Goal: Task Accomplishment & Management: Manage account settings

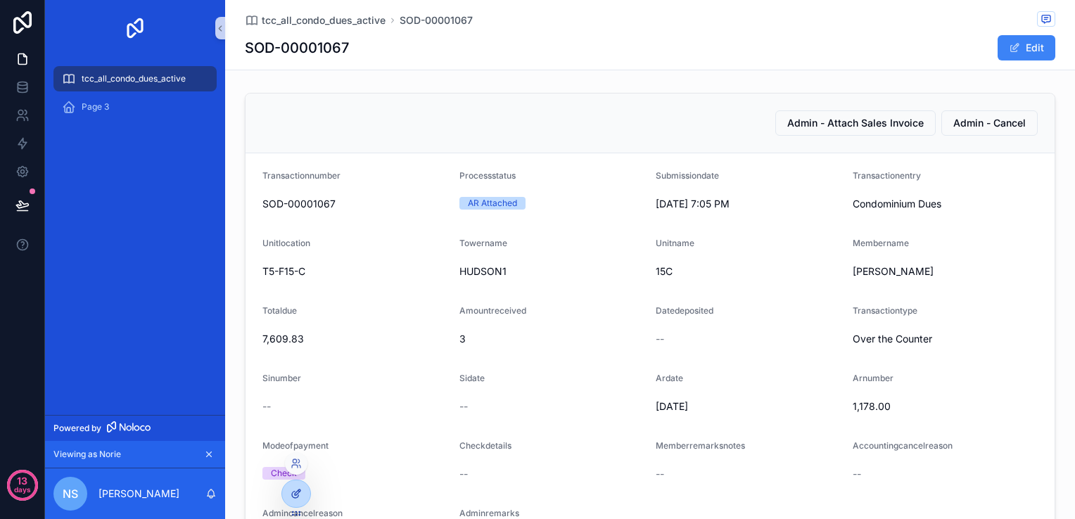
click at [297, 494] on icon at bounding box center [298, 493] width 6 height 6
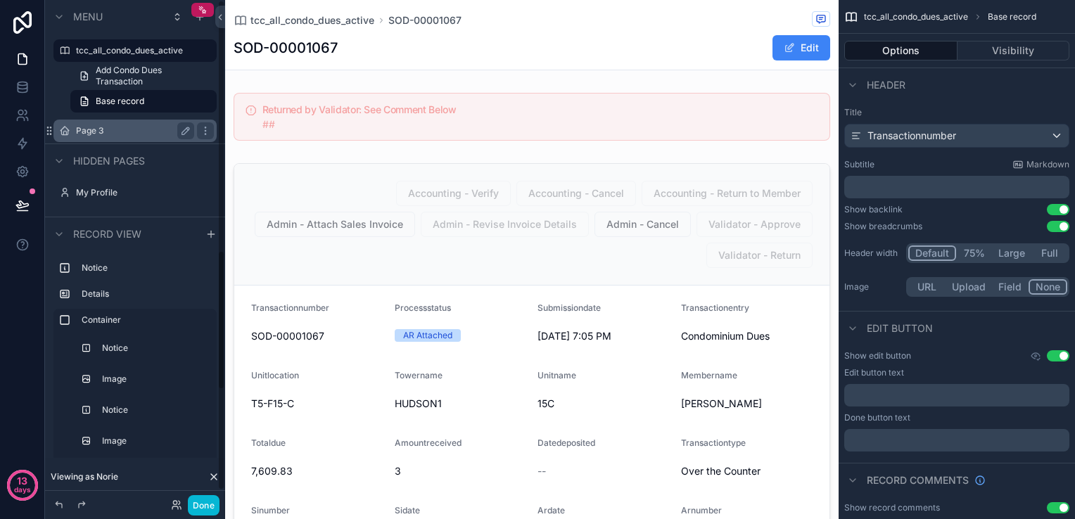
click at [139, 131] on label "Page 3" at bounding box center [132, 130] width 113 height 11
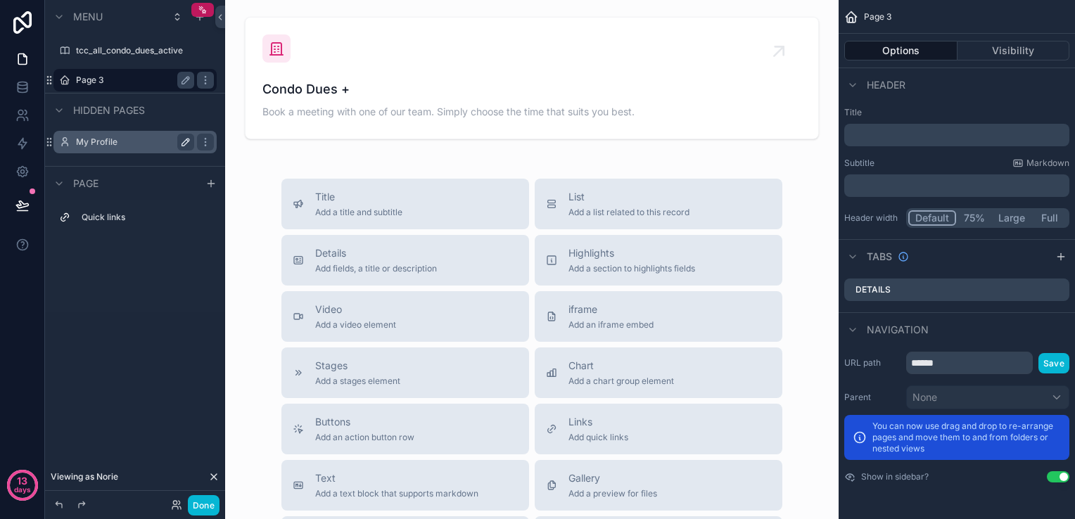
click at [185, 139] on icon "scrollable content" at bounding box center [185, 141] width 11 height 11
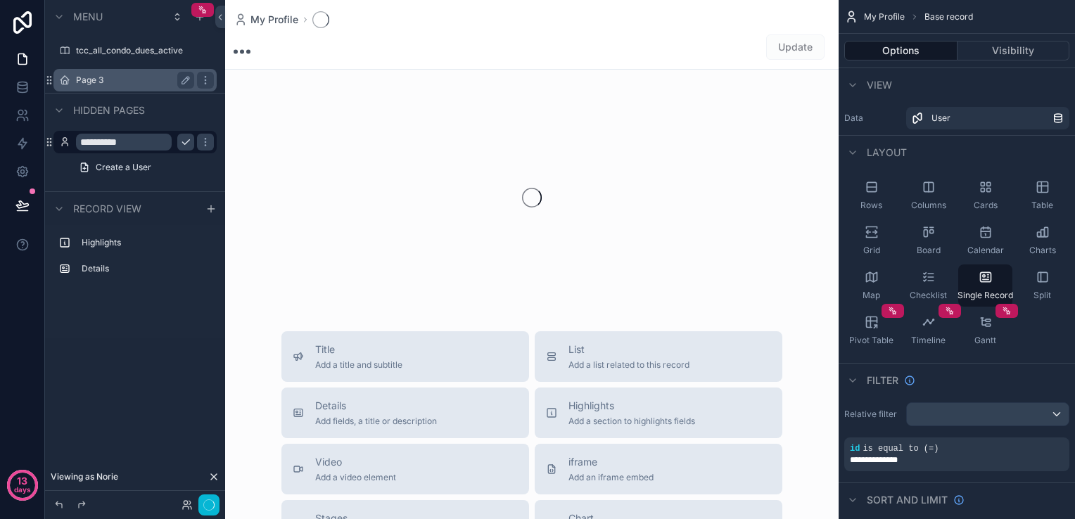
click at [147, 141] on input "**********" at bounding box center [124, 142] width 96 height 17
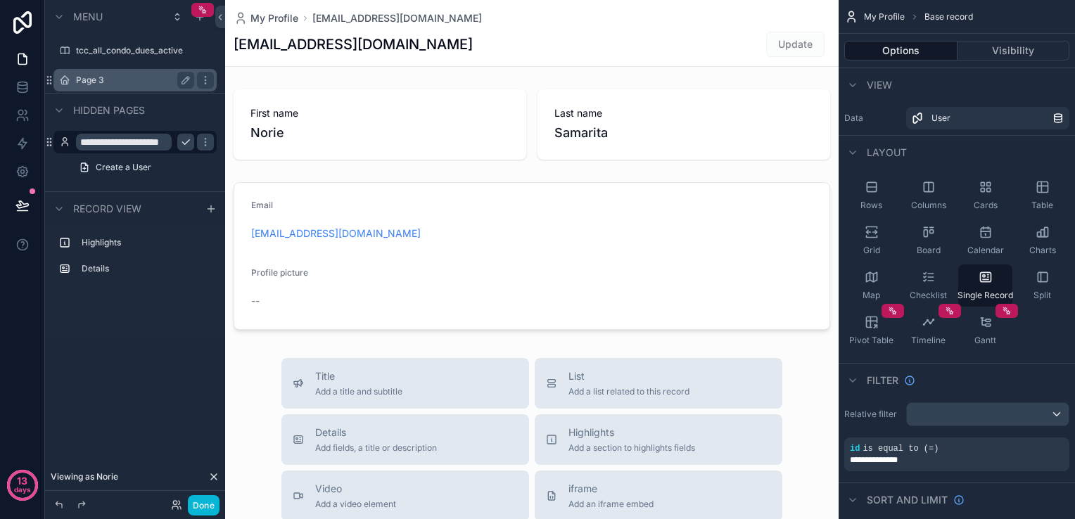
scroll to position [0, 20]
type input "**********"
click at [184, 143] on icon "scrollable content" at bounding box center [185, 142] width 7 height 5
click at [200, 505] on button "Done" at bounding box center [204, 505] width 32 height 20
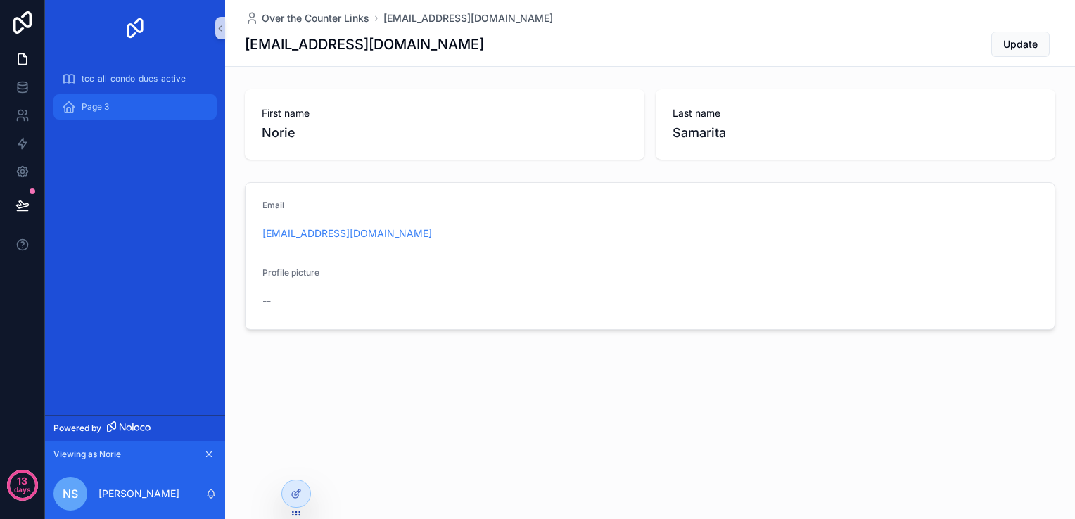
click at [110, 112] on div "Page 3" at bounding box center [135, 107] width 146 height 23
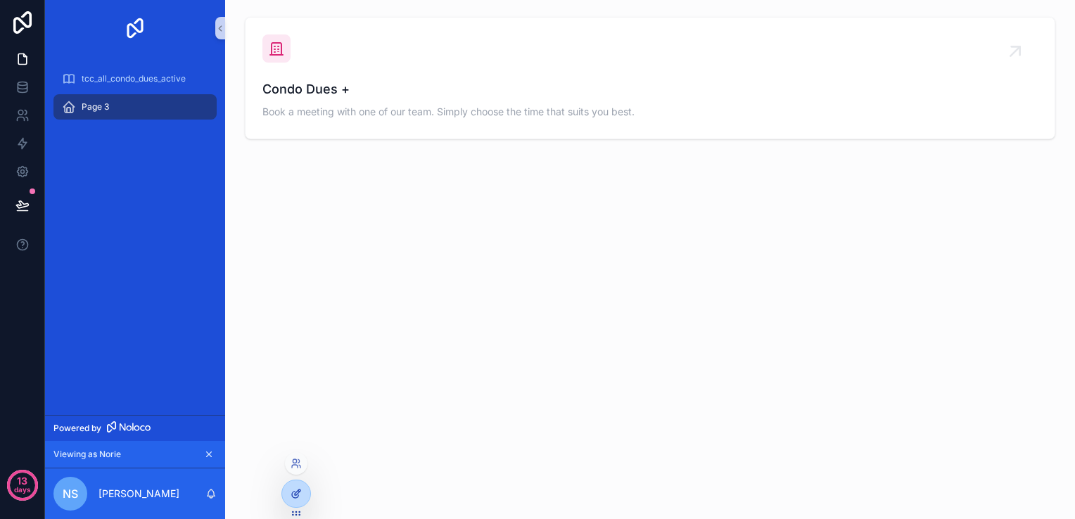
click at [293, 490] on icon at bounding box center [295, 493] width 11 height 11
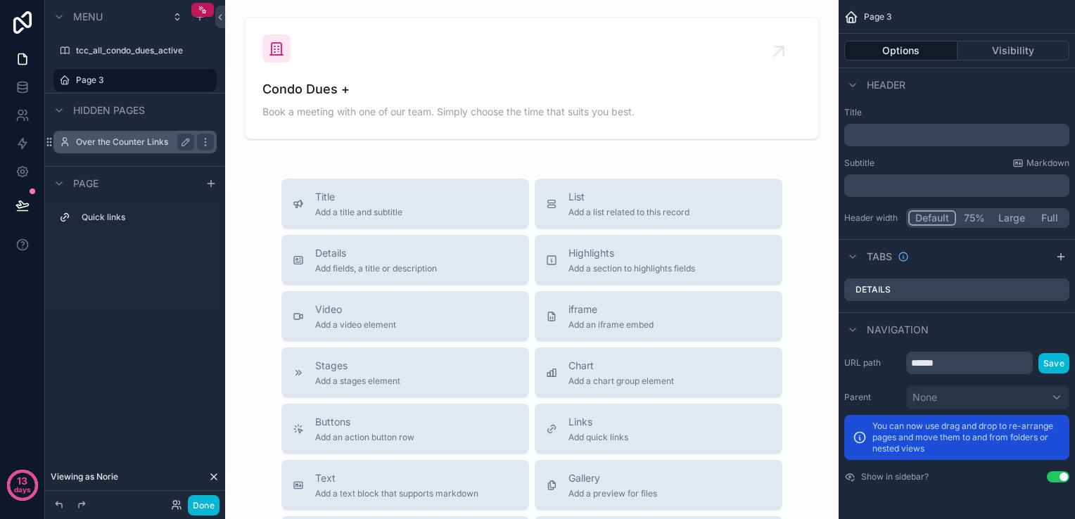
click at [132, 142] on label "Over the Counter Links" at bounding box center [132, 141] width 113 height 11
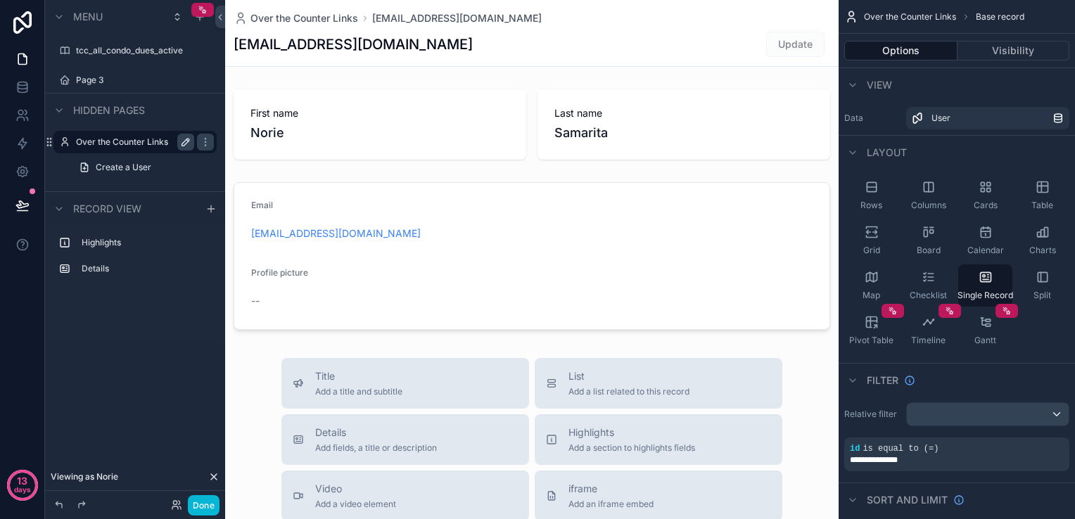
click at [182, 142] on icon "scrollable content" at bounding box center [185, 141] width 11 height 11
click at [148, 143] on input "**********" at bounding box center [124, 142] width 96 height 17
type input "****"
click at [186, 136] on icon "scrollable content" at bounding box center [185, 141] width 11 height 11
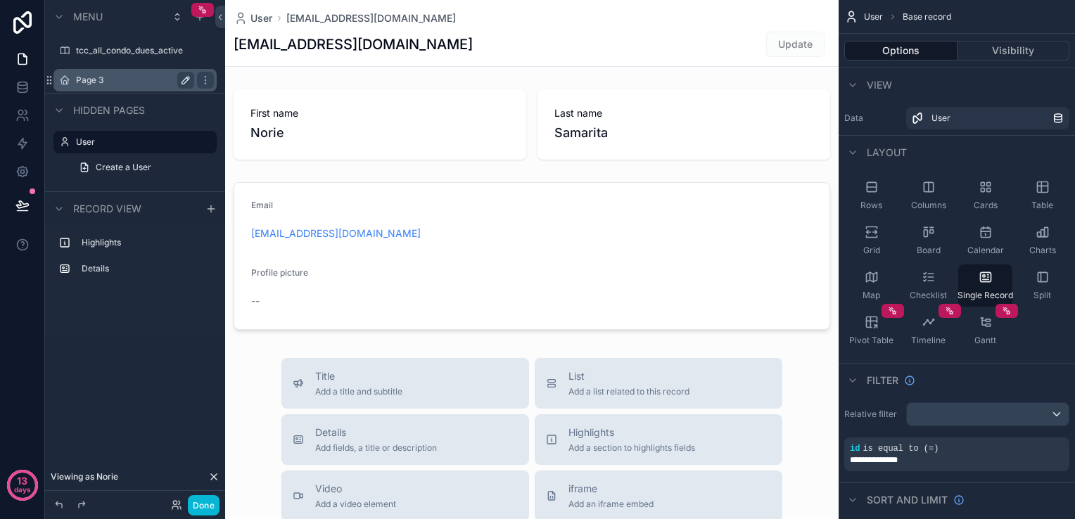
click at [191, 82] on icon "scrollable content" at bounding box center [185, 80] width 11 height 11
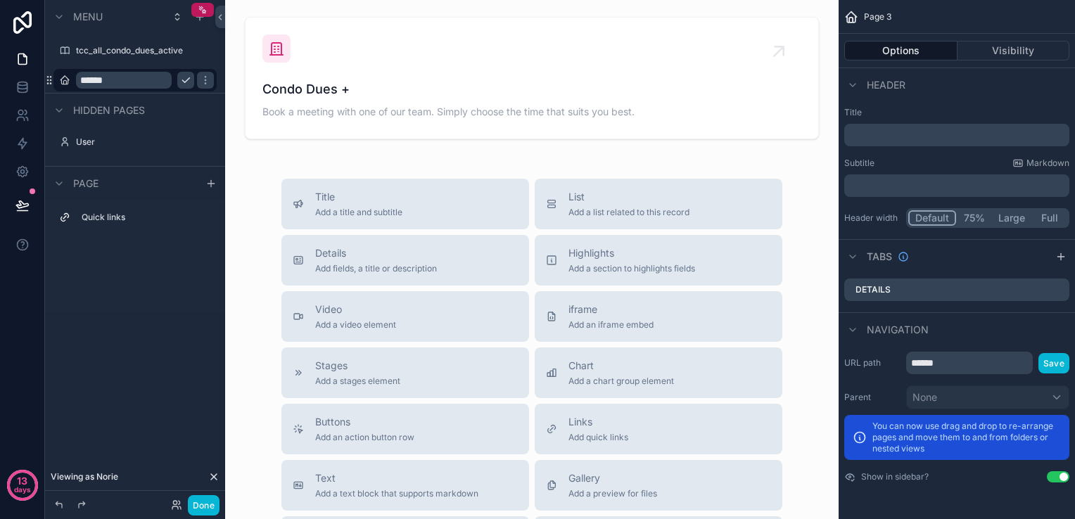
click at [143, 81] on input "******" at bounding box center [124, 80] width 96 height 17
type input "**********"
click at [186, 80] on icon "scrollable content" at bounding box center [185, 80] width 7 height 5
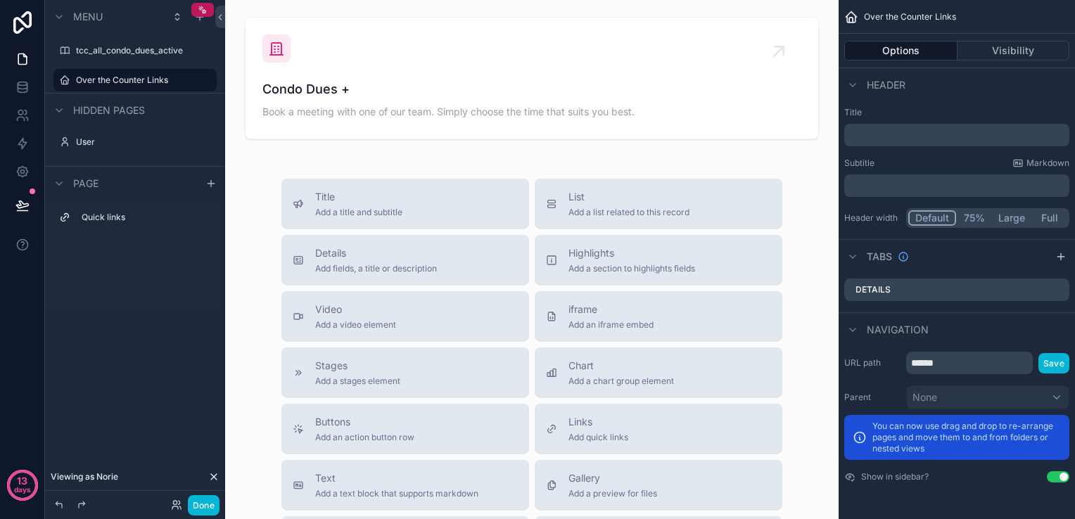
click at [0, 0] on icon "scrollable content" at bounding box center [0, 0] width 0 height 0
click at [158, 79] on input "**********" at bounding box center [124, 80] width 96 height 17
type input "**********"
click at [191, 77] on icon "scrollable content" at bounding box center [185, 80] width 11 height 11
click at [208, 186] on icon "scrollable content" at bounding box center [210, 183] width 11 height 11
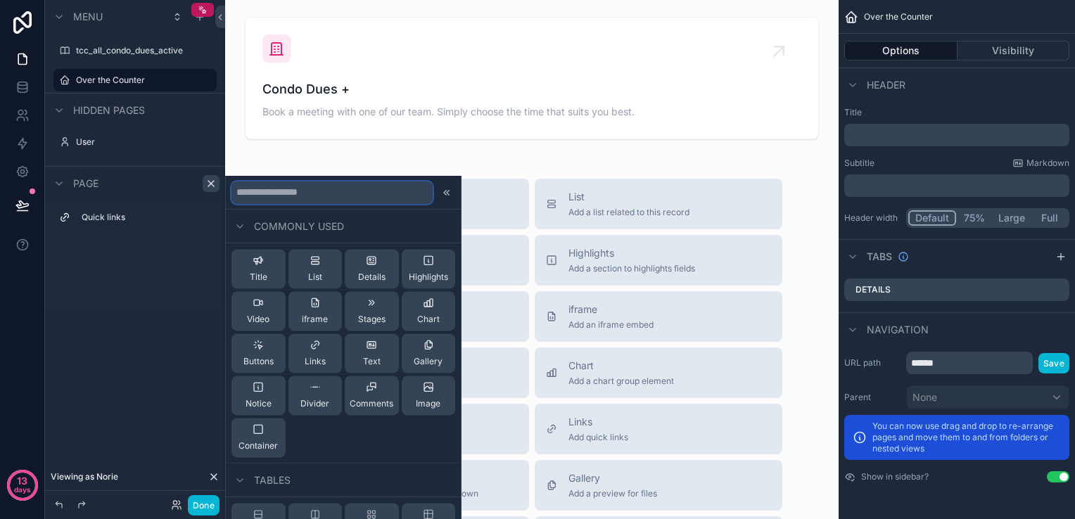
click at [239, 191] on input "text" at bounding box center [331, 192] width 201 height 23
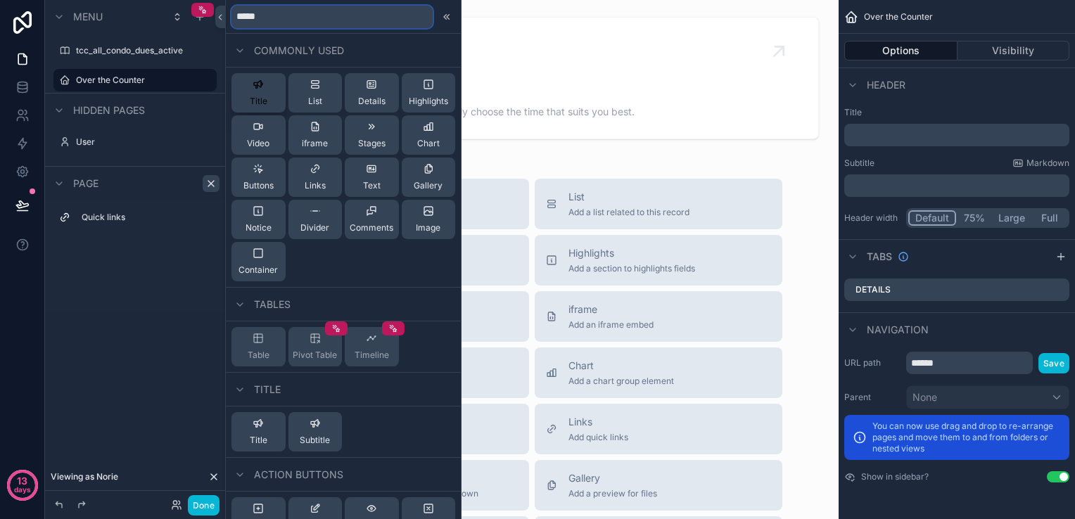
type input "*****"
click at [262, 105] on span "Title" at bounding box center [259, 101] width 18 height 11
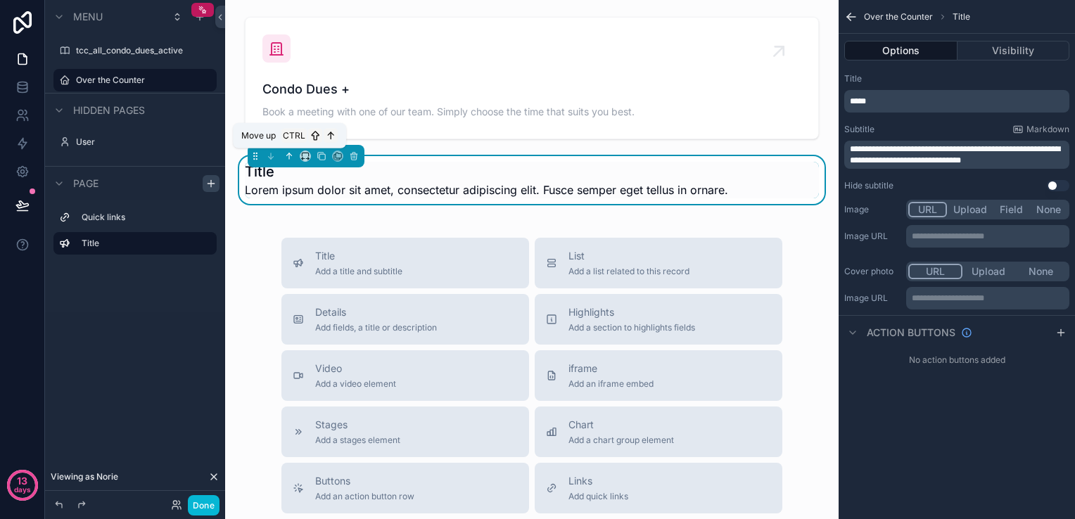
click at [289, 155] on icon "scrollable content" at bounding box center [289, 156] width 0 height 6
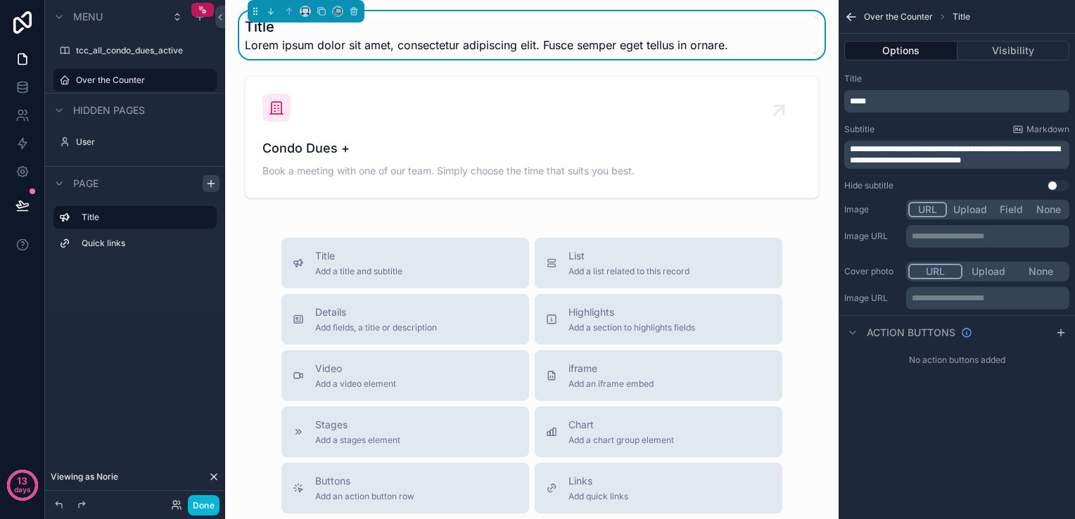
click at [916, 100] on p "*****" at bounding box center [958, 101] width 217 height 11
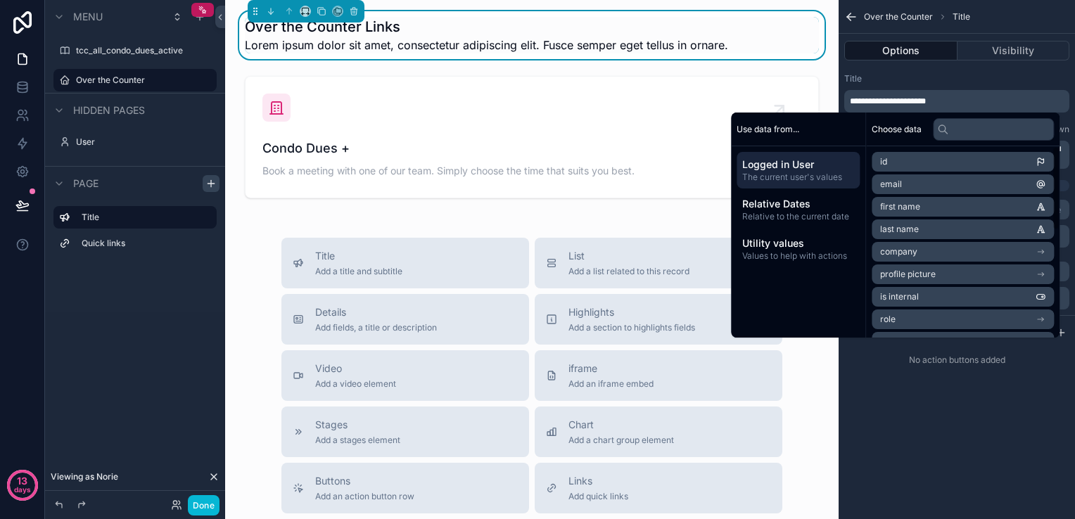
click at [987, 456] on div "**********" at bounding box center [956, 259] width 236 height 519
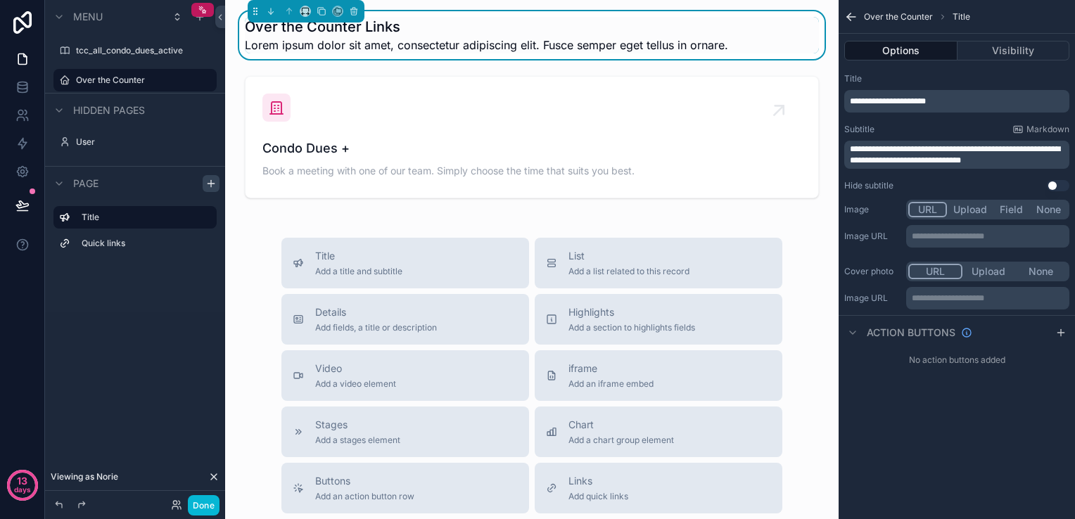
click at [1007, 165] on p "**********" at bounding box center [958, 154] width 217 height 23
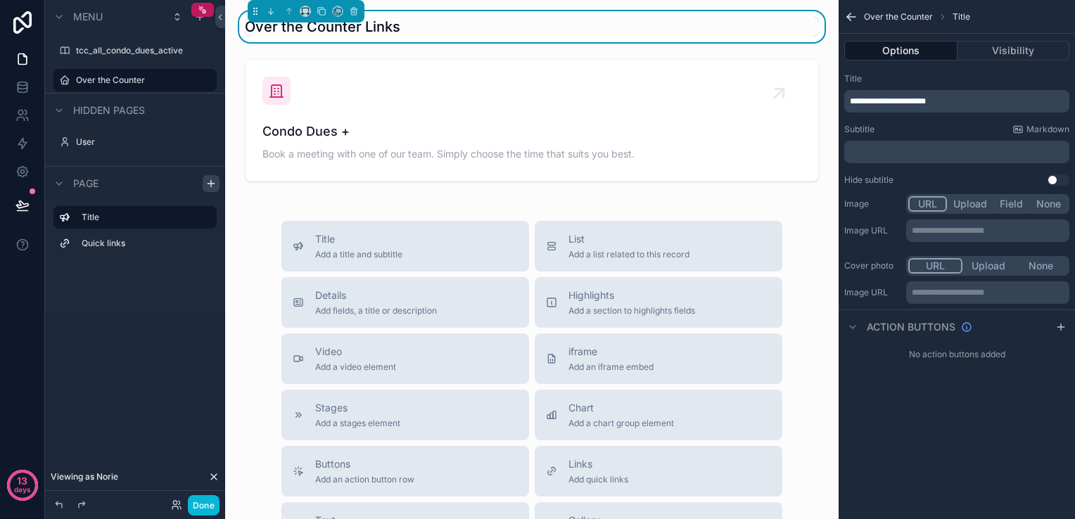
click at [948, 463] on div "**********" at bounding box center [956, 259] width 236 height 519
click at [212, 505] on button "Done" at bounding box center [204, 505] width 32 height 20
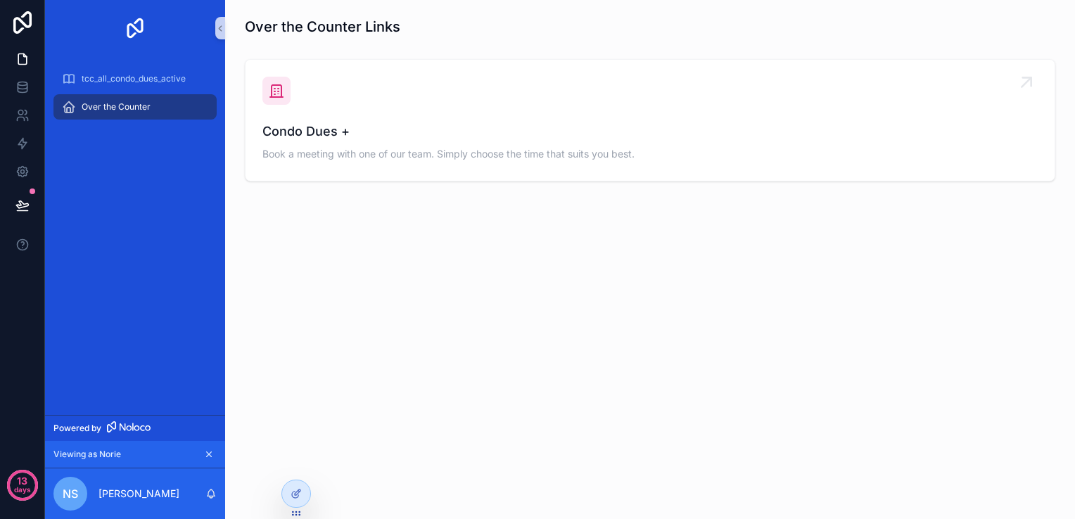
click at [350, 116] on div "Condo Dues + Book a meeting with one of our team. Simply choose the time that s…" at bounding box center [649, 120] width 775 height 87
click at [116, 87] on div "tcc_all_condo_dues_active" at bounding box center [135, 79] width 146 height 23
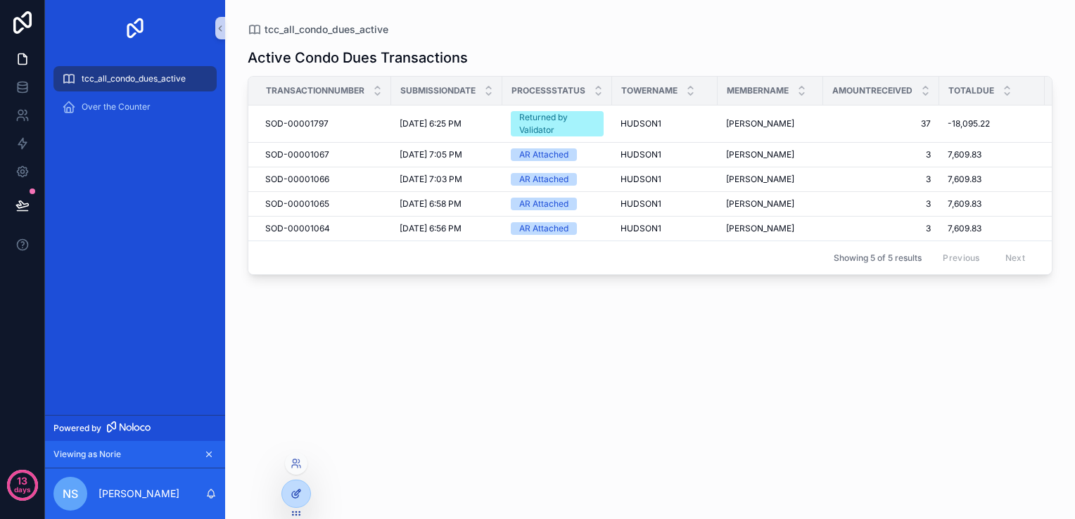
click at [294, 498] on icon at bounding box center [295, 495] width 6 height 6
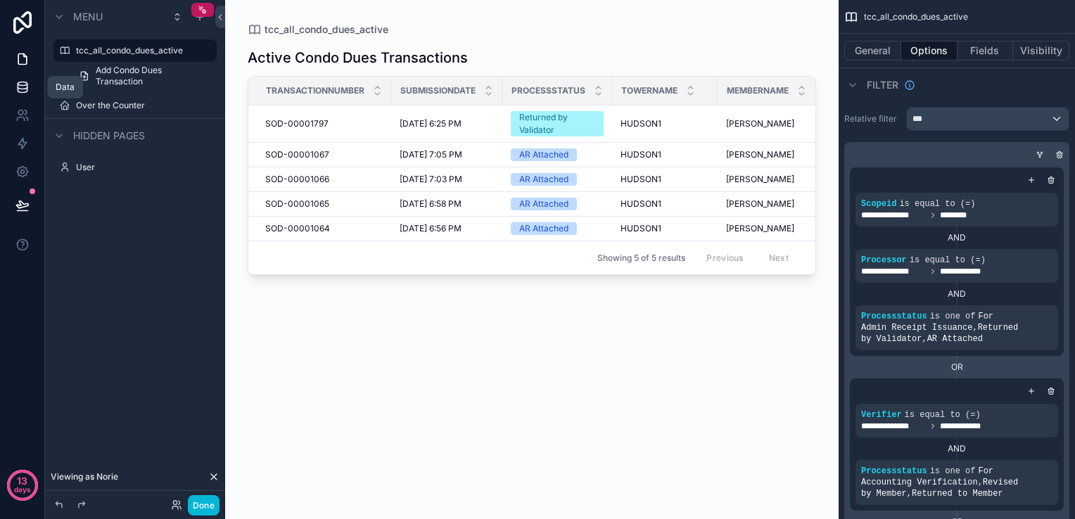
click at [28, 84] on icon at bounding box center [22, 87] width 14 height 14
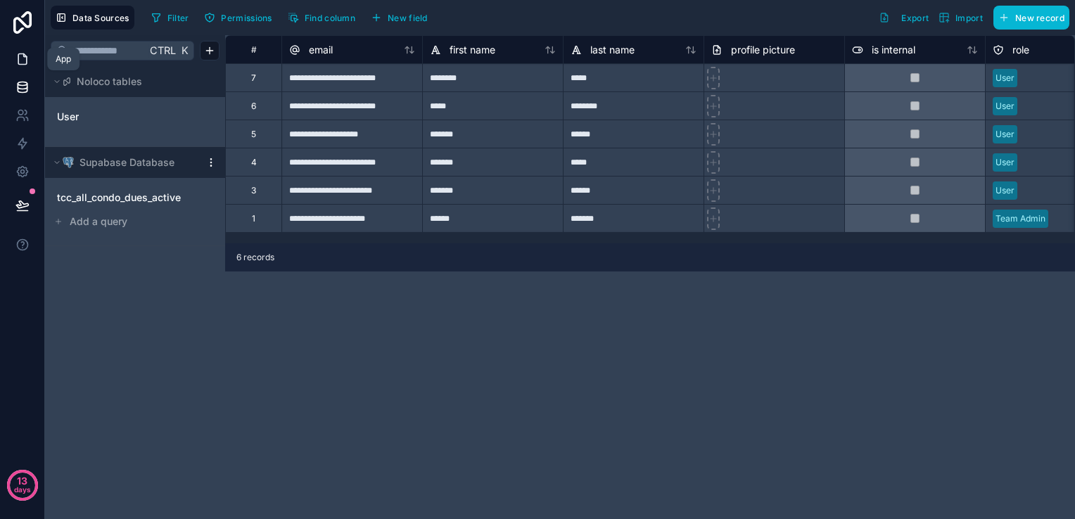
click at [29, 62] on link at bounding box center [22, 59] width 44 height 28
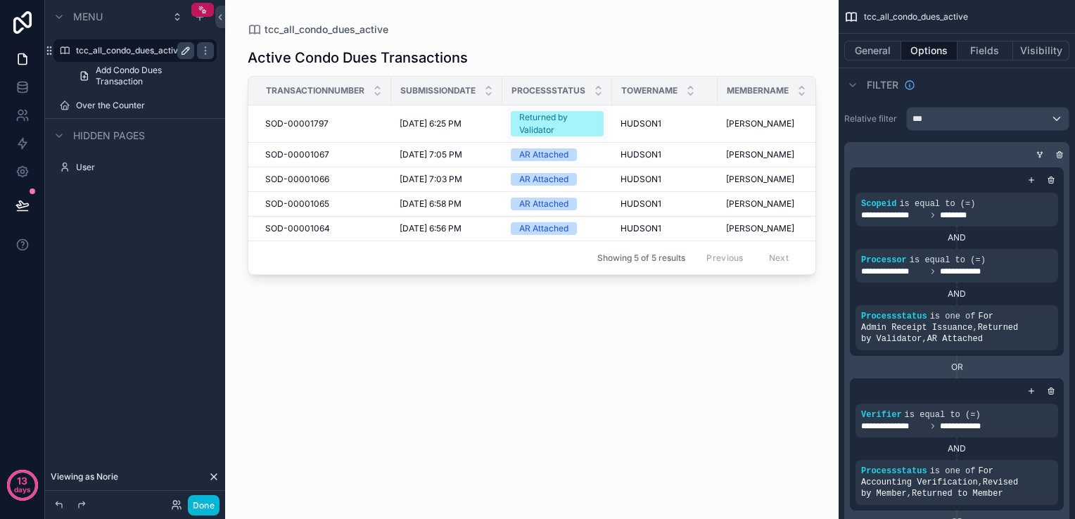
click at [188, 55] on icon "scrollable content" at bounding box center [185, 50] width 11 height 11
type input "*"
type input "**********"
click at [188, 52] on icon "scrollable content" at bounding box center [185, 50] width 11 height 11
drag, startPoint x: 388, startPoint y: 277, endPoint x: 679, endPoint y: 297, distance: 291.1
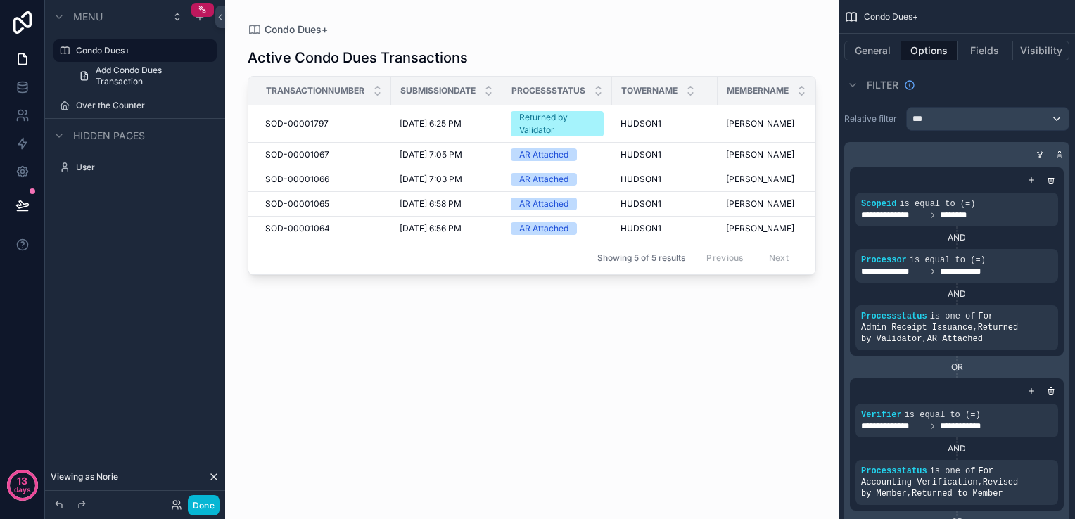
click at [679, 297] on div "scrollable content" at bounding box center [531, 251] width 613 height 502
click at [501, 60] on div "Active Condo Dues Transactions" at bounding box center [532, 58] width 568 height 20
click at [455, 296] on div "Active Condo Dues Transactions Transactionnumber Submissiondate Processstatus T…" at bounding box center [532, 270] width 568 height 466
click at [707, 60] on div "Active Condo Dues Transactions" at bounding box center [532, 58] width 568 height 20
click at [174, 505] on icon at bounding box center [176, 504] width 11 height 11
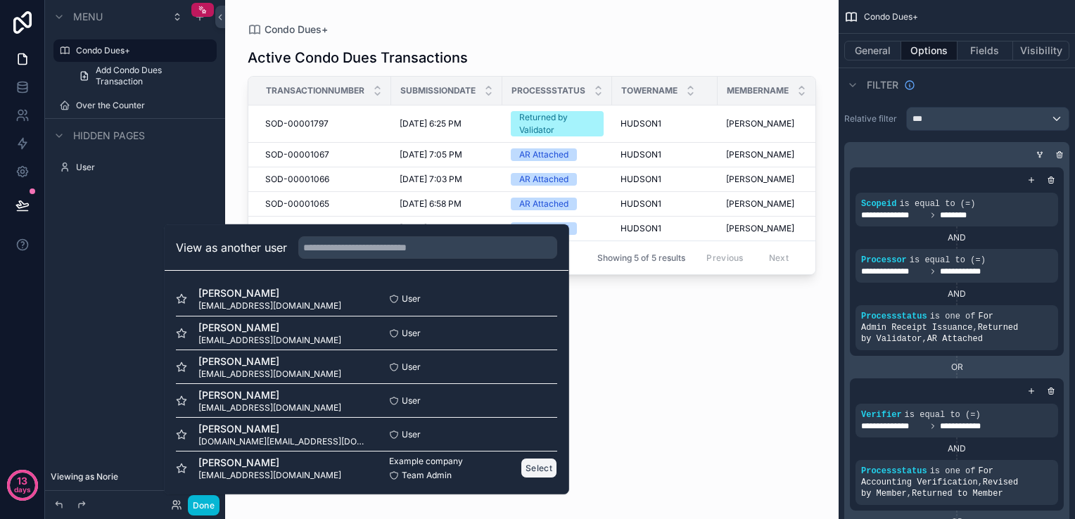
click at [520, 468] on button "Select" at bounding box center [538, 468] width 37 height 20
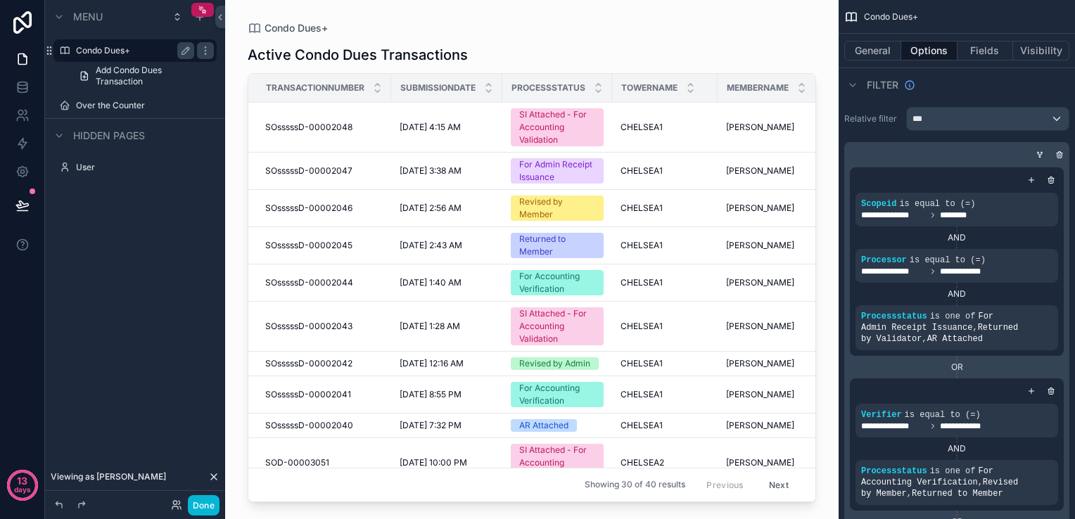
click at [148, 55] on label "Condo Dues+" at bounding box center [132, 50] width 113 height 11
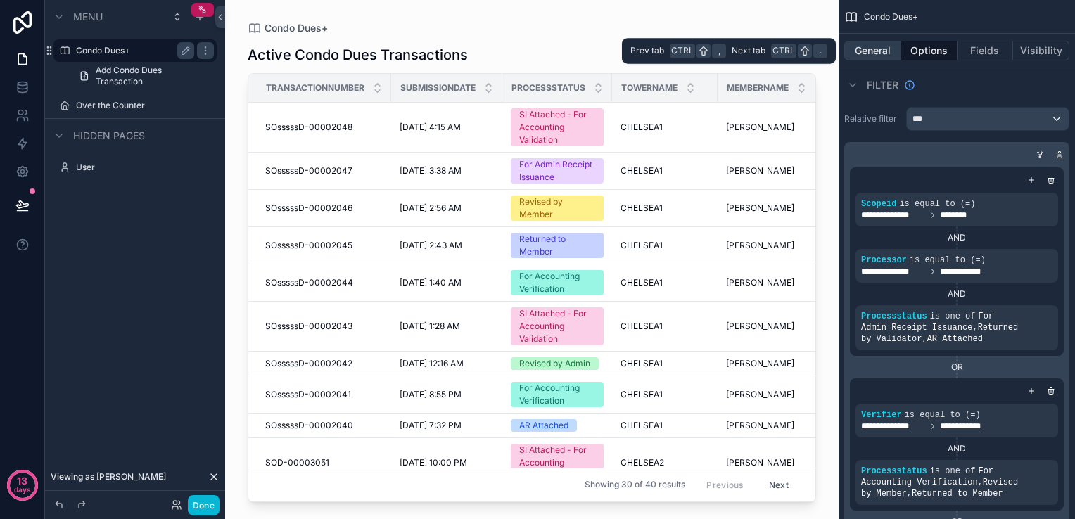
click at [872, 56] on button "General" at bounding box center [872, 51] width 57 height 20
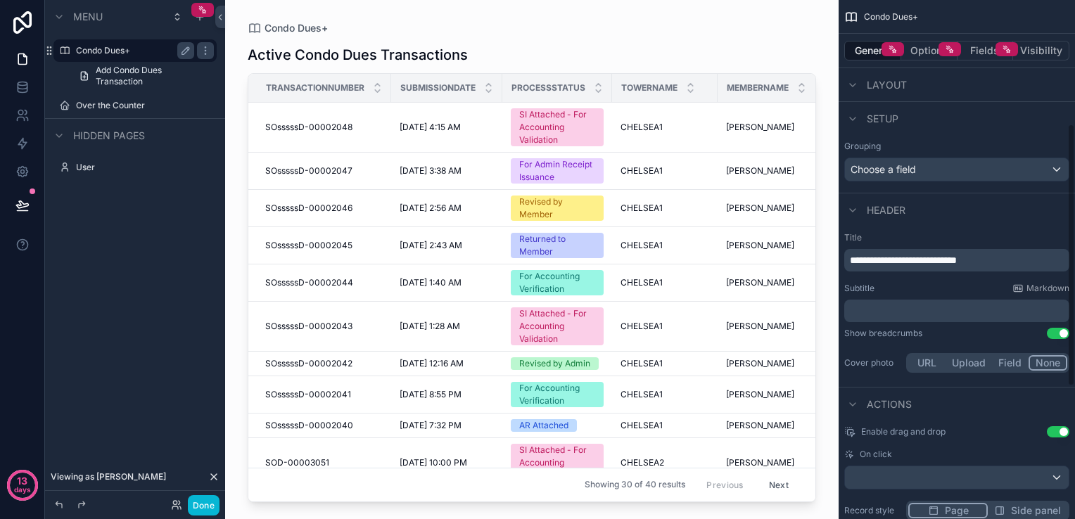
scroll to position [281, 0]
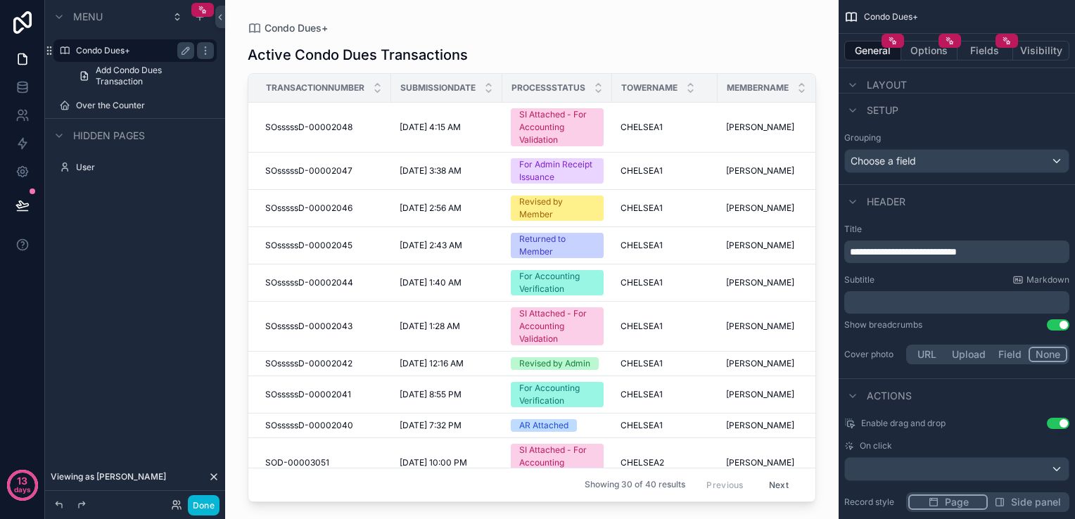
click at [949, 255] on span "**********" at bounding box center [903, 252] width 107 height 10
click at [933, 300] on p "﻿" at bounding box center [958, 302] width 217 height 14
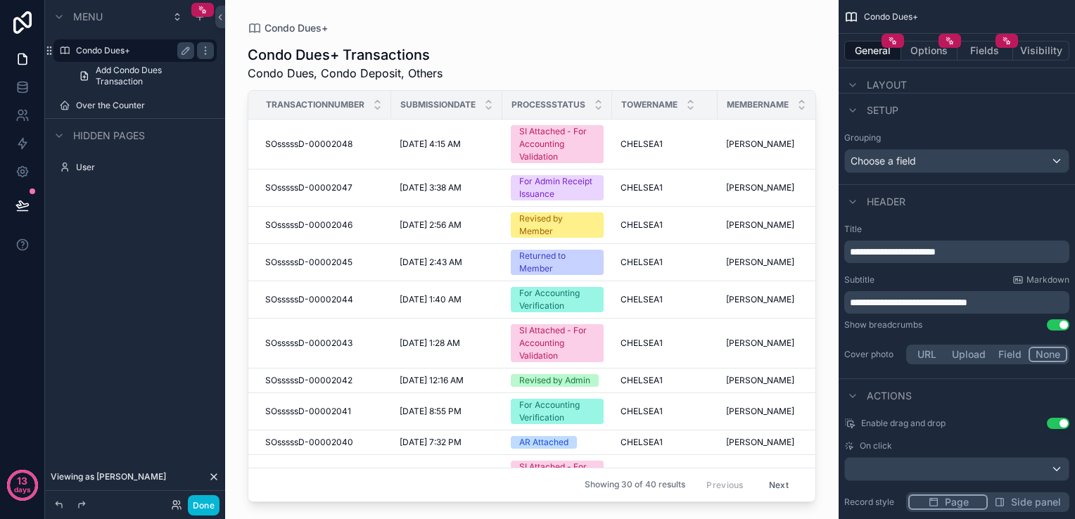
click at [832, 380] on div "Condo Dues+ Condo Dues+ Transactions Condo Dues, Condo Deposit, Others Transact…" at bounding box center [531, 251] width 613 height 502
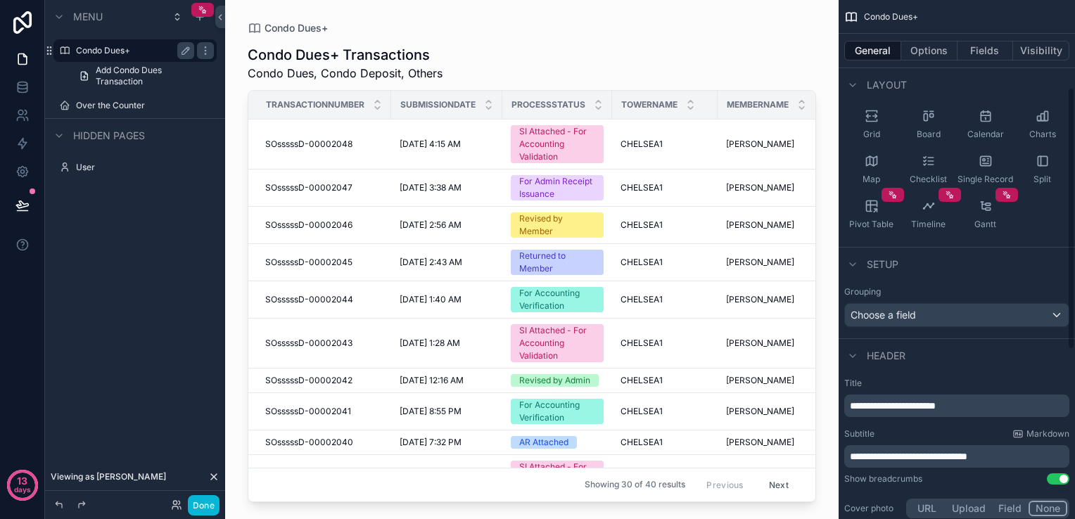
scroll to position [83, 0]
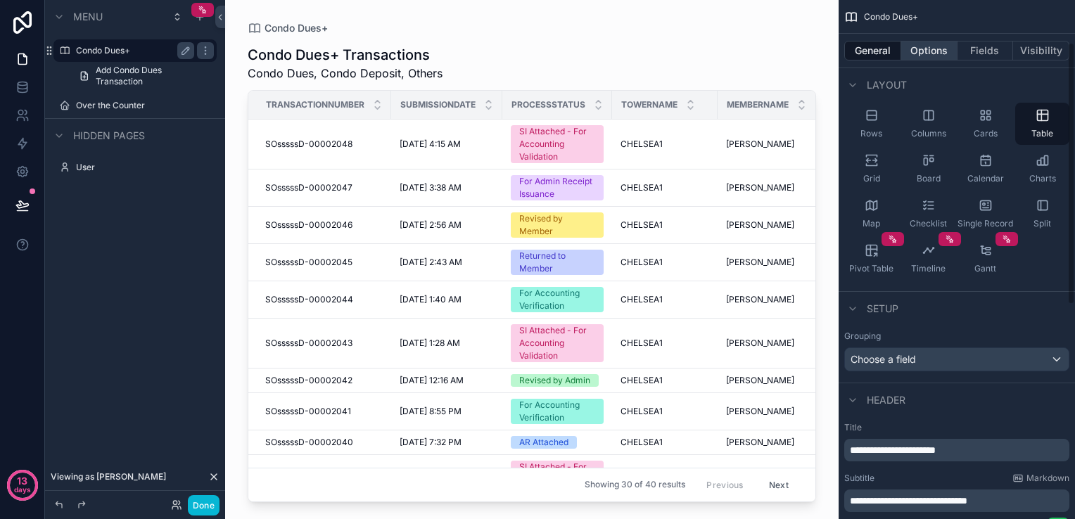
click at [924, 51] on button "Options" at bounding box center [929, 51] width 56 height 20
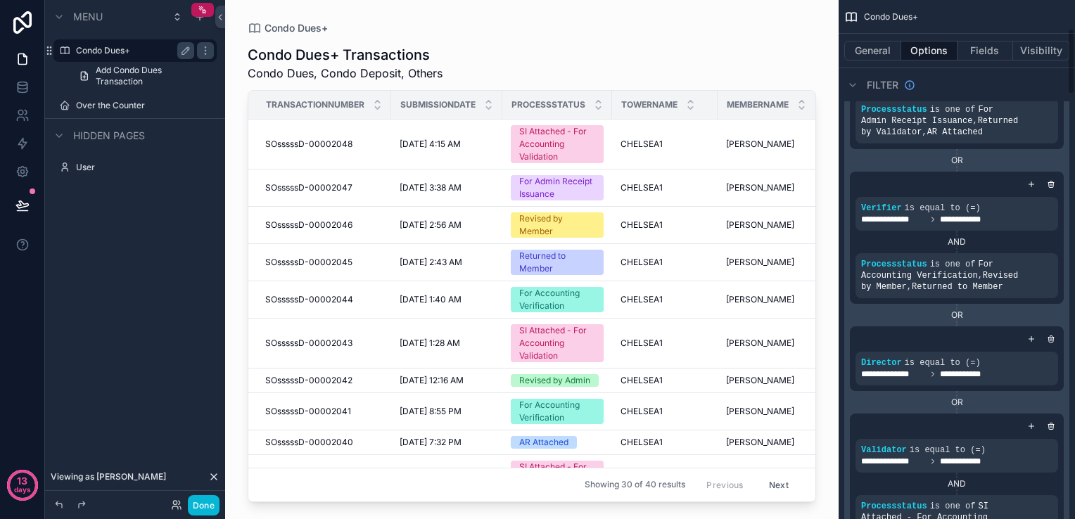
scroll to position [224, 0]
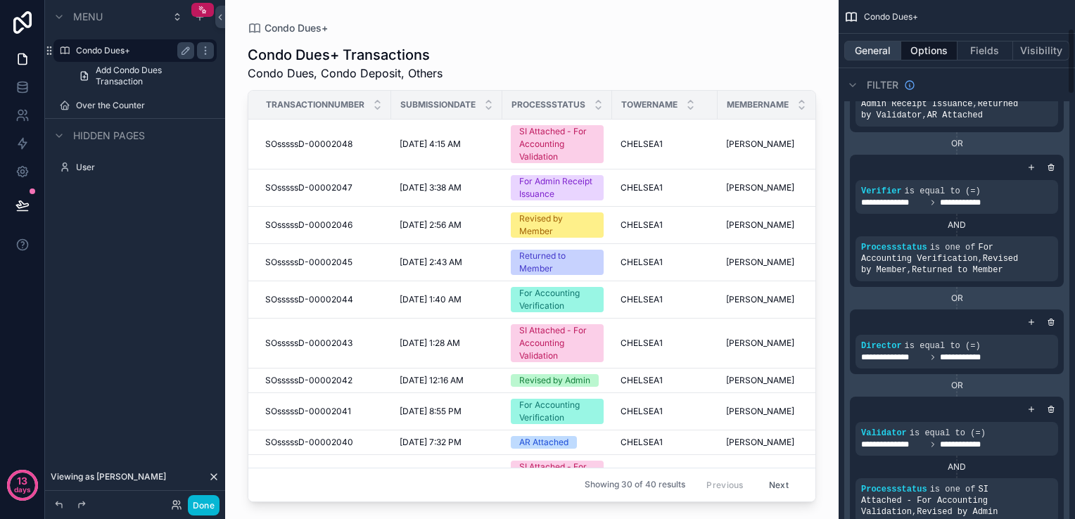
click at [881, 59] on button "General" at bounding box center [872, 51] width 57 height 20
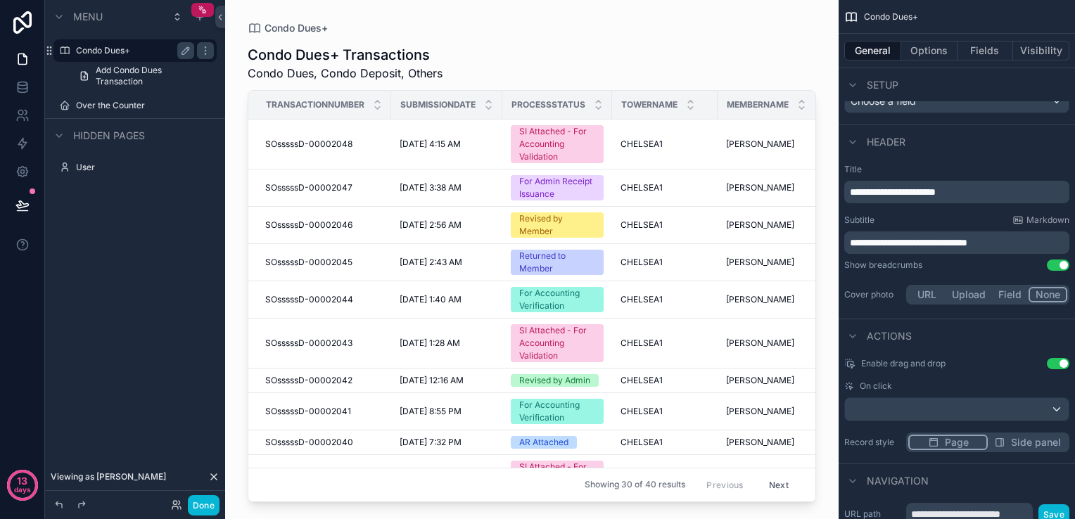
scroll to position [505, 0]
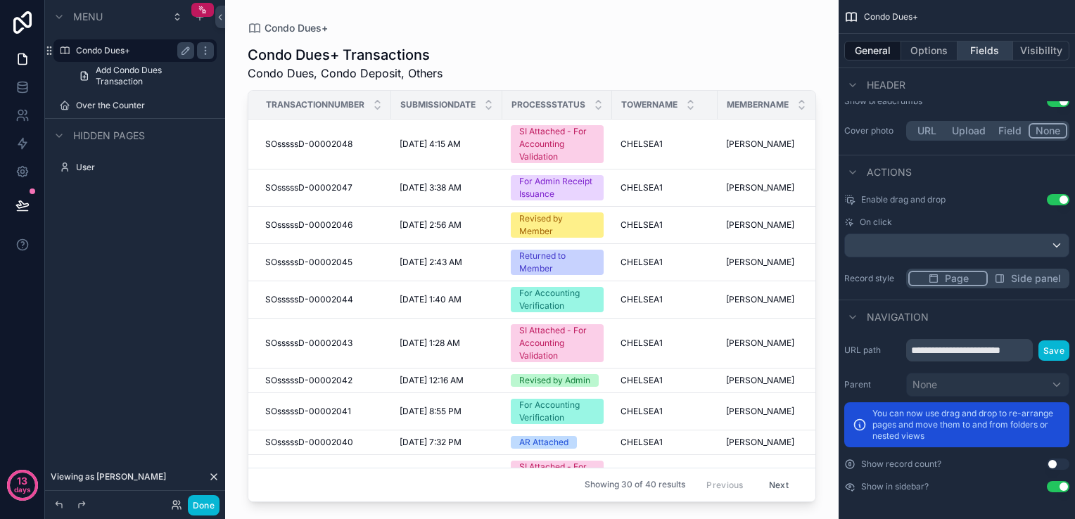
click at [984, 53] on button "Fields" at bounding box center [985, 51] width 56 height 20
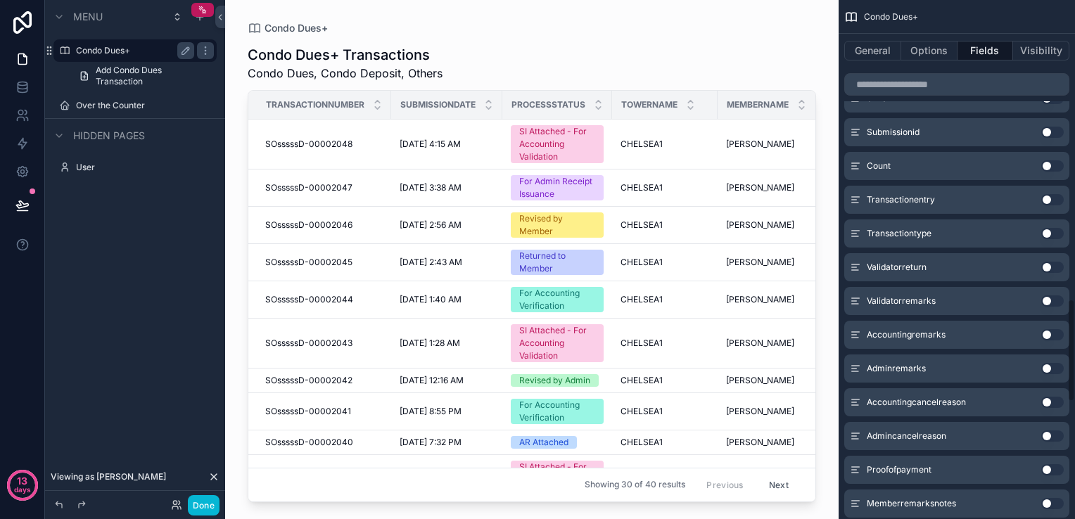
scroll to position [1419, 0]
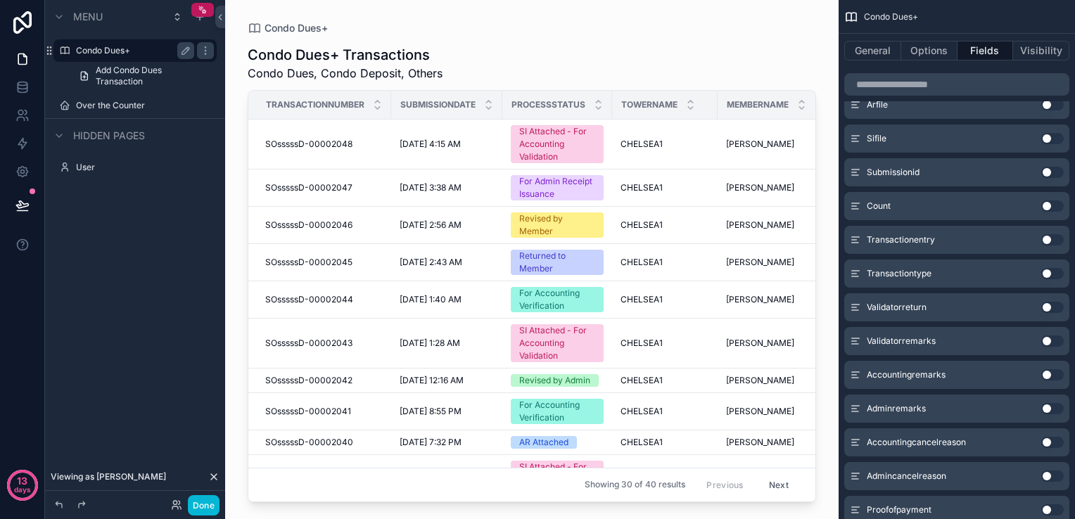
click at [857, 243] on icon "scrollable content" at bounding box center [855, 243] width 6 height 0
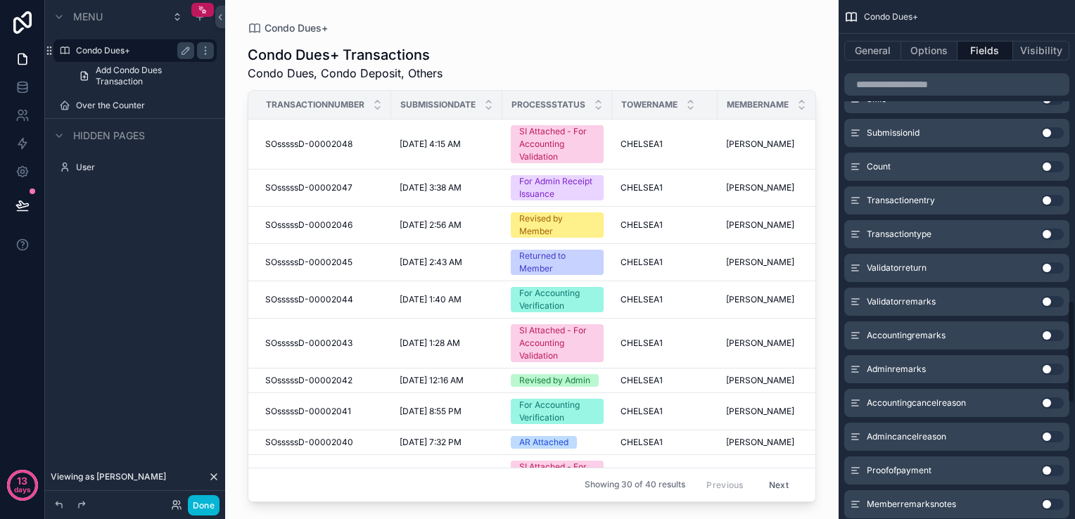
scroll to position [1349, 0]
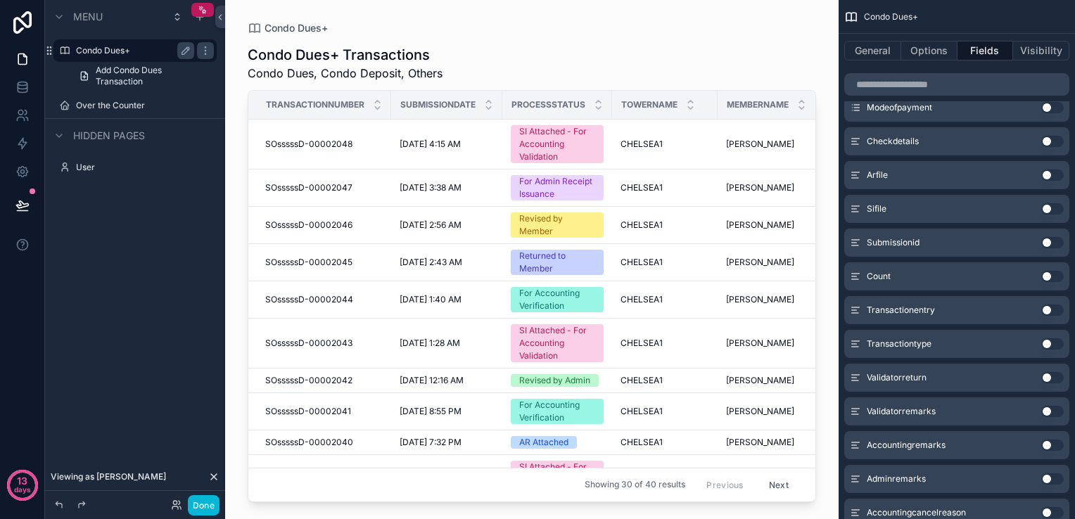
click at [1051, 312] on button "Use setting" at bounding box center [1052, 310] width 23 height 11
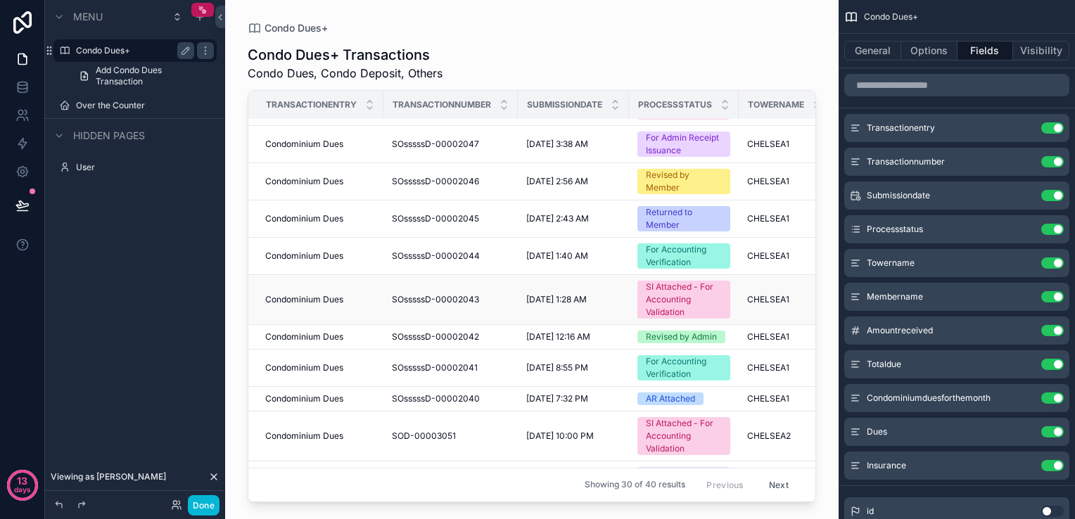
scroll to position [0, 0]
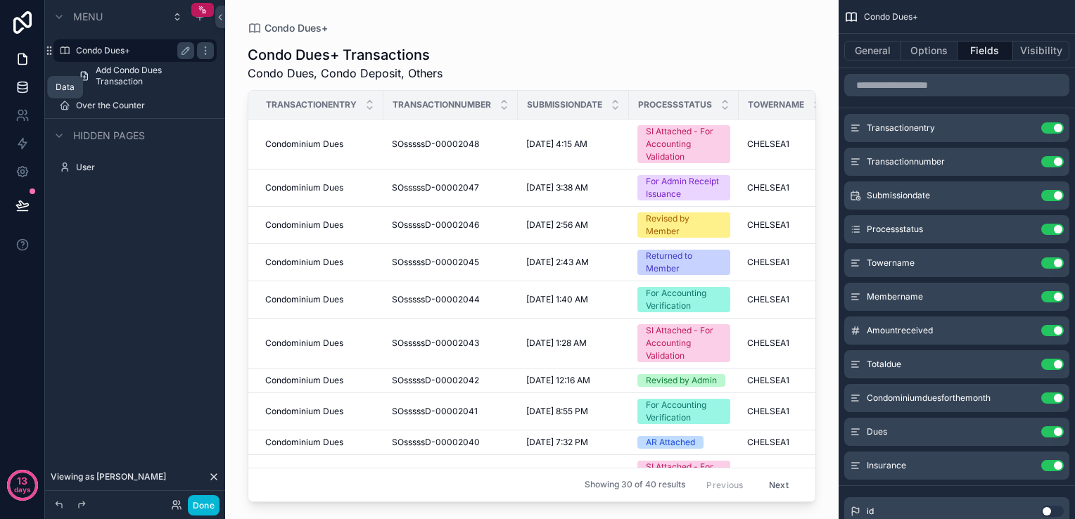
click at [7, 86] on link at bounding box center [22, 87] width 44 height 28
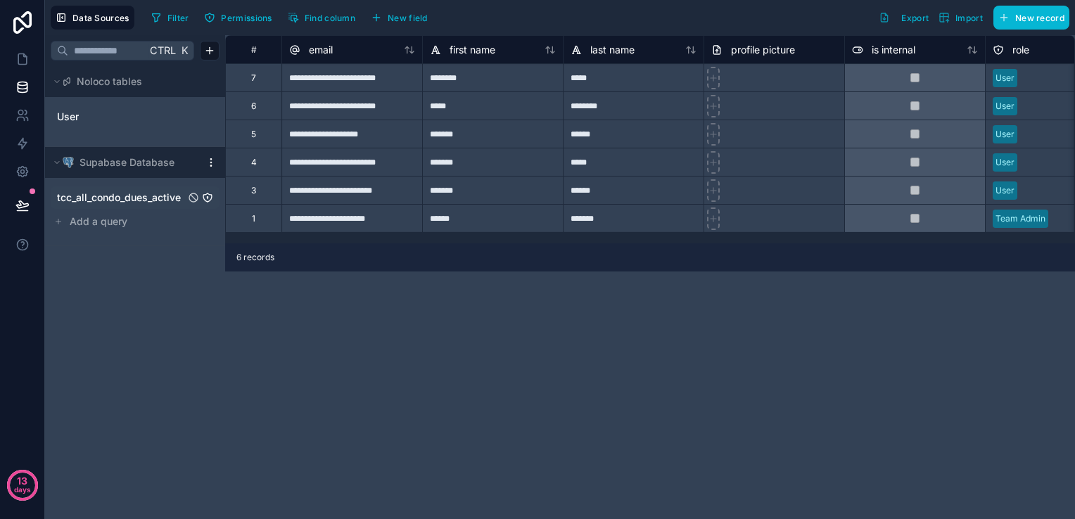
click at [127, 198] on span "tcc_all_condo_dues_active" at bounding box center [119, 198] width 124 height 14
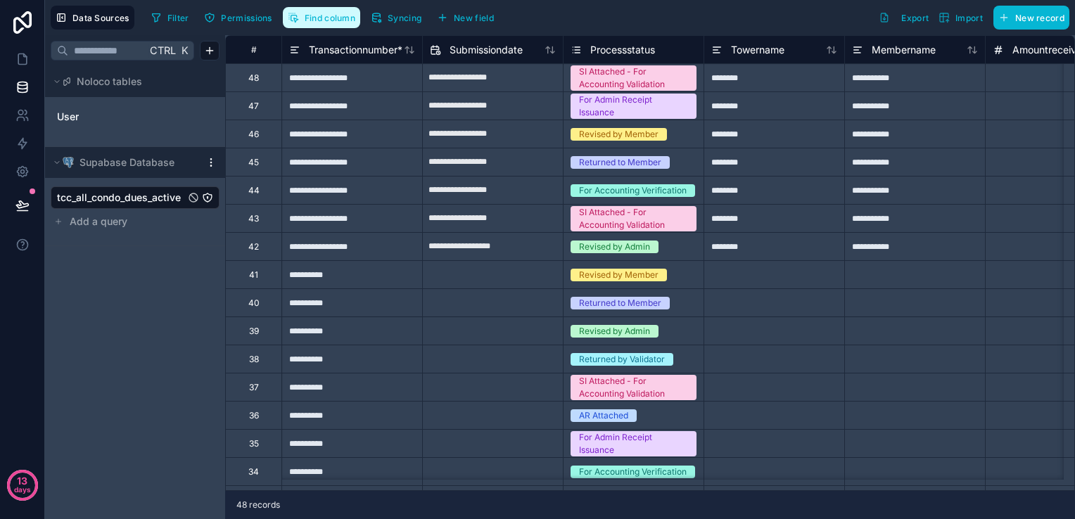
click at [307, 23] on button "Find column" at bounding box center [321, 17] width 77 height 21
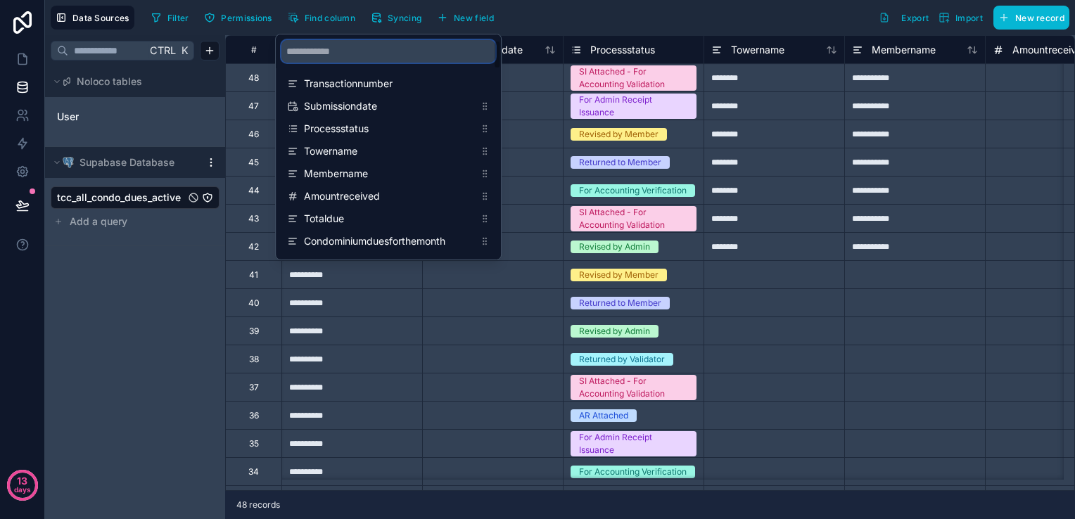
click at [325, 51] on input "scrollable content" at bounding box center [388, 51] width 214 height 23
type input "*"
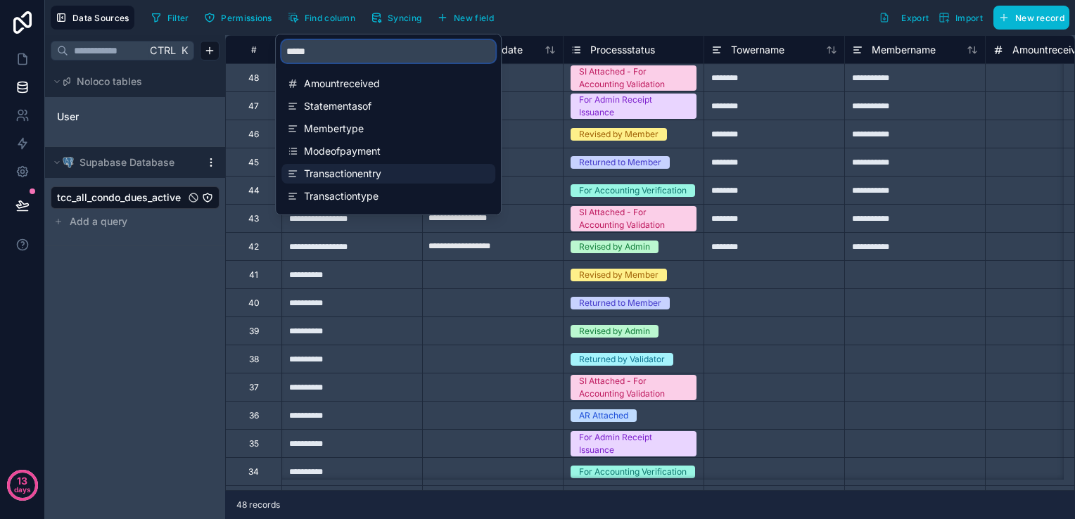
type input "*****"
click at [380, 179] on span "Transactionentry" at bounding box center [389, 174] width 170 height 14
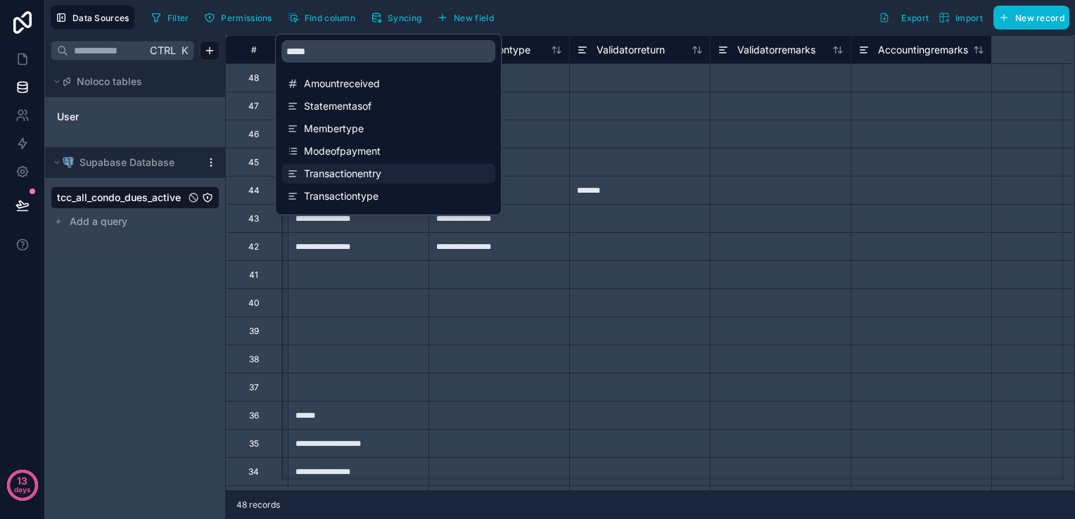
scroll to position [0, 5767]
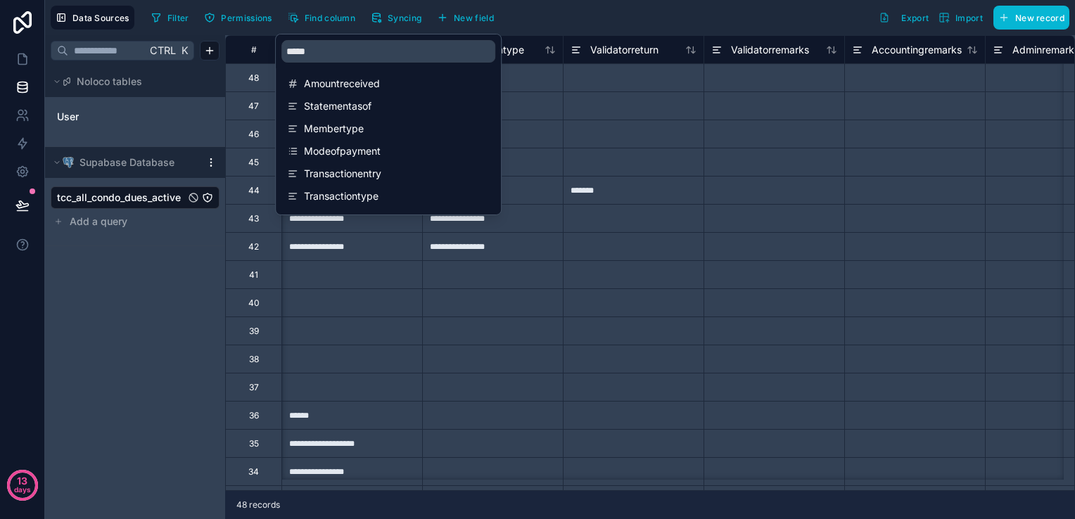
click at [560, 243] on div "**********" at bounding box center [492, 246] width 141 height 28
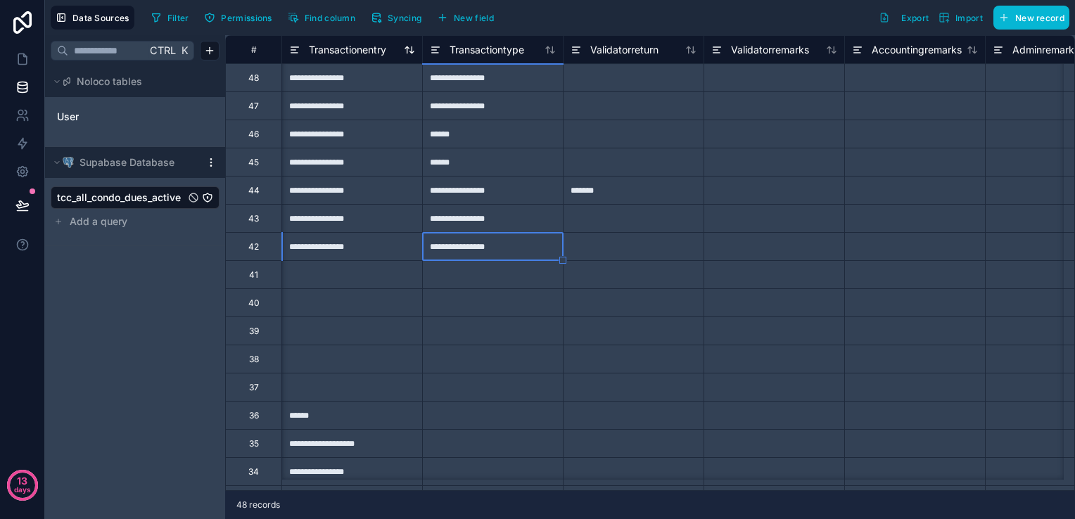
click at [293, 50] on icon at bounding box center [294, 49] width 11 height 17
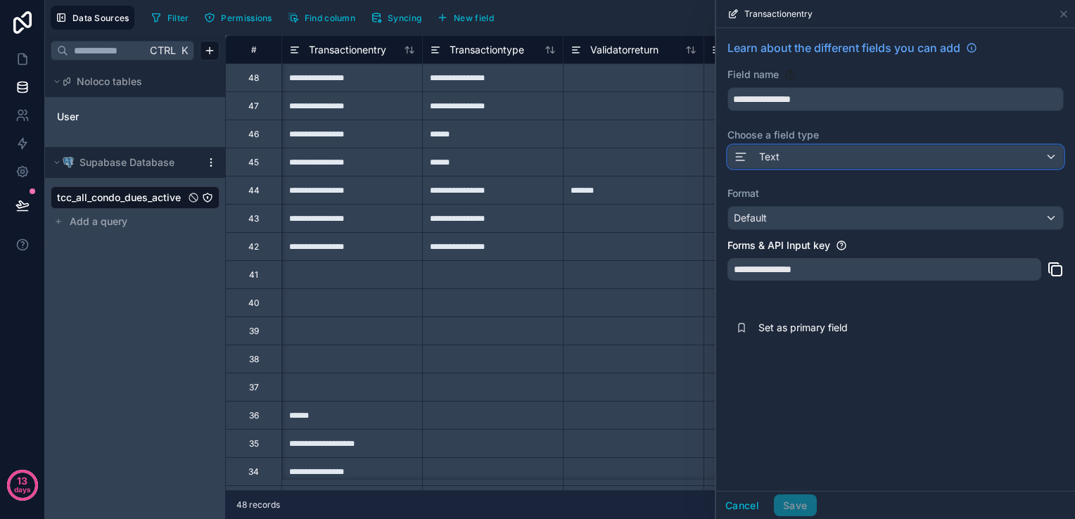
click at [820, 156] on div "Text" at bounding box center [895, 157] width 335 height 23
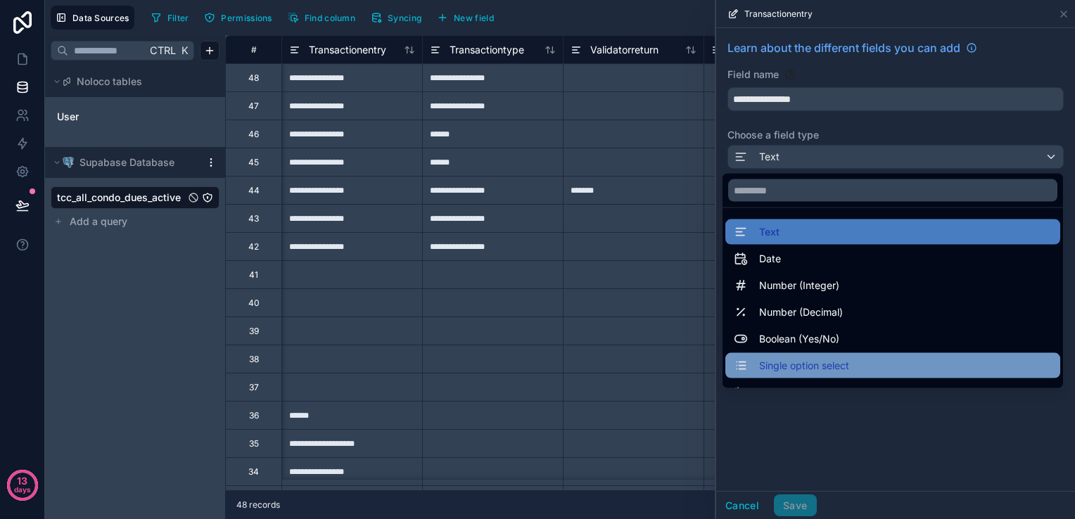
click at [827, 365] on span "Single option select" at bounding box center [804, 365] width 90 height 17
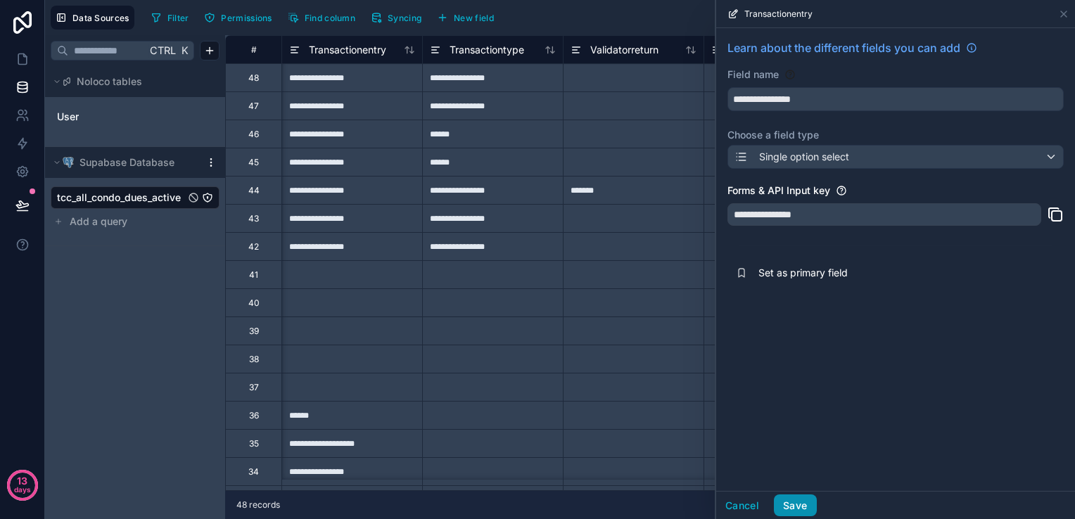
click at [793, 507] on button "Save" at bounding box center [795, 505] width 42 height 23
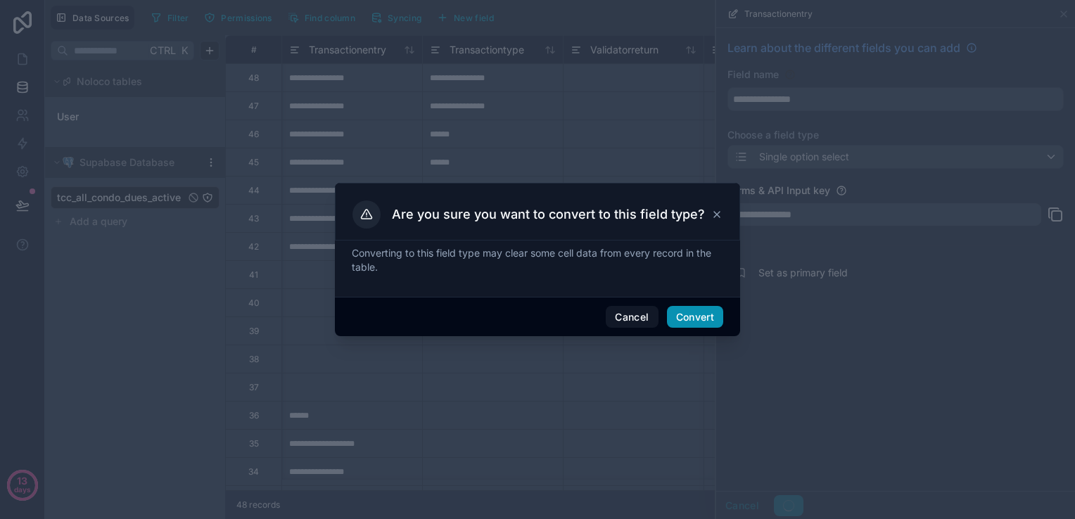
click at [701, 314] on button "Convert" at bounding box center [695, 317] width 56 height 23
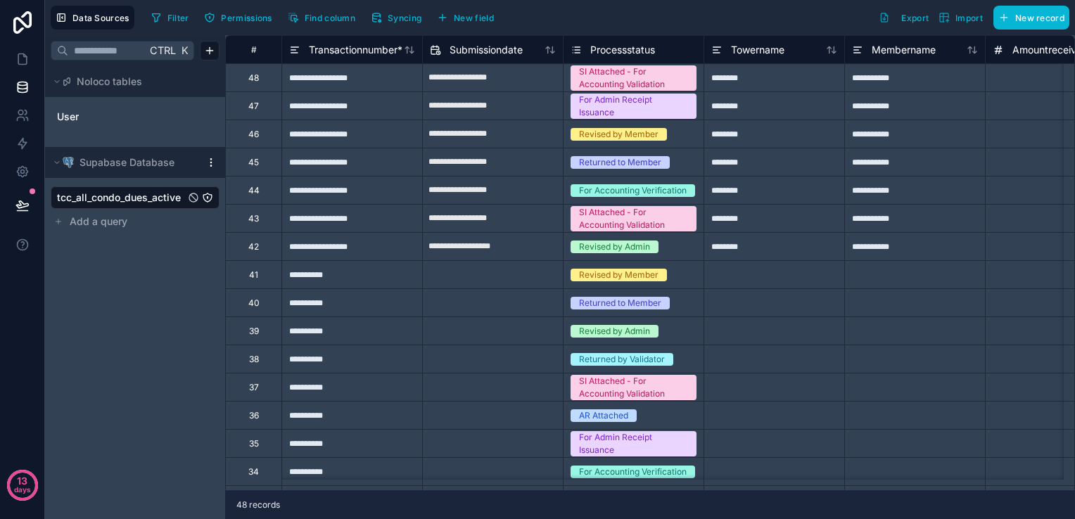
click at [576, 47] on icon at bounding box center [575, 49] width 11 height 17
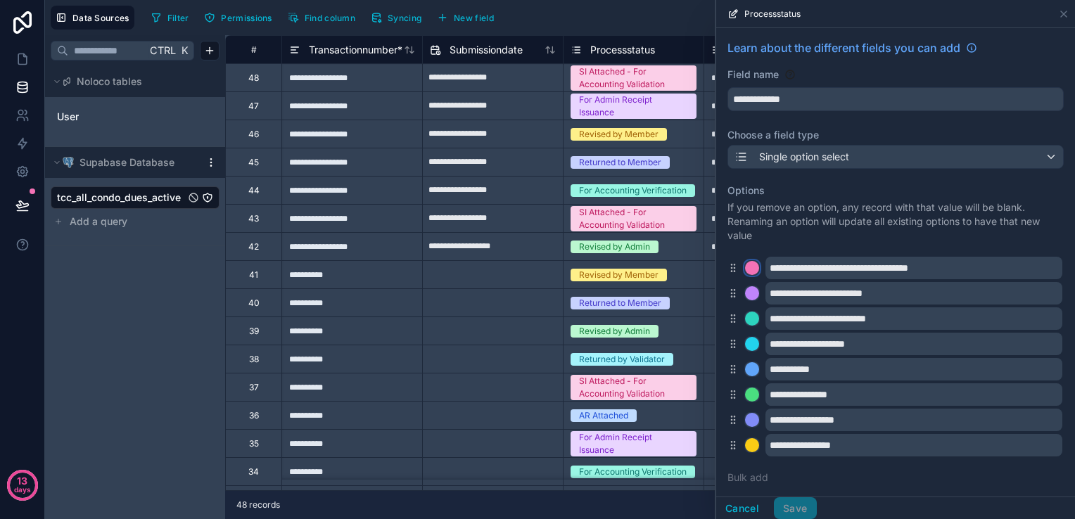
click at [751, 267] on div at bounding box center [752, 268] width 14 height 14
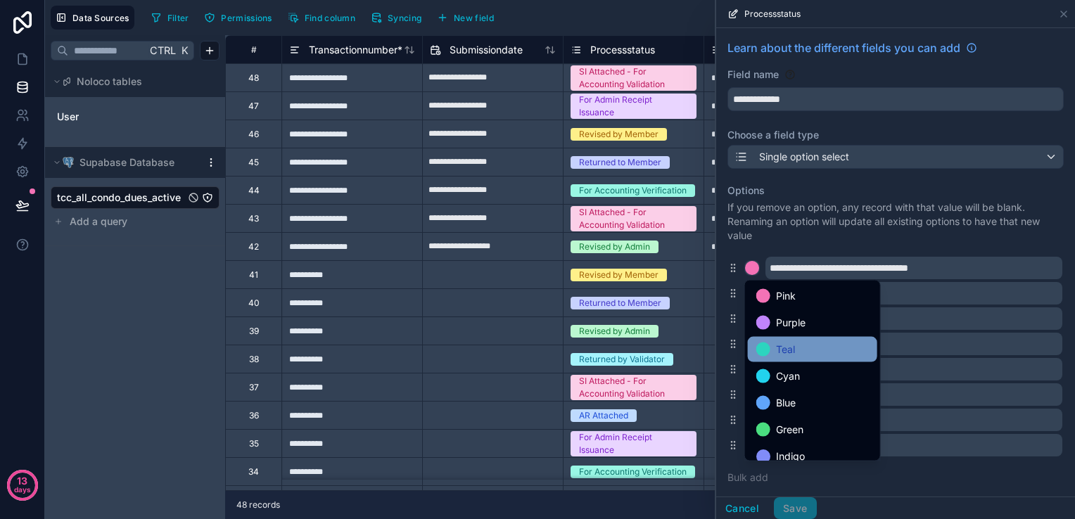
click at [802, 349] on div "Teal" at bounding box center [812, 349] width 113 height 17
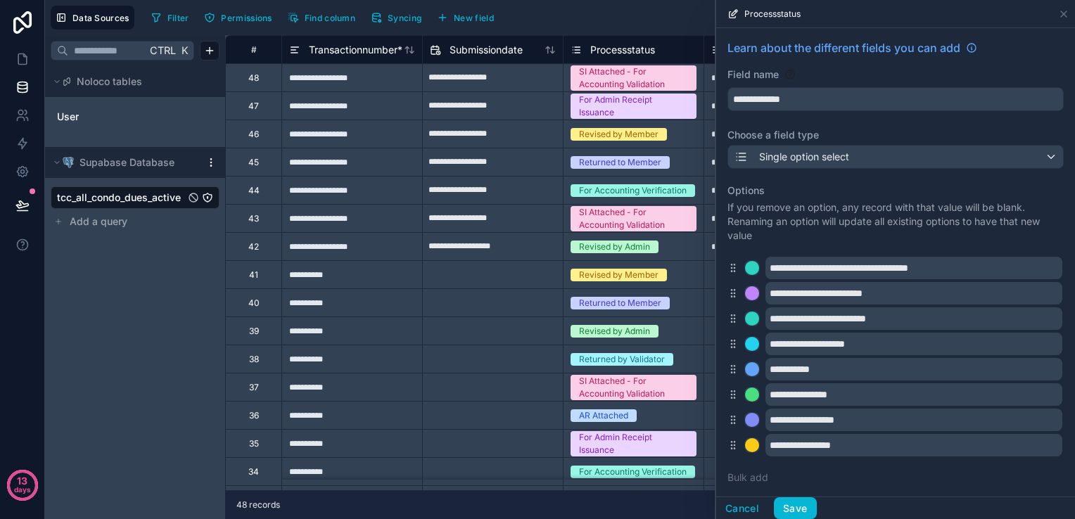
click at [743, 288] on div "**********" at bounding box center [895, 293] width 336 height 23
click at [748, 293] on div at bounding box center [752, 293] width 14 height 14
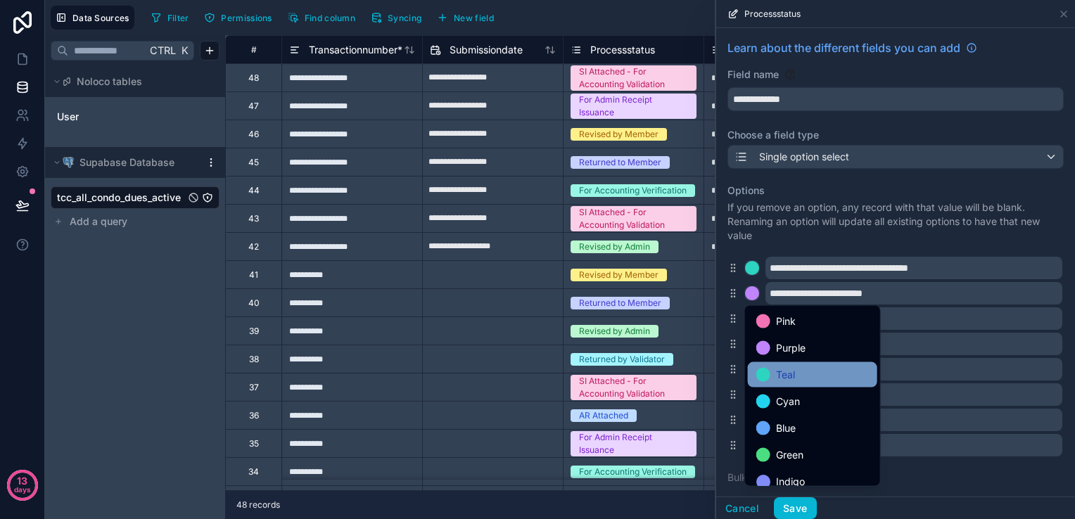
click at [797, 364] on div "Teal" at bounding box center [812, 374] width 129 height 25
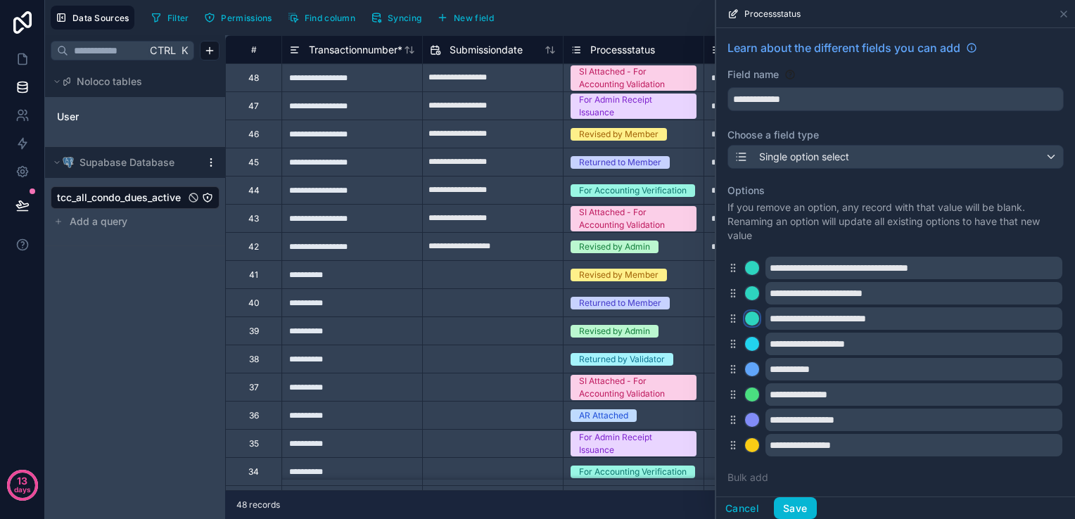
click at [751, 322] on div at bounding box center [752, 319] width 14 height 14
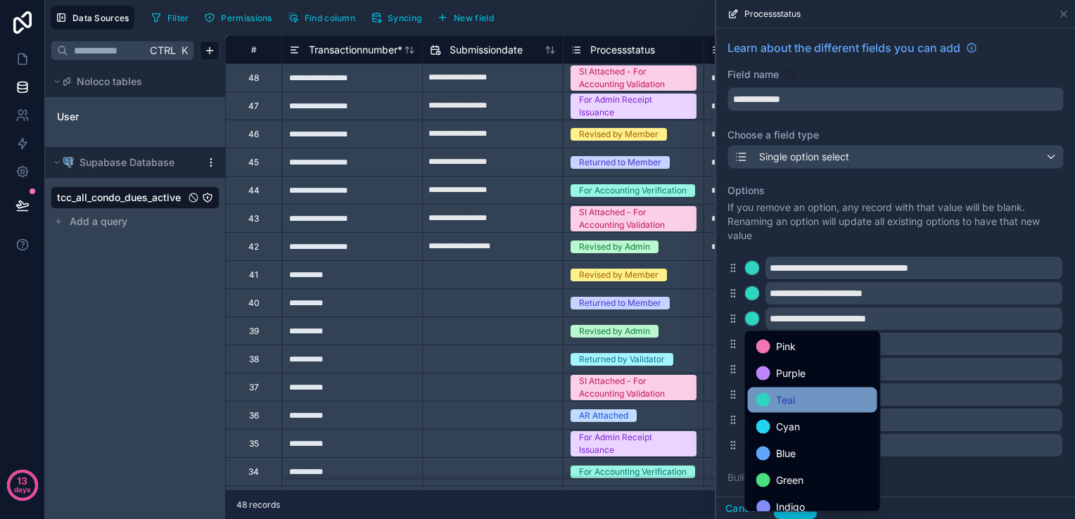
click at [793, 392] on span "Teal" at bounding box center [785, 400] width 19 height 17
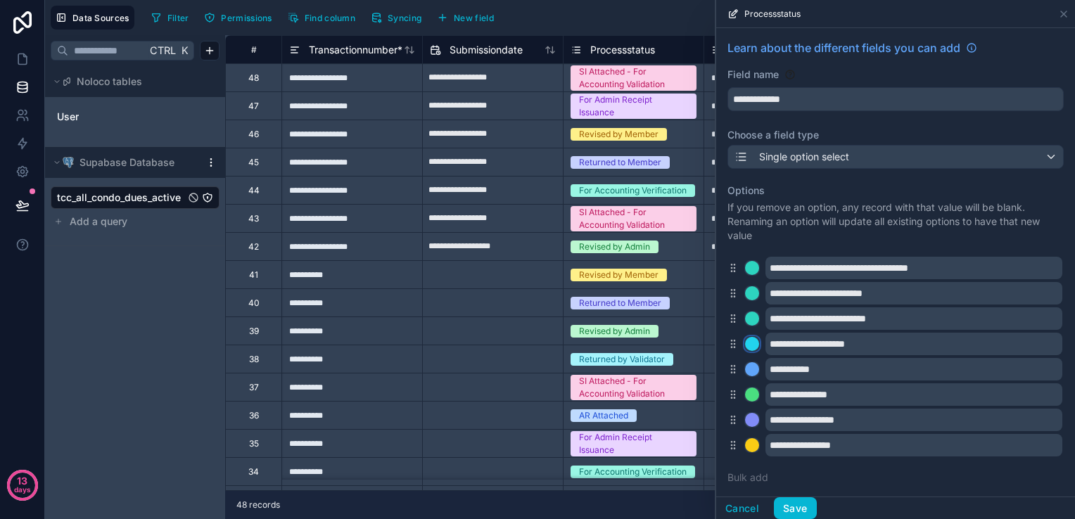
click at [751, 347] on div at bounding box center [752, 344] width 14 height 14
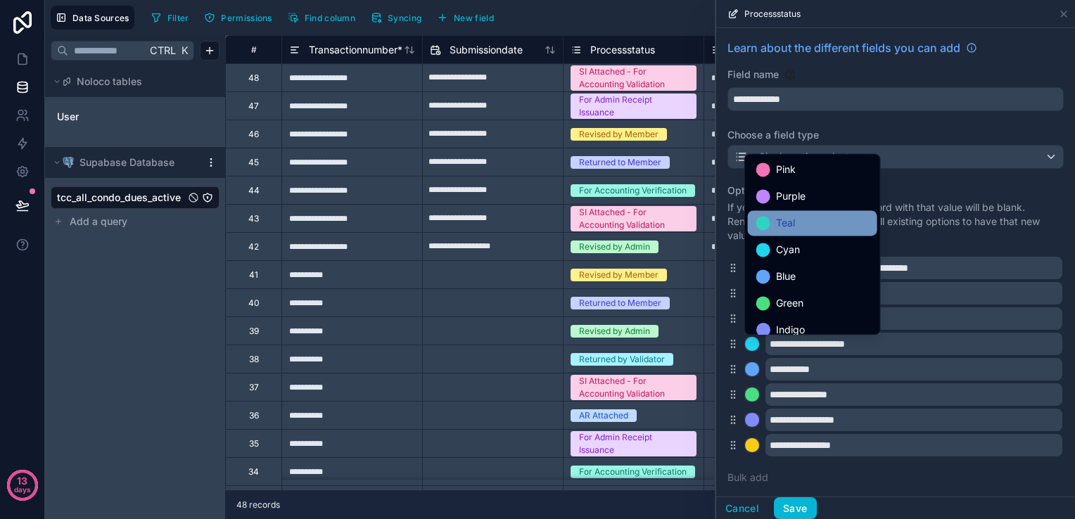
click at [774, 228] on div "Teal" at bounding box center [812, 223] width 113 height 17
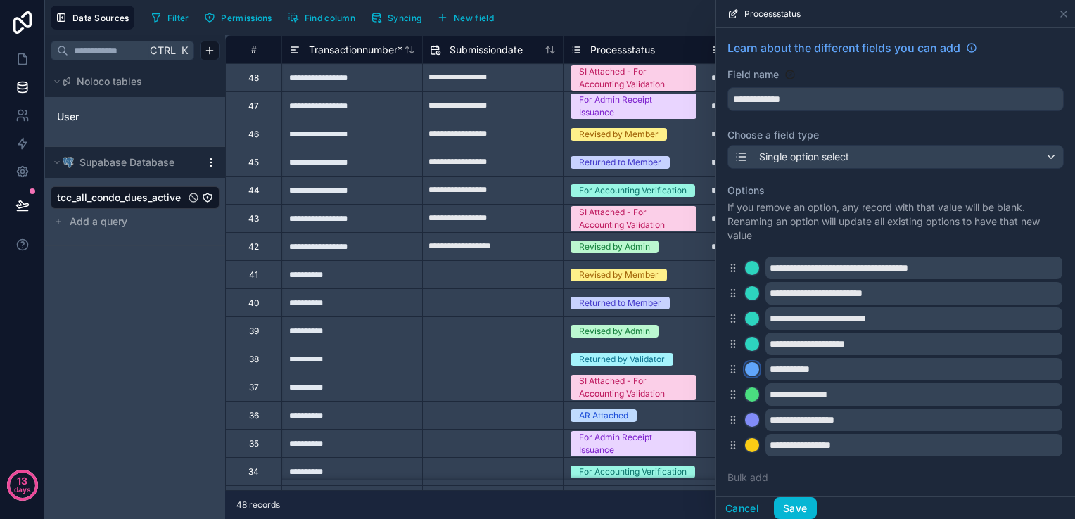
click at [755, 373] on div at bounding box center [752, 369] width 14 height 14
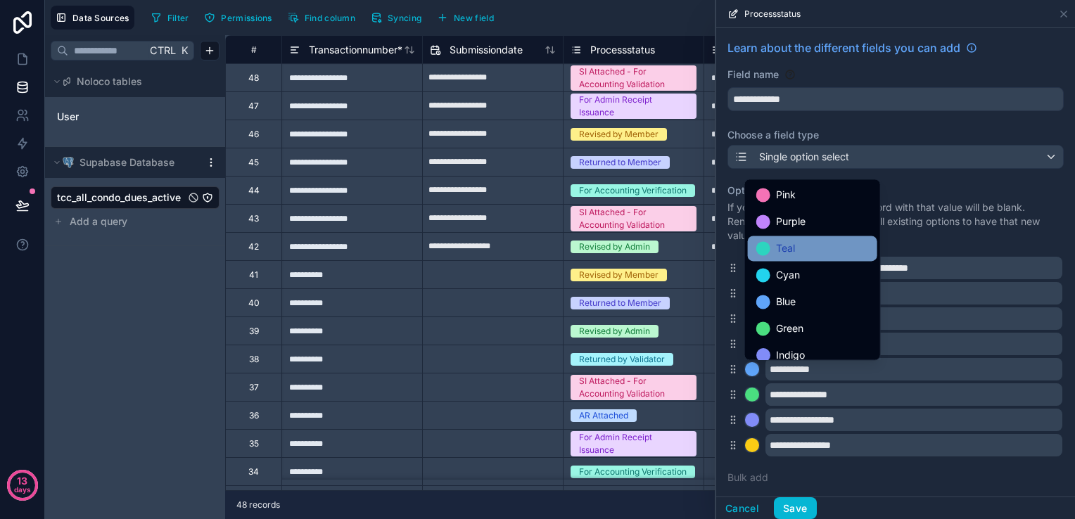
click at [765, 252] on div at bounding box center [763, 248] width 14 height 14
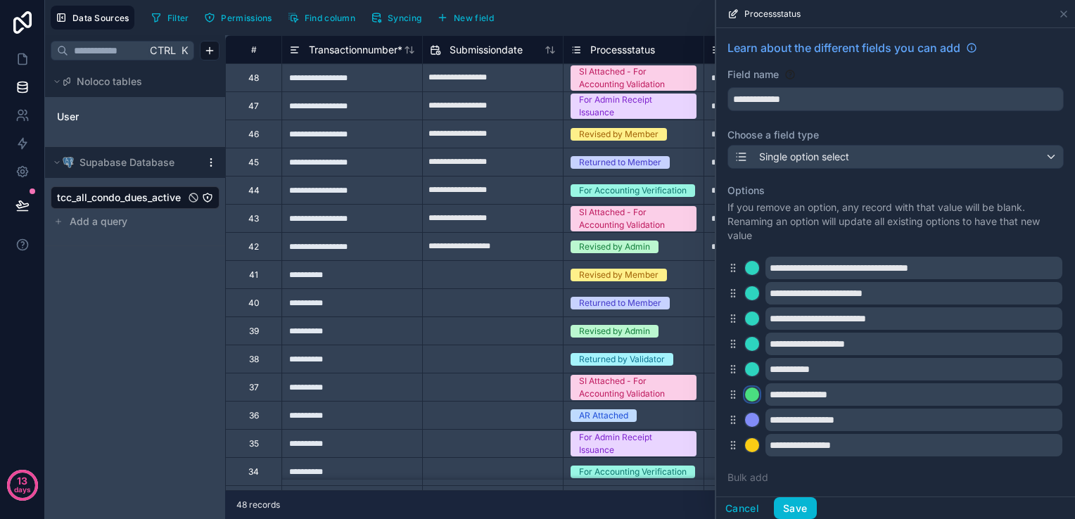
click at [754, 391] on div at bounding box center [752, 395] width 14 height 14
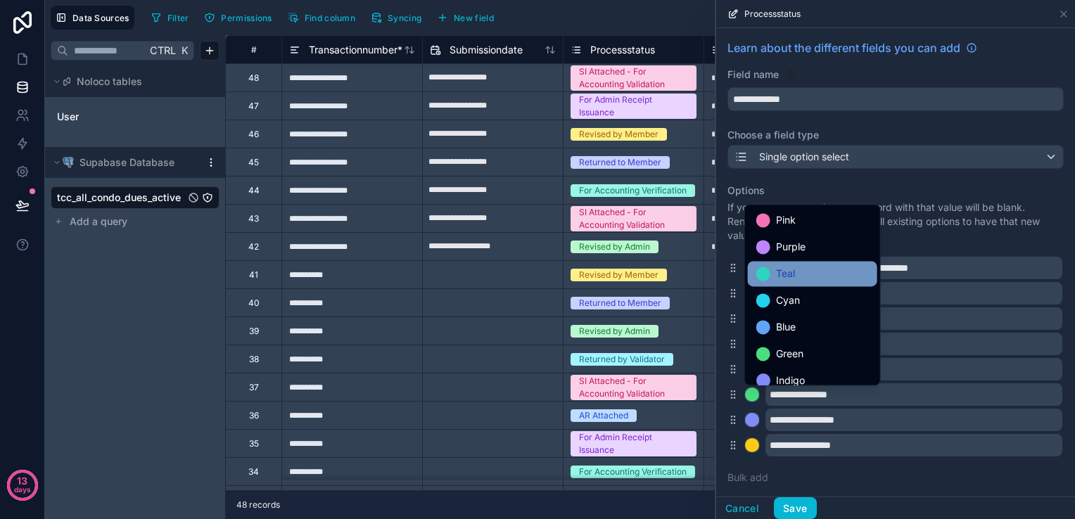
click at [761, 284] on div "Teal" at bounding box center [812, 273] width 129 height 25
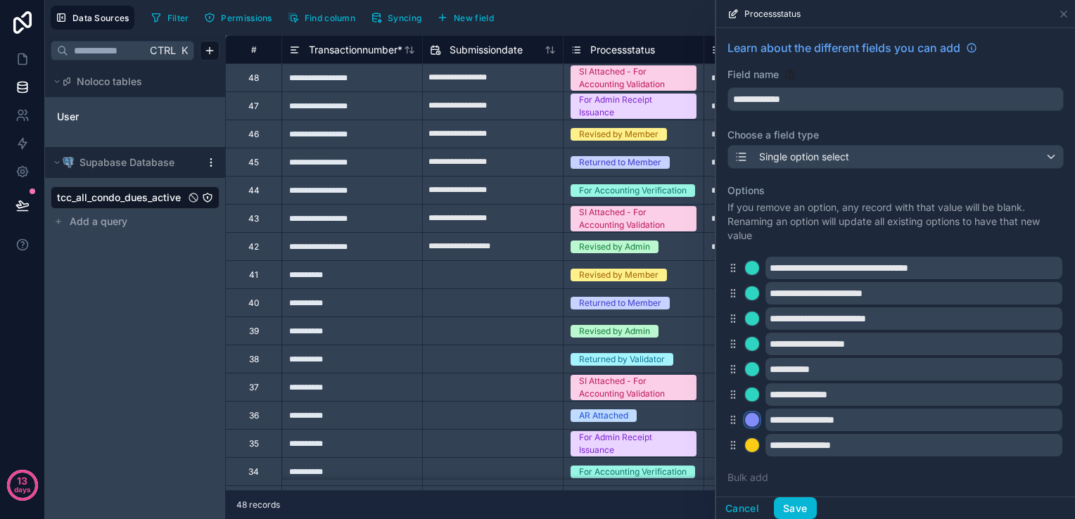
click at [751, 418] on div at bounding box center [752, 420] width 14 height 14
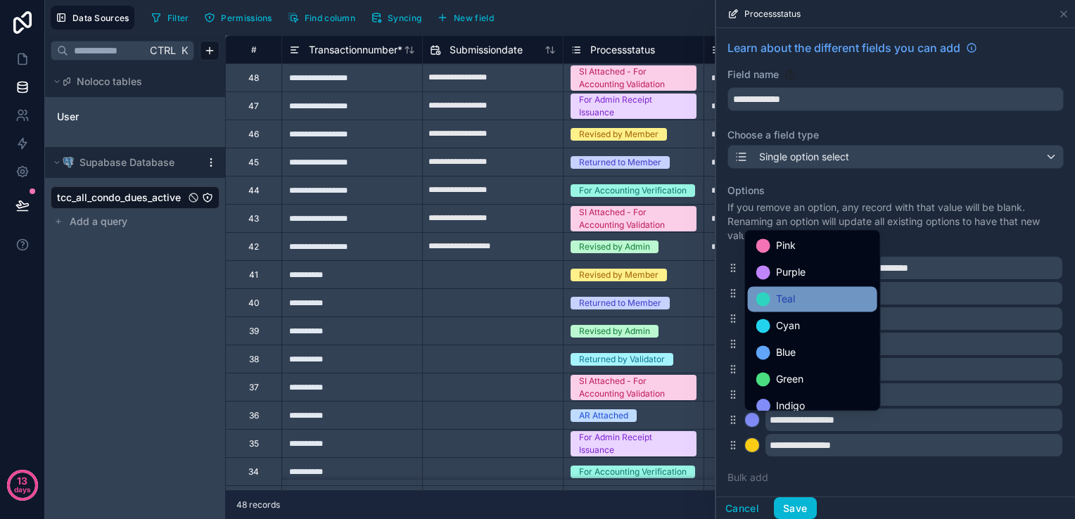
click at [779, 307] on span "Teal" at bounding box center [785, 298] width 19 height 17
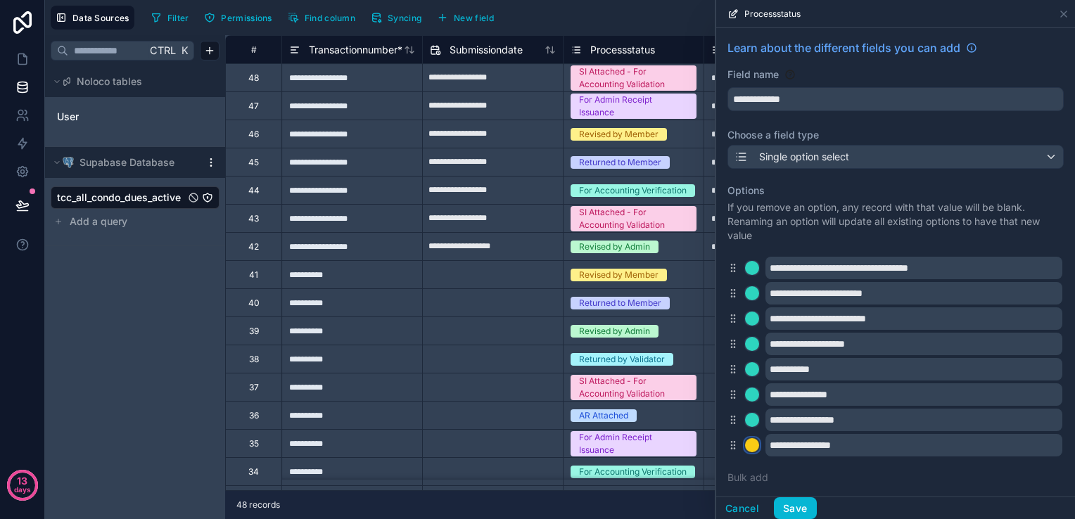
click at [756, 442] on div at bounding box center [752, 445] width 14 height 14
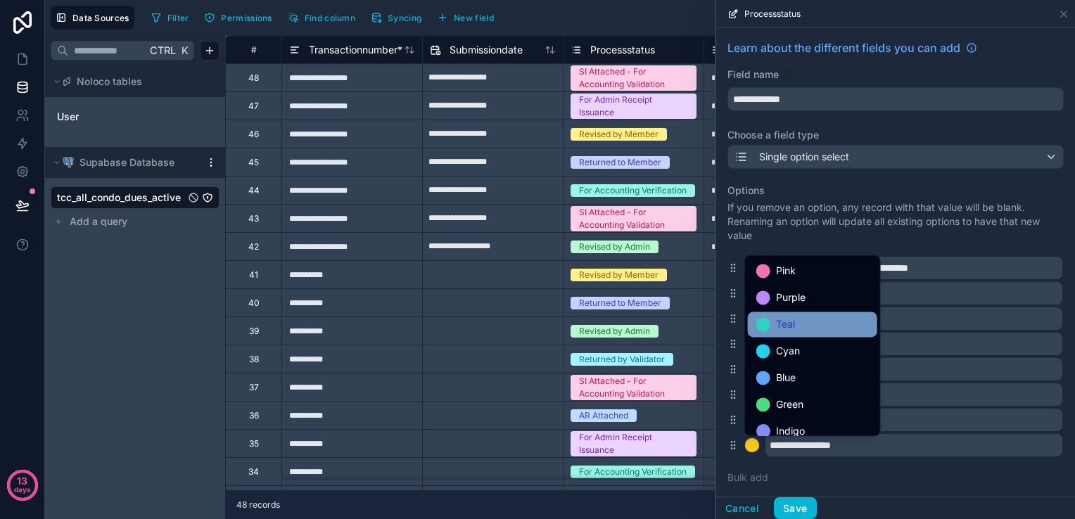
click at [768, 321] on div at bounding box center [763, 324] width 14 height 14
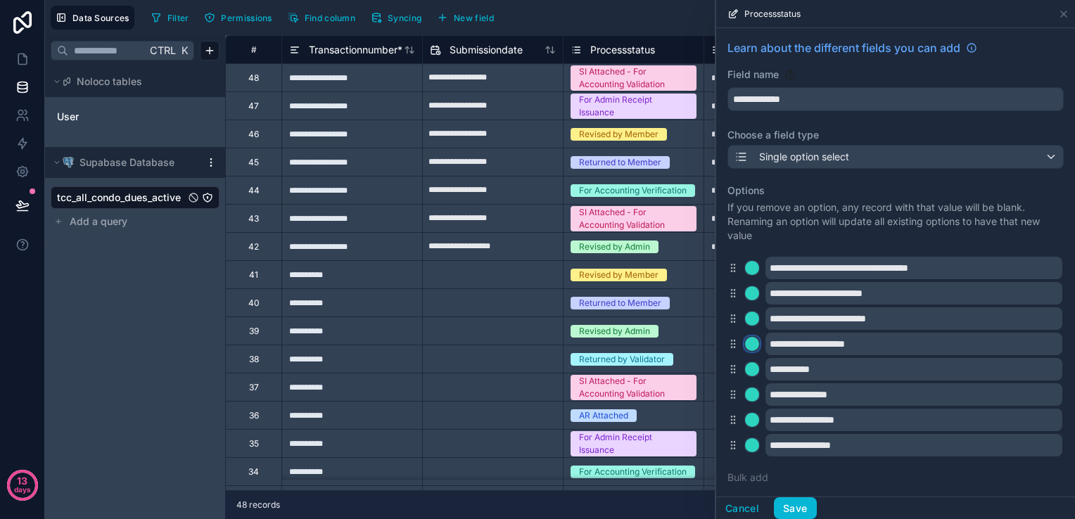
click at [754, 338] on div at bounding box center [752, 344] width 14 height 14
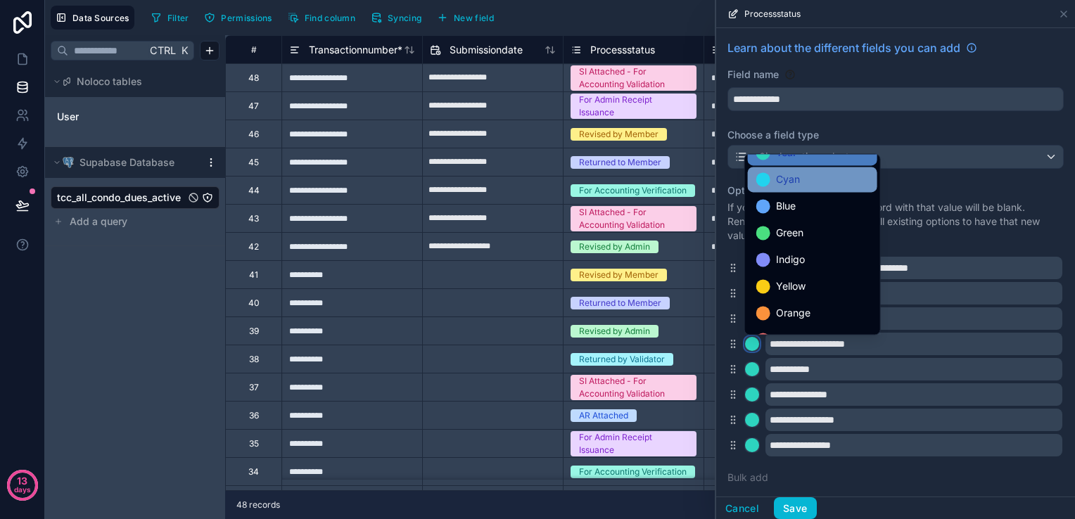
scroll to position [118, 0]
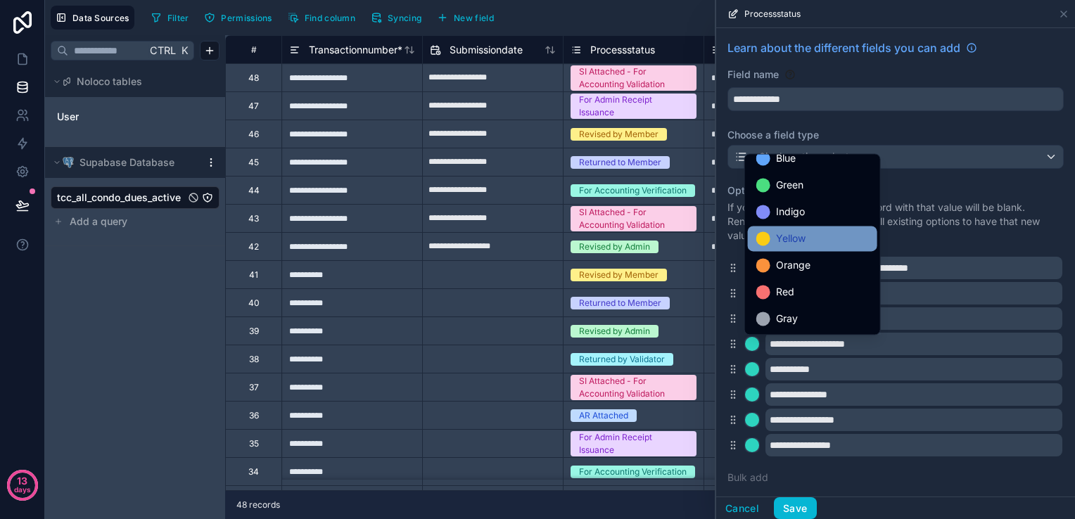
click at [830, 242] on div "Yellow" at bounding box center [812, 238] width 113 height 17
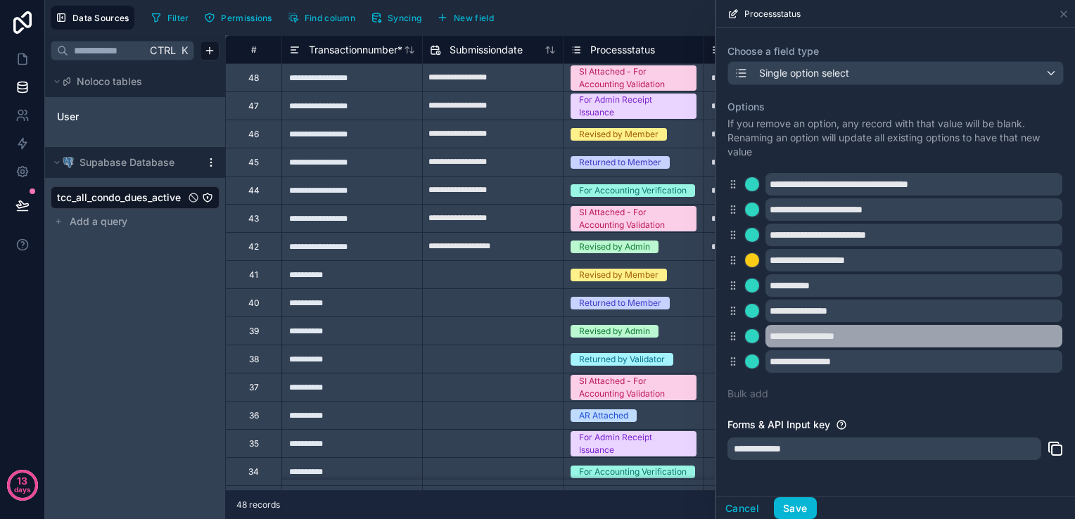
scroll to position [50, 0]
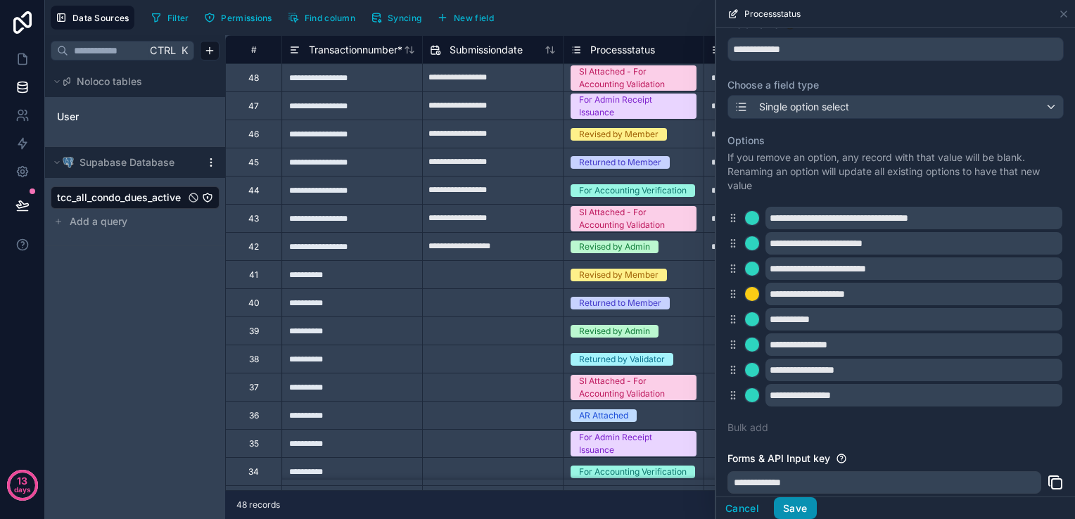
click at [793, 510] on button "Save" at bounding box center [795, 508] width 42 height 23
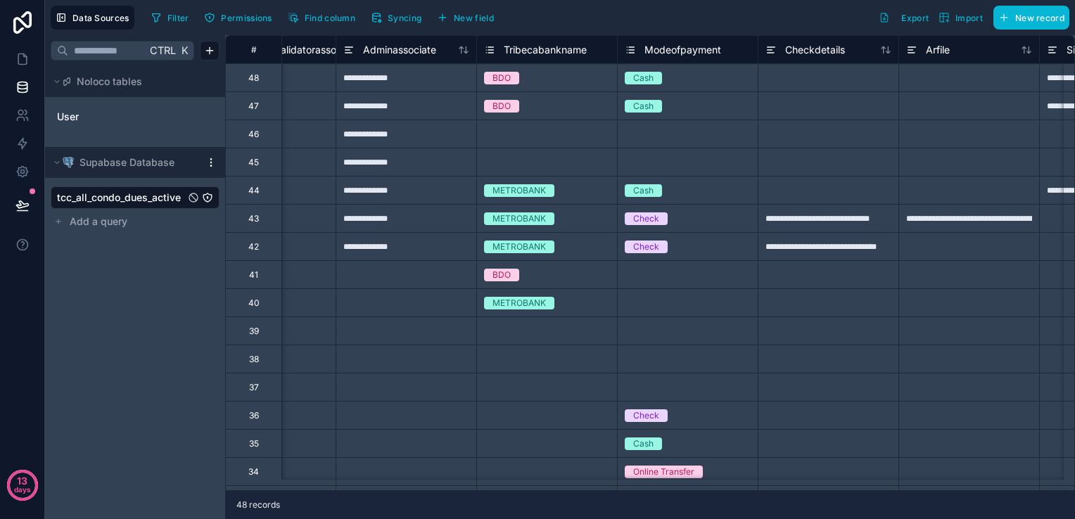
scroll to position [0, 4573]
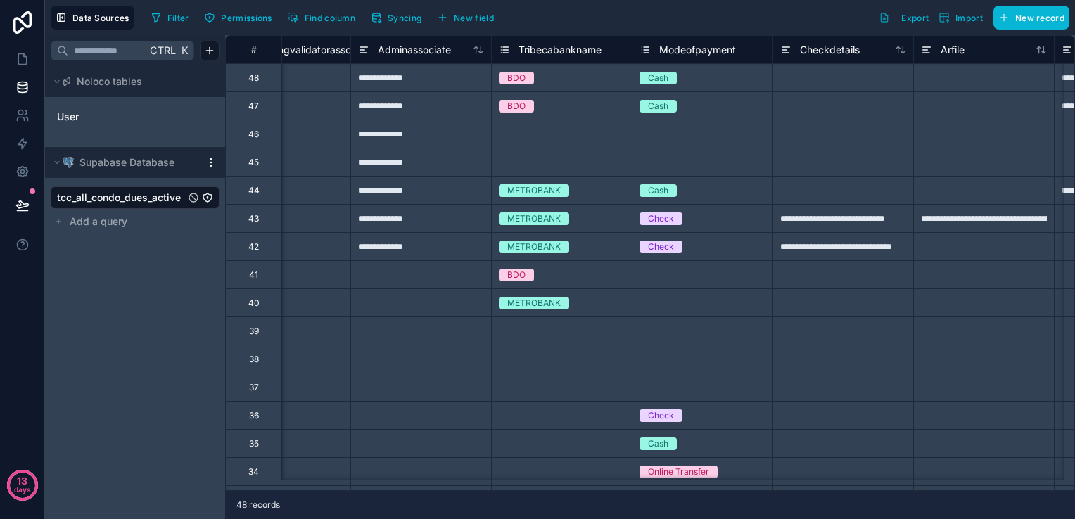
click at [508, 49] on icon at bounding box center [504, 49] width 11 height 17
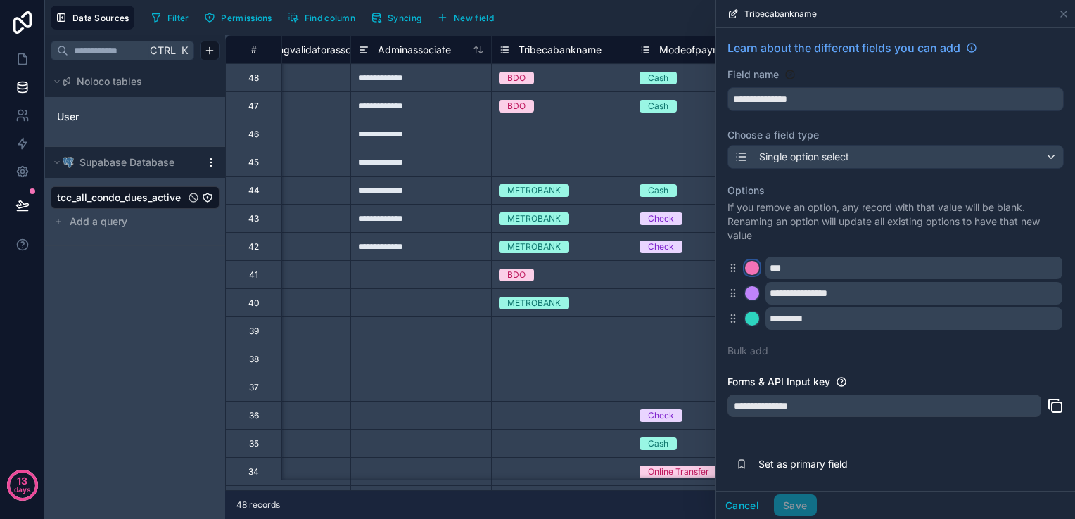
click at [749, 272] on div at bounding box center [752, 268] width 14 height 14
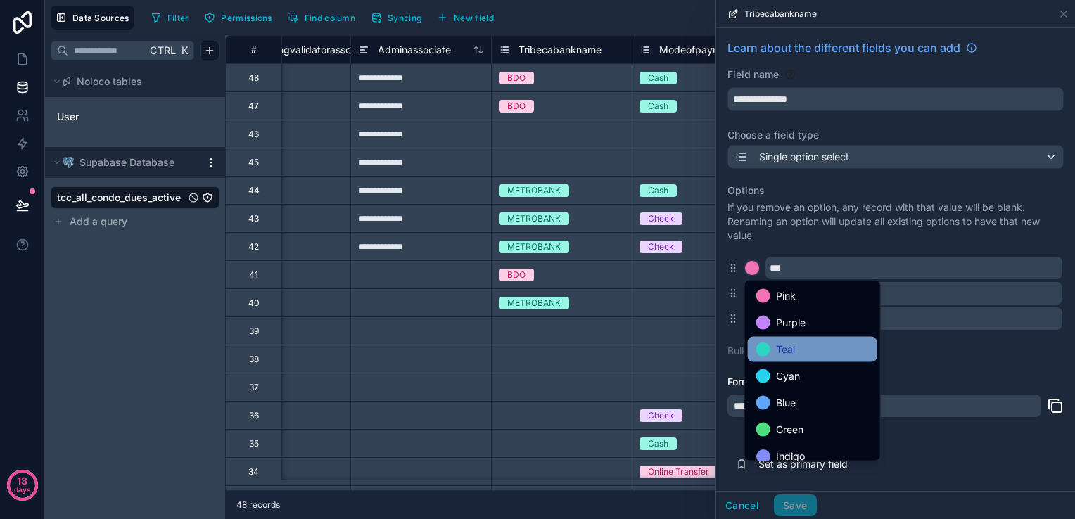
click at [778, 342] on span "Teal" at bounding box center [785, 349] width 19 height 17
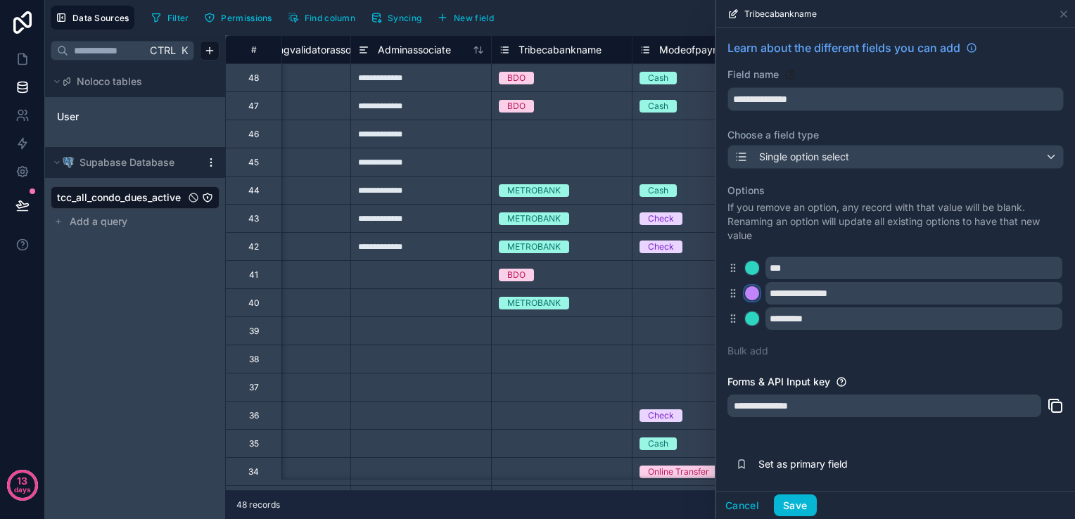
click at [755, 292] on div at bounding box center [752, 293] width 14 height 14
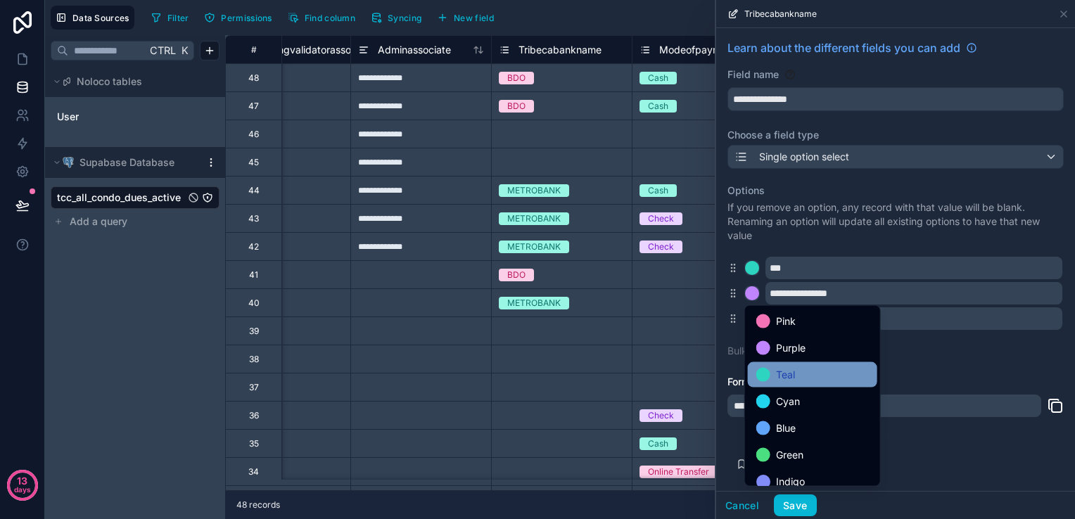
click at [799, 371] on div "Teal" at bounding box center [812, 374] width 113 height 17
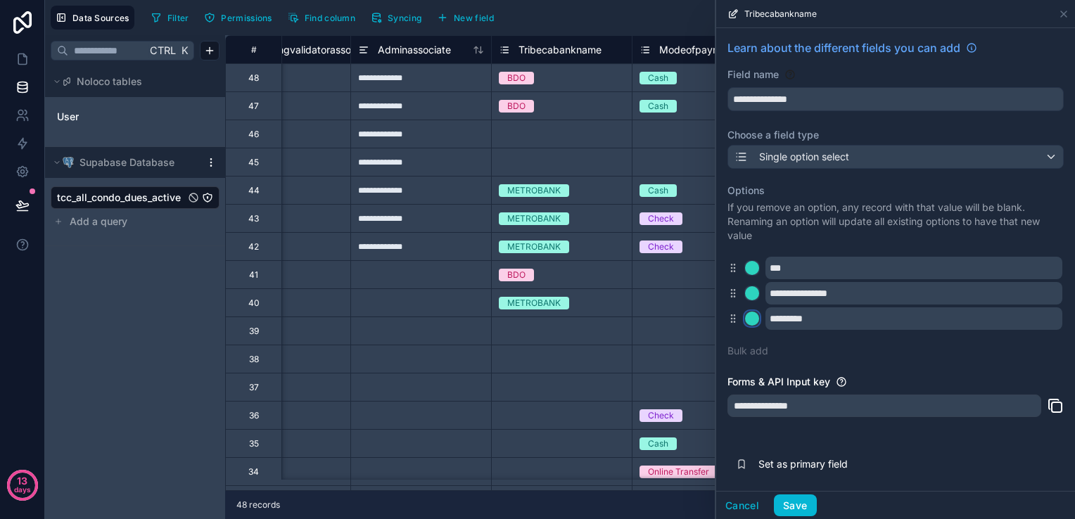
click at [748, 314] on div at bounding box center [752, 319] width 14 height 14
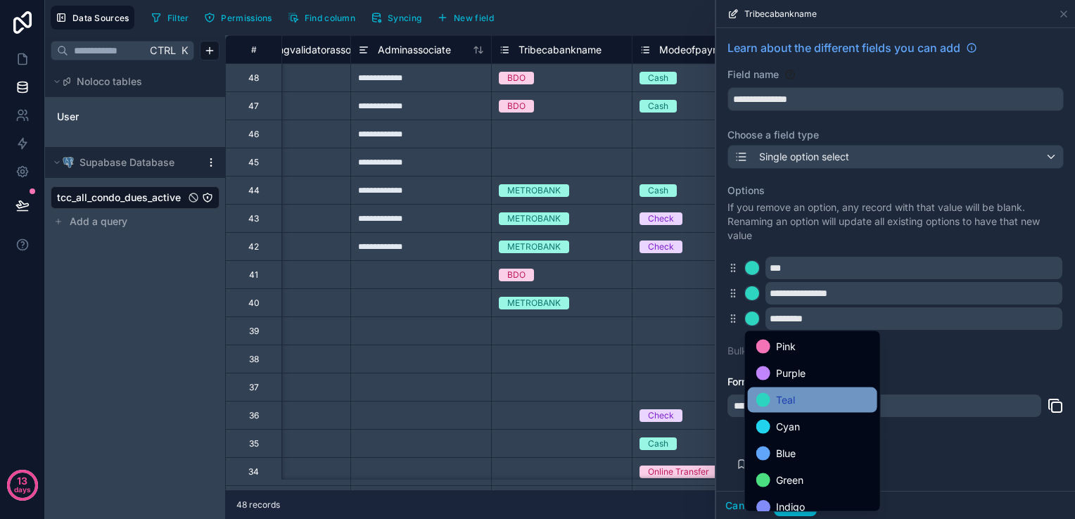
click at [793, 397] on span "Teal" at bounding box center [785, 400] width 19 height 17
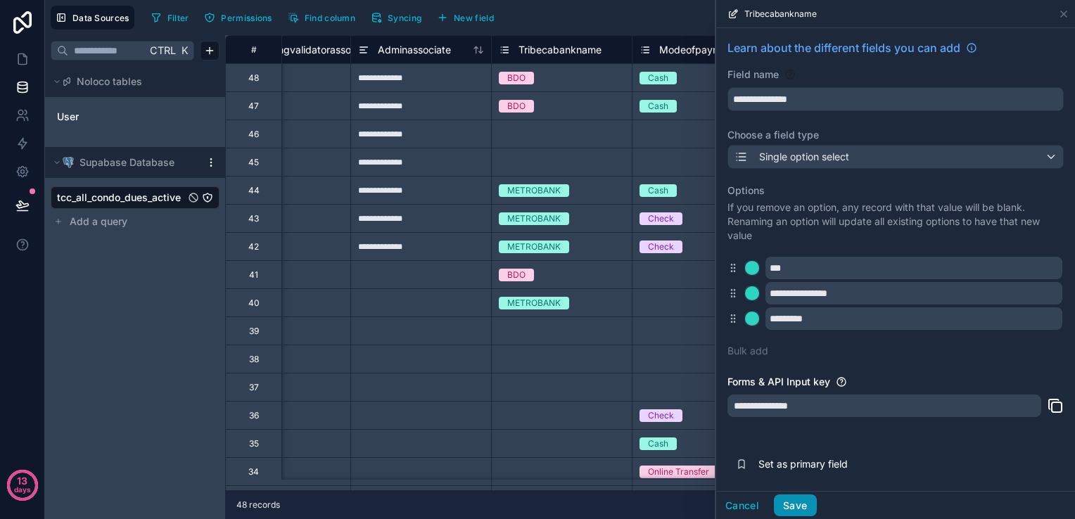
click at [794, 508] on button "Save" at bounding box center [795, 505] width 42 height 23
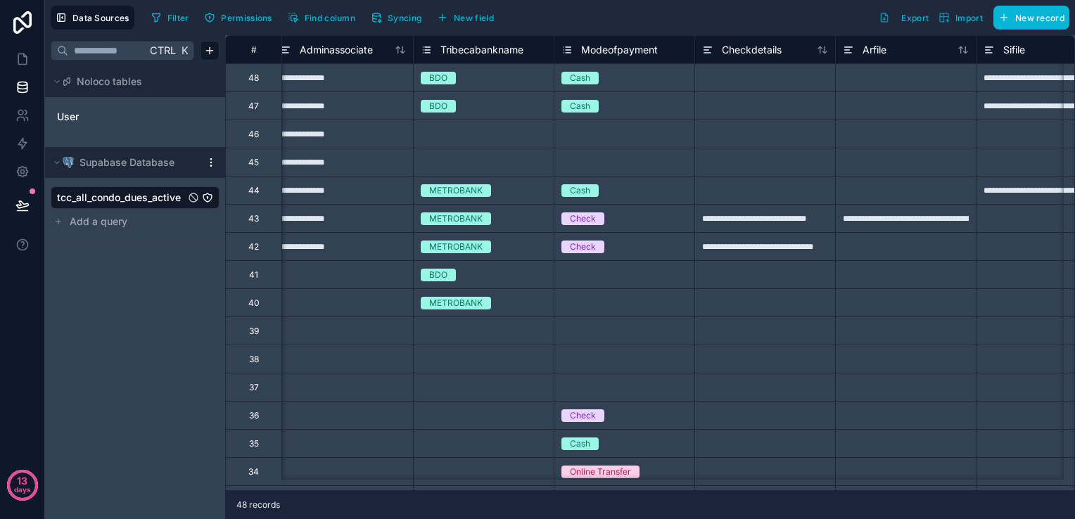
scroll to position [0, 4487]
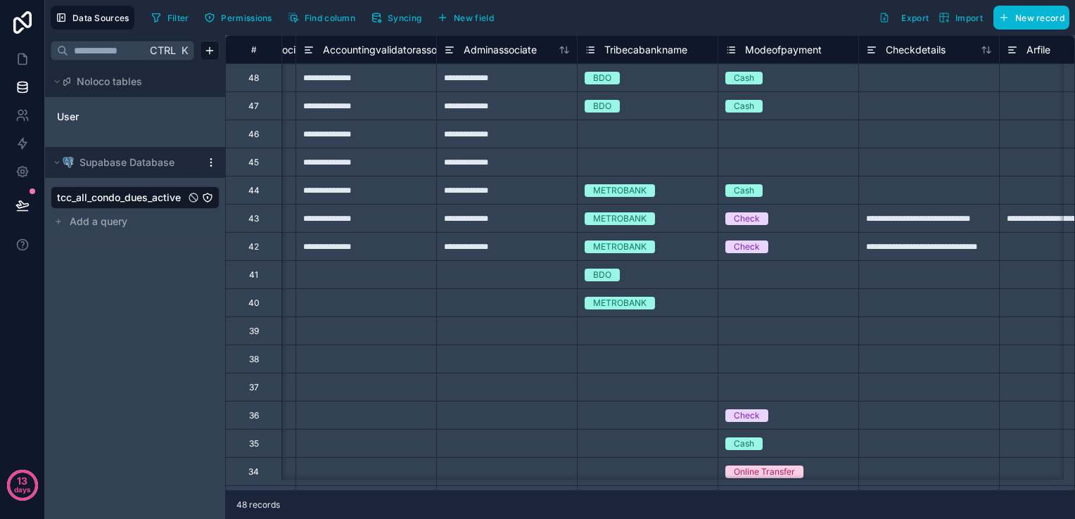
click at [727, 46] on icon at bounding box center [730, 49] width 11 height 17
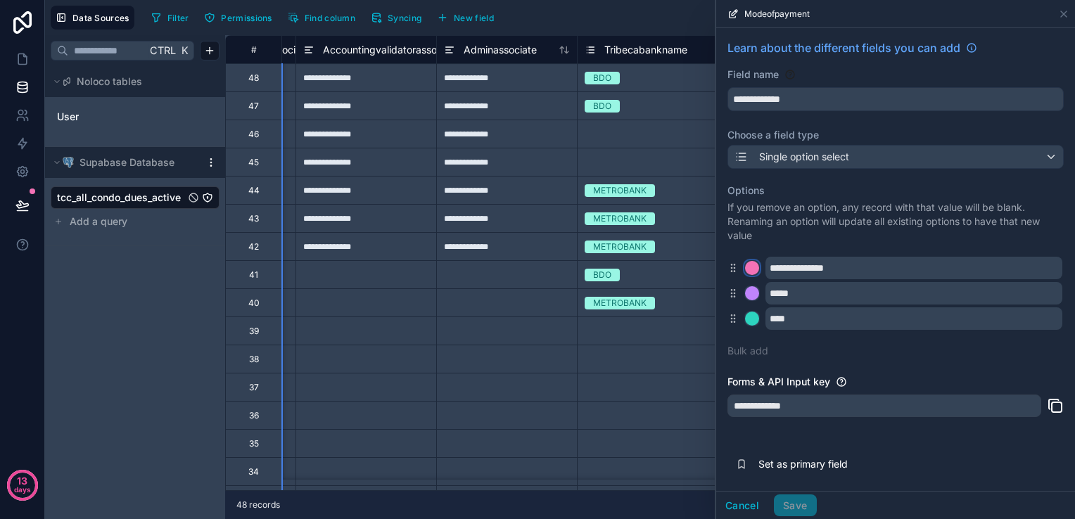
click at [752, 269] on div at bounding box center [752, 268] width 14 height 14
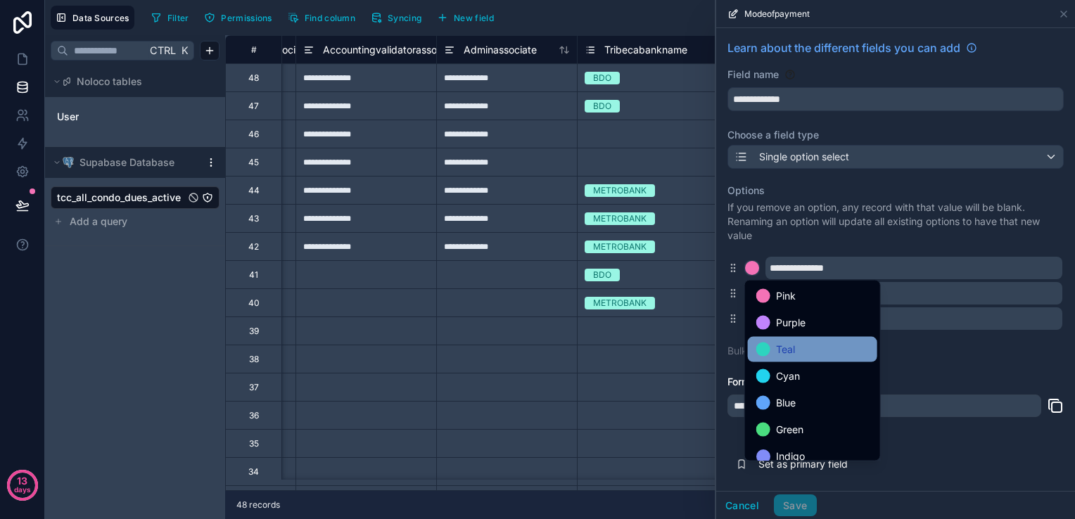
click at [782, 345] on span "Teal" at bounding box center [785, 349] width 19 height 17
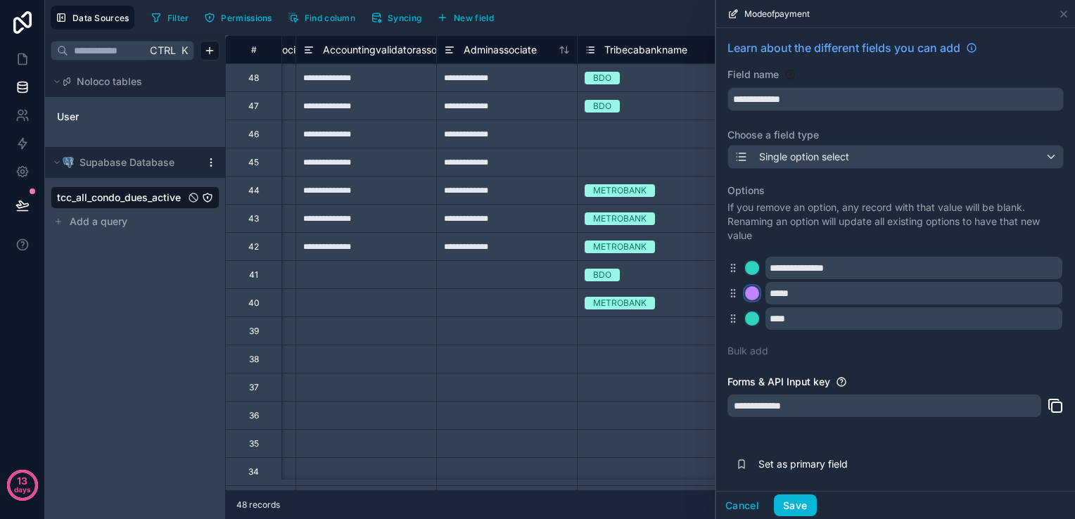
click at [755, 288] on div at bounding box center [752, 293] width 14 height 14
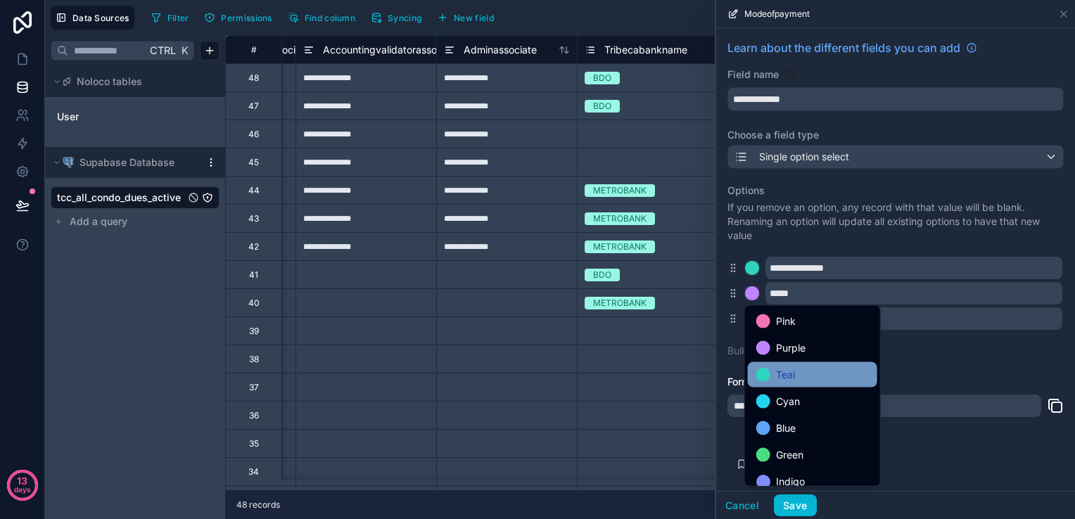
click at [782, 372] on span "Teal" at bounding box center [785, 374] width 19 height 17
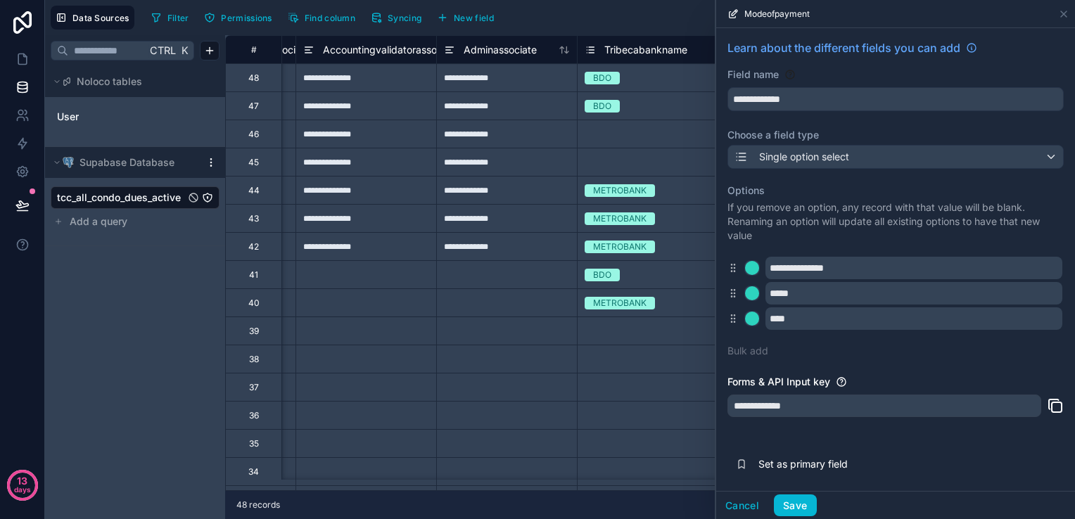
click at [760, 314] on div "****" at bounding box center [895, 318] width 336 height 23
click at [749, 317] on div at bounding box center [752, 319] width 14 height 14
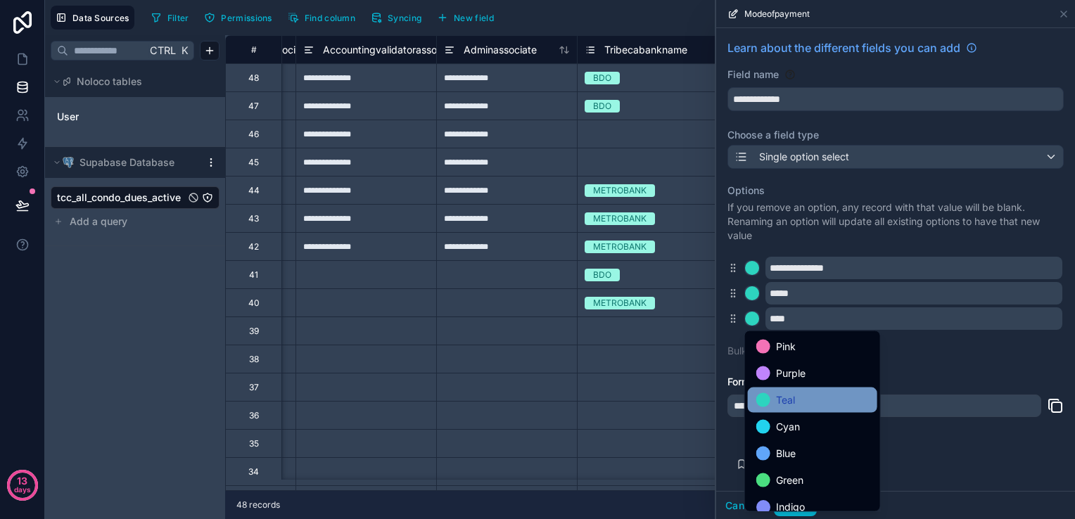
click at [786, 404] on span "Teal" at bounding box center [785, 400] width 19 height 17
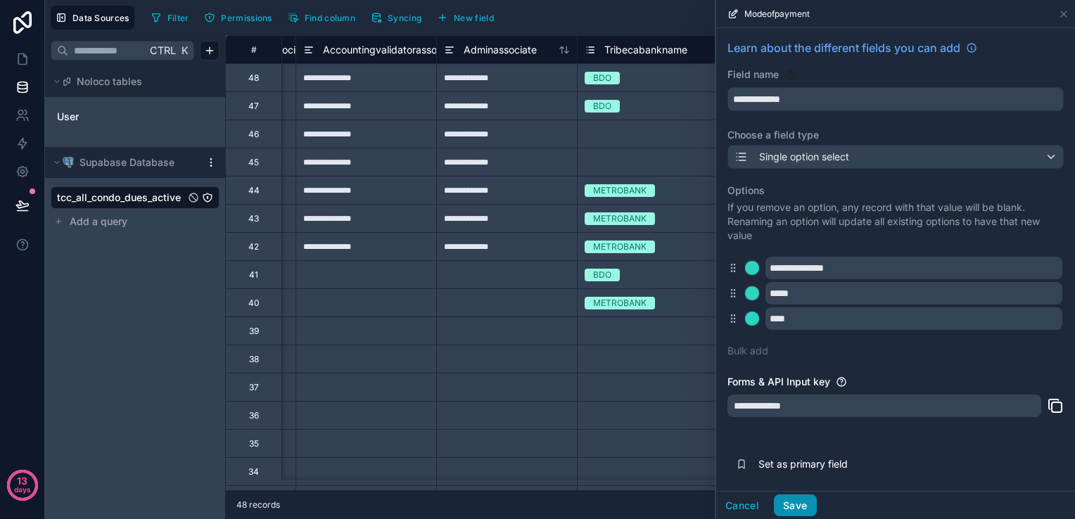
click at [790, 508] on button "Save" at bounding box center [795, 505] width 42 height 23
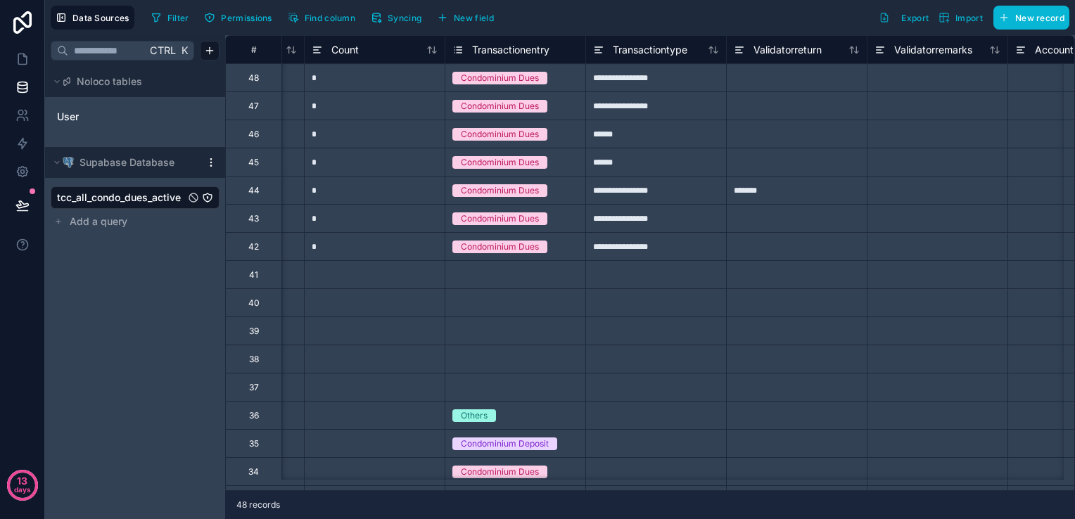
scroll to position [0, 5655]
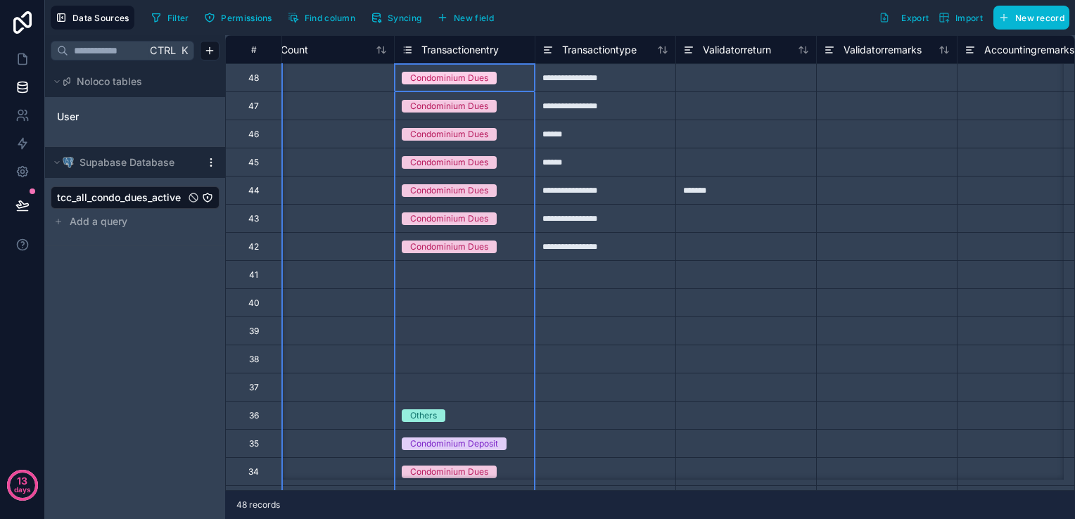
click at [408, 47] on icon at bounding box center [408, 47] width 5 height 0
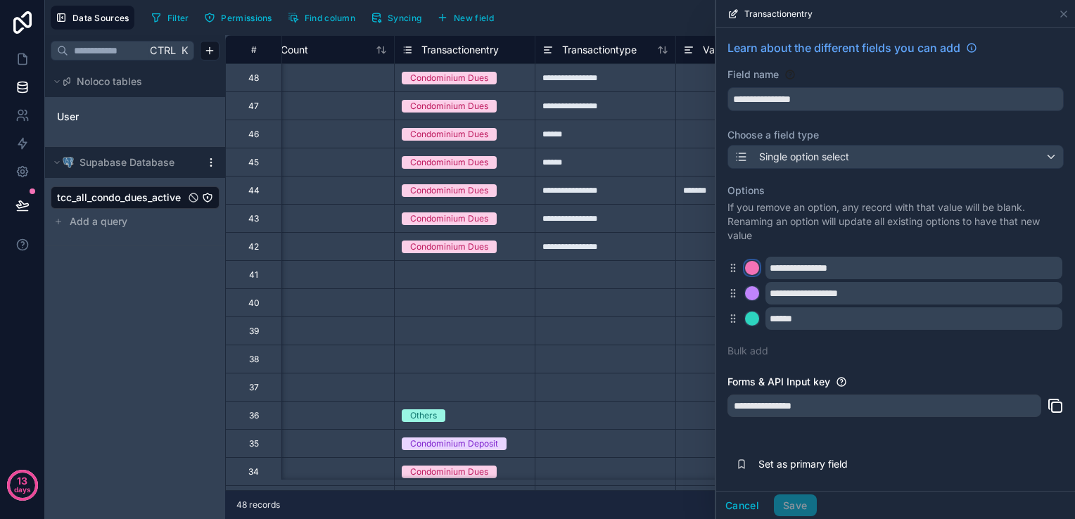
click at [754, 271] on div at bounding box center [752, 268] width 14 height 14
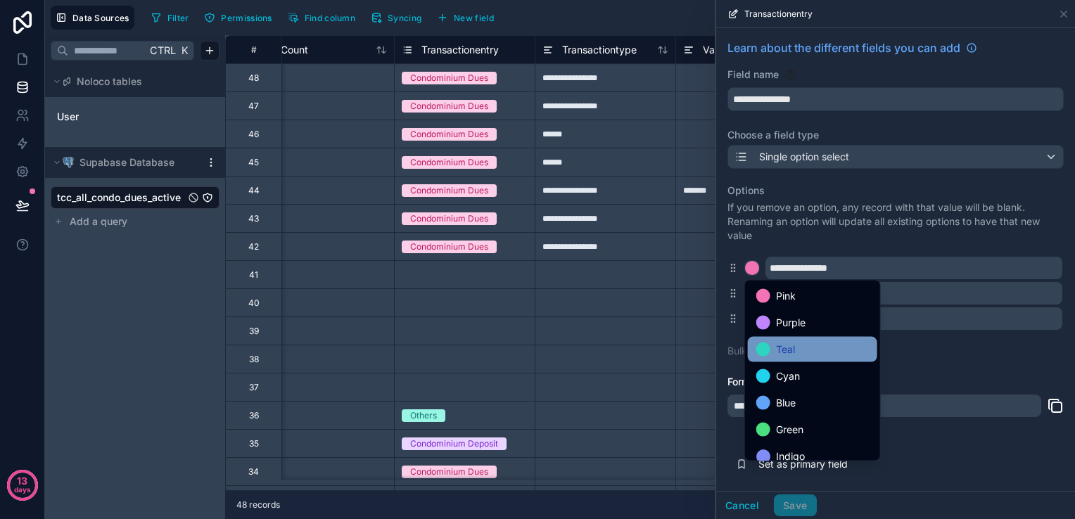
click at [785, 353] on span "Teal" at bounding box center [785, 349] width 19 height 17
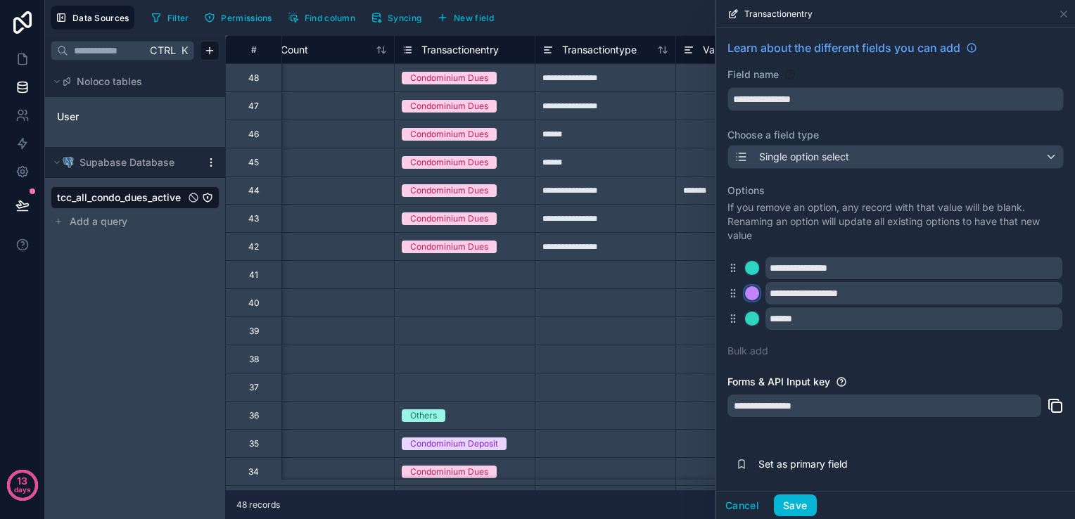
click at [753, 291] on div at bounding box center [752, 293] width 14 height 14
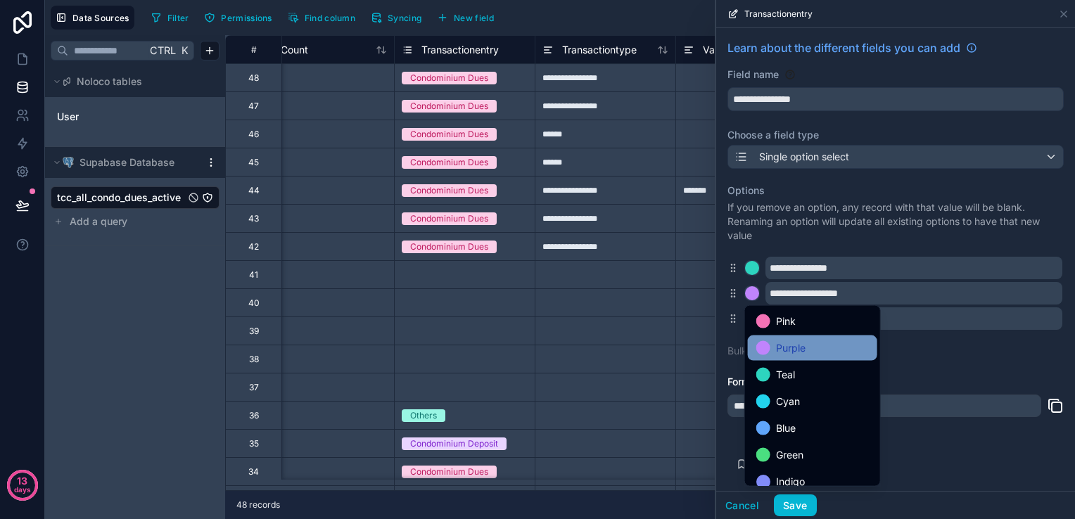
click at [786, 340] on span "Purple" at bounding box center [791, 348] width 30 height 17
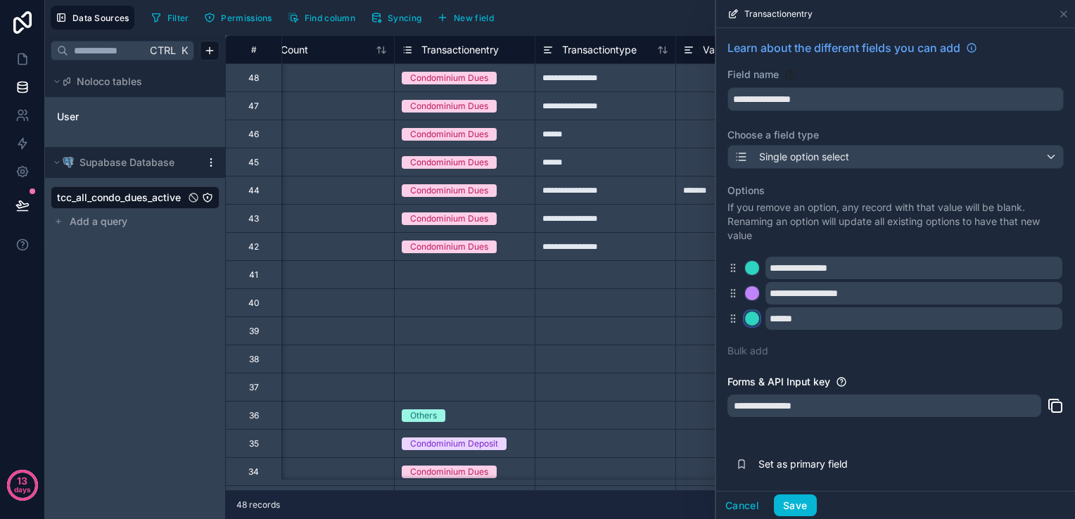
click at [749, 316] on div at bounding box center [752, 319] width 14 height 14
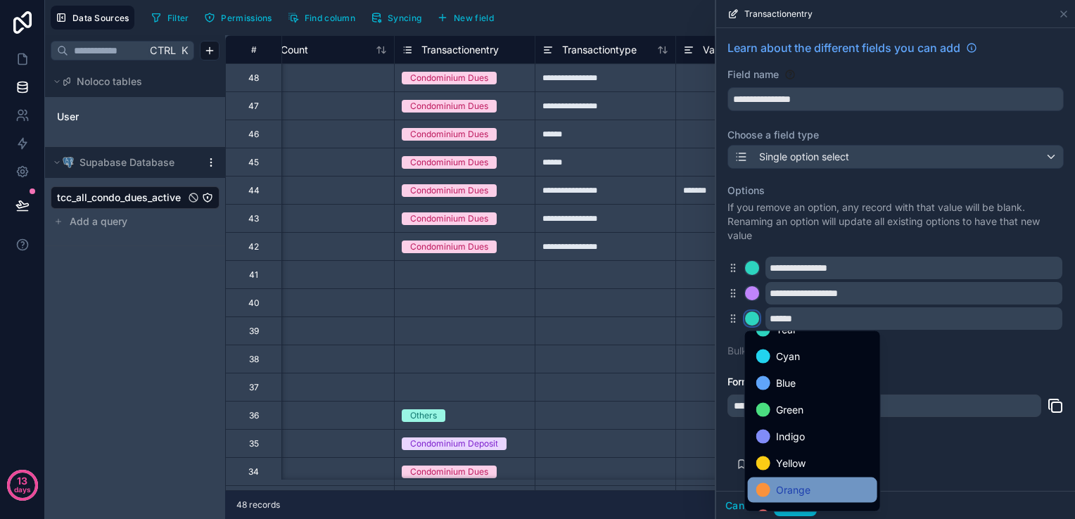
scroll to position [118, 0]
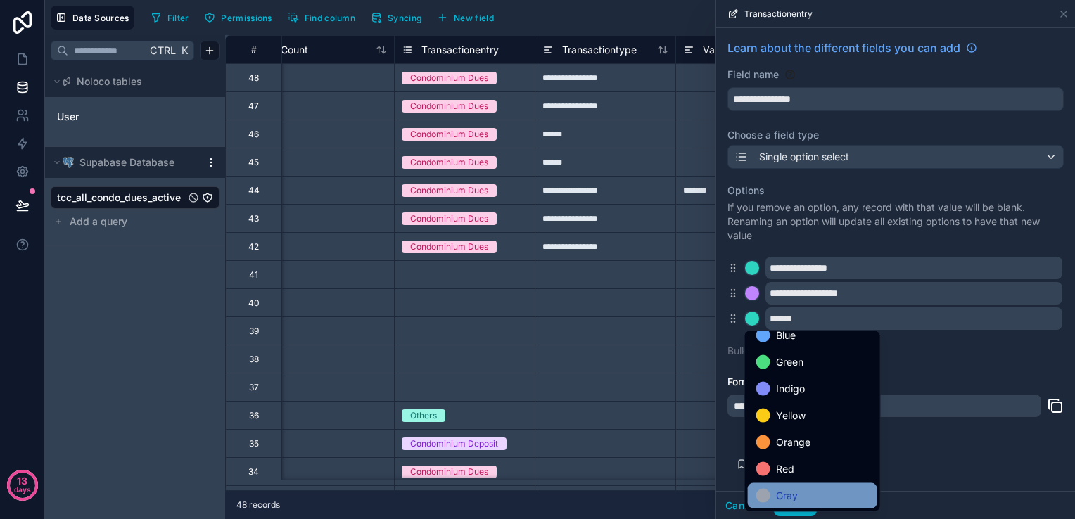
click at [818, 490] on div "Gray" at bounding box center [812, 495] width 113 height 17
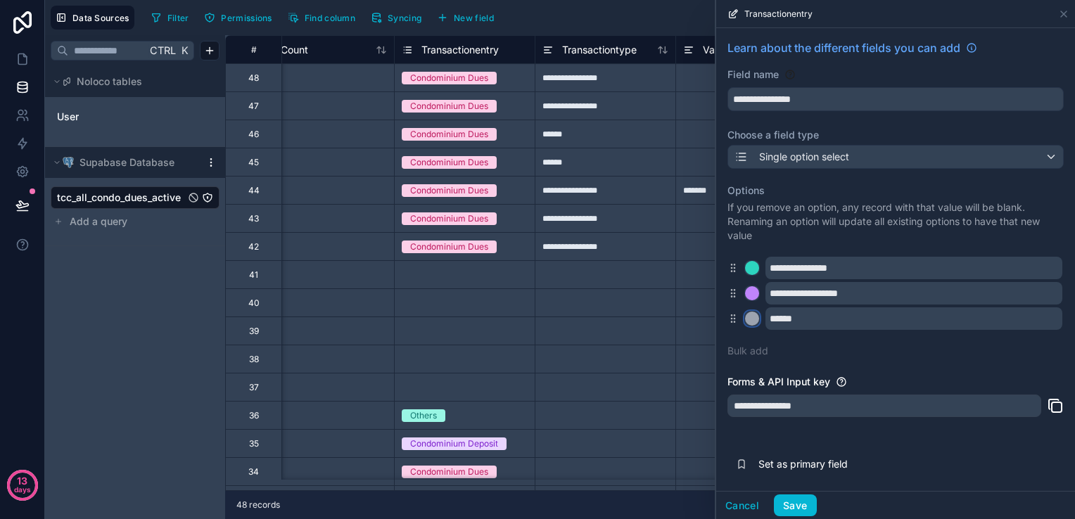
click at [748, 319] on div at bounding box center [752, 319] width 14 height 14
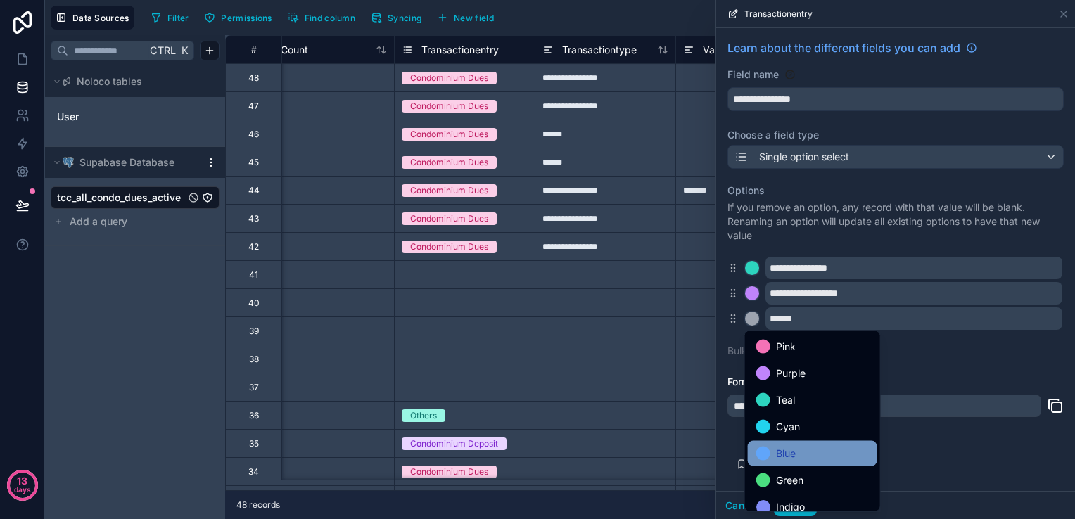
click at [805, 460] on div "Blue" at bounding box center [812, 453] width 113 height 17
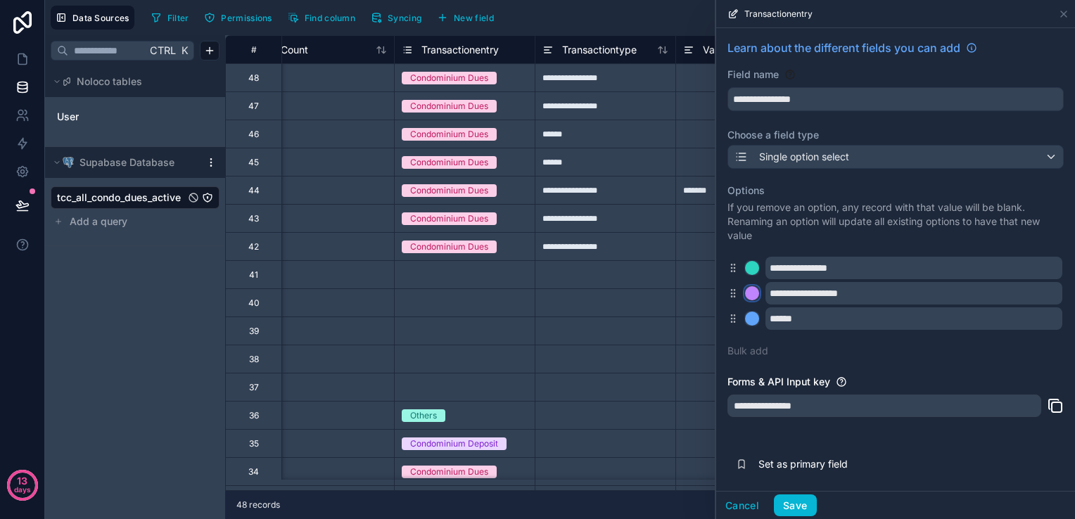
click at [748, 297] on div at bounding box center [752, 293] width 14 height 14
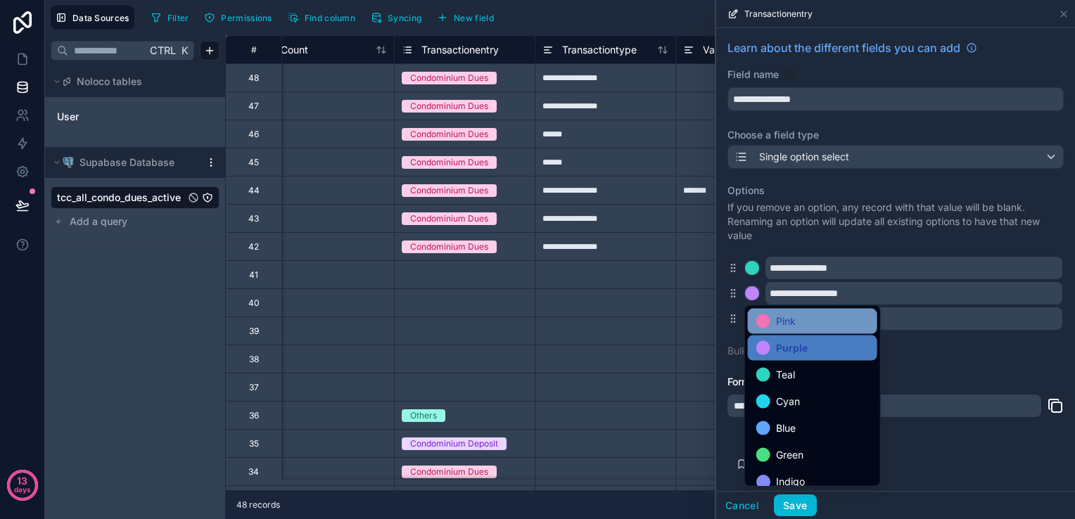
click at [802, 326] on div "Pink" at bounding box center [812, 321] width 113 height 17
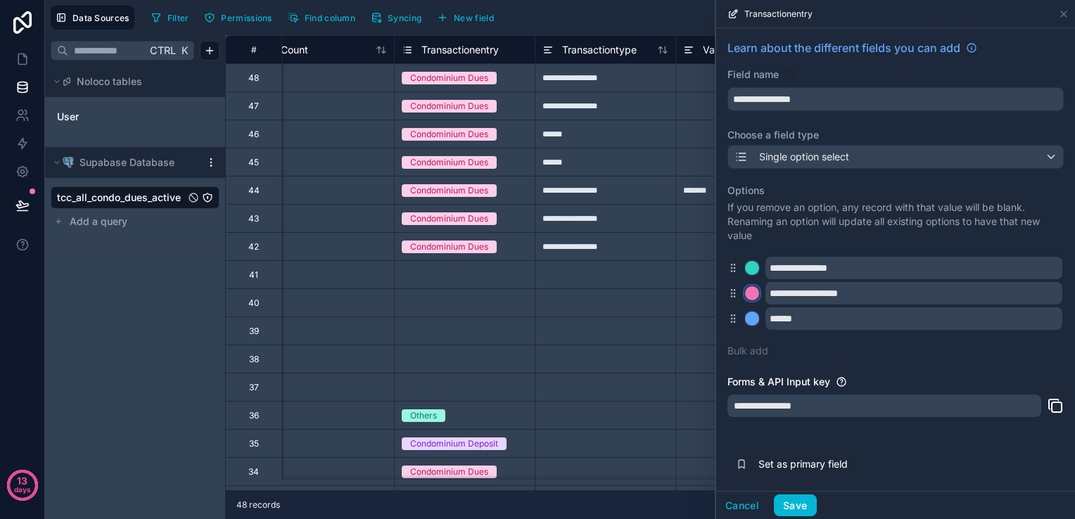
click at [754, 291] on div at bounding box center [752, 293] width 14 height 14
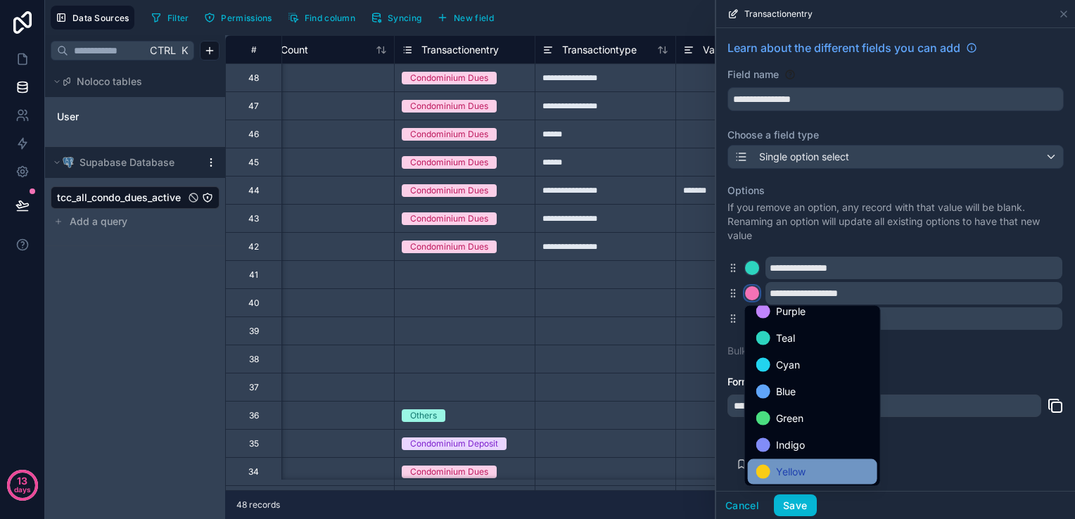
scroll to position [70, 0]
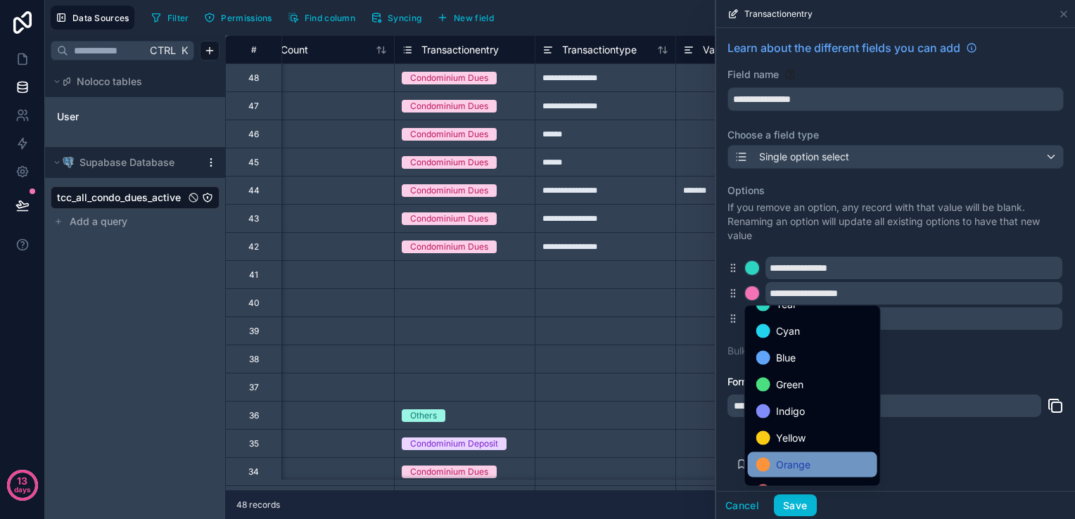
click at [789, 456] on span "Orange" at bounding box center [793, 464] width 34 height 17
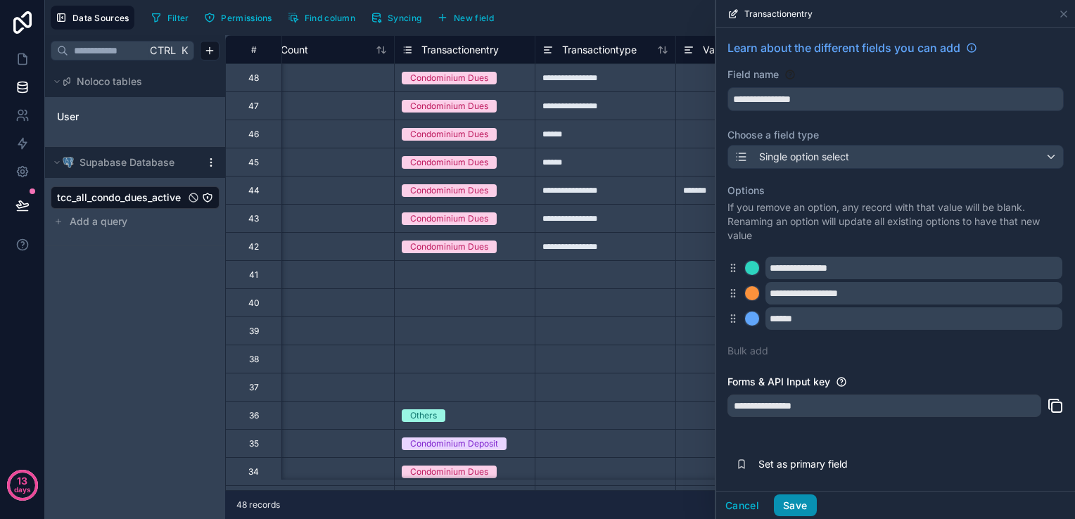
click at [802, 506] on button "Save" at bounding box center [795, 505] width 42 height 23
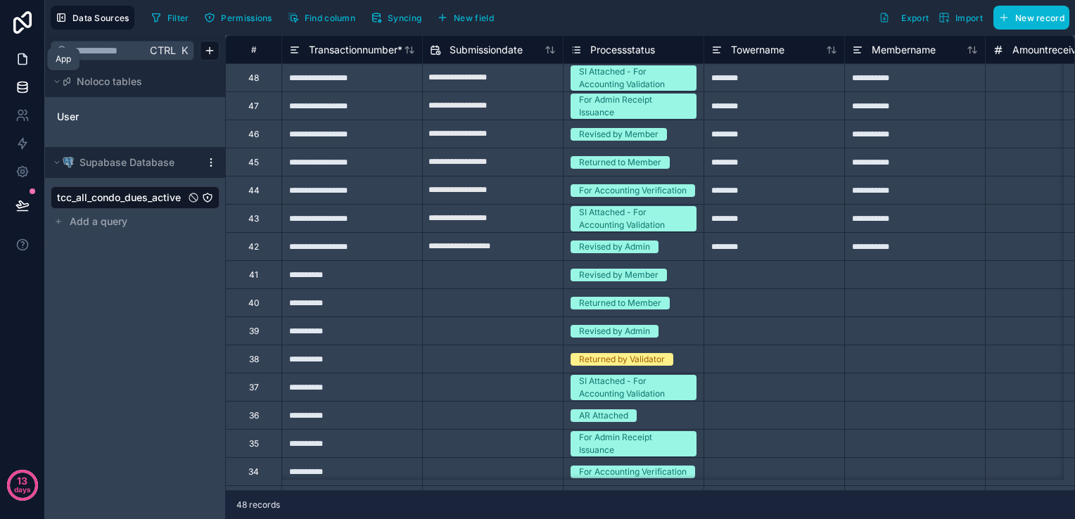
click at [16, 57] on icon at bounding box center [22, 59] width 14 height 14
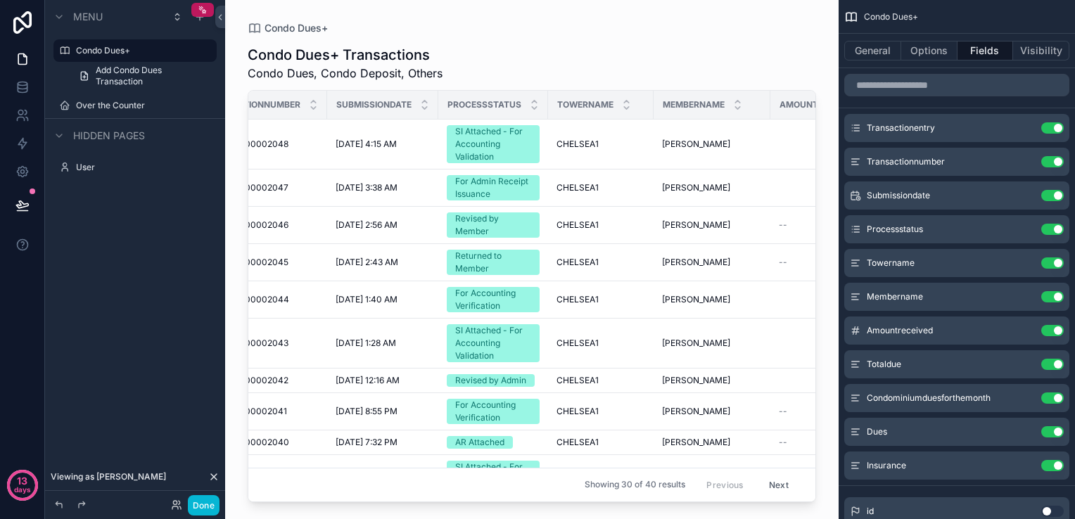
scroll to position [0, 18]
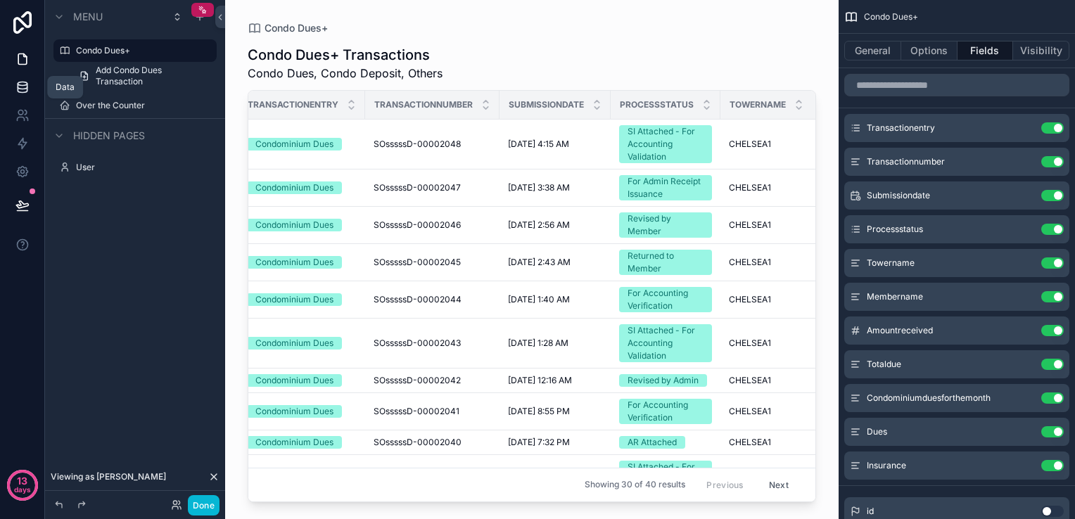
click at [32, 89] on link at bounding box center [22, 87] width 44 height 28
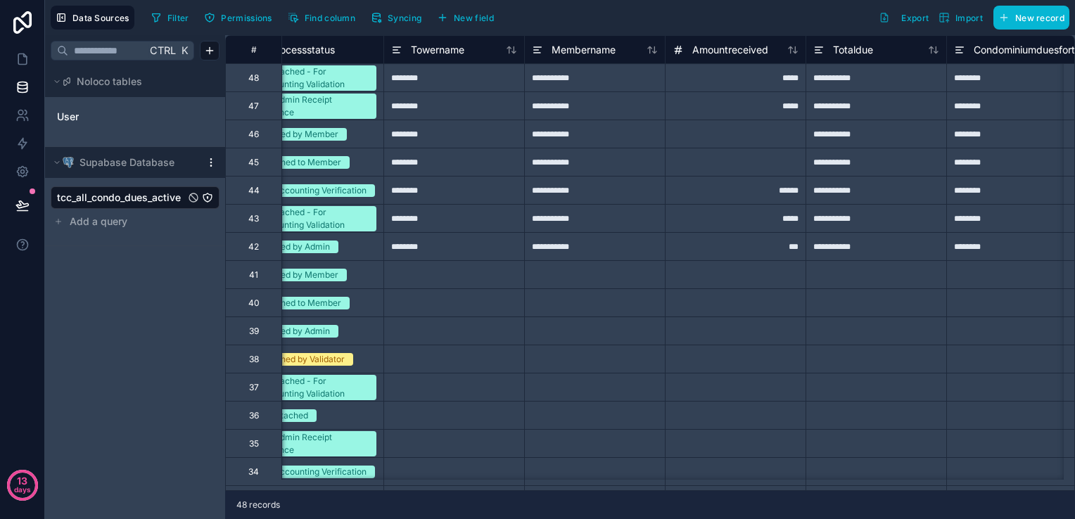
scroll to position [0, 256]
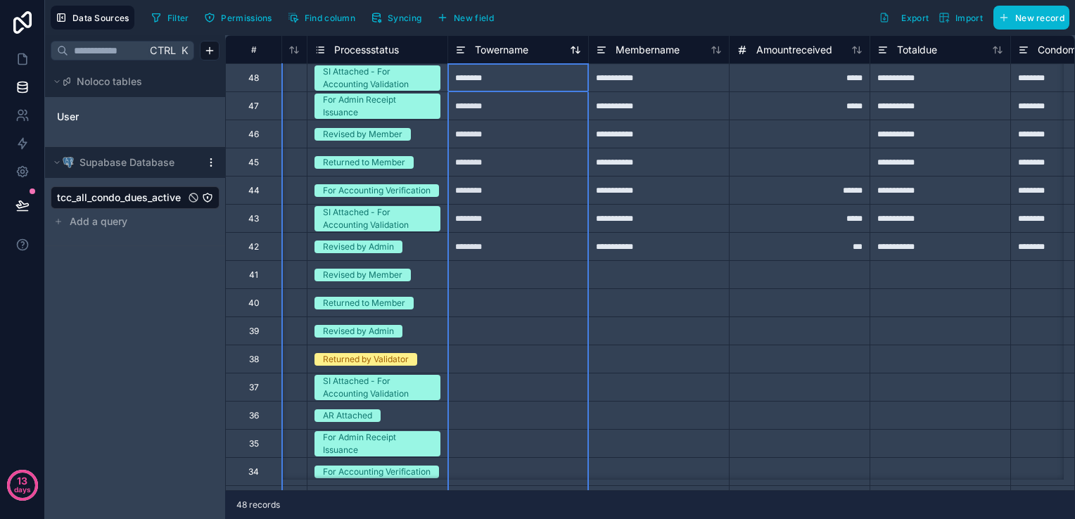
click at [459, 50] on icon at bounding box center [459, 50] width 5 height 0
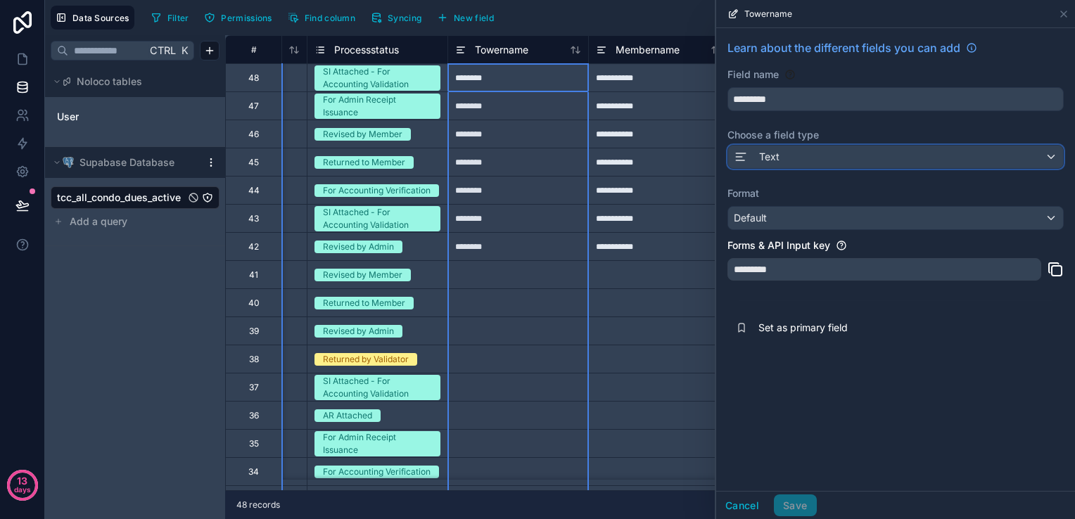
click at [812, 151] on div "Text" at bounding box center [895, 157] width 335 height 23
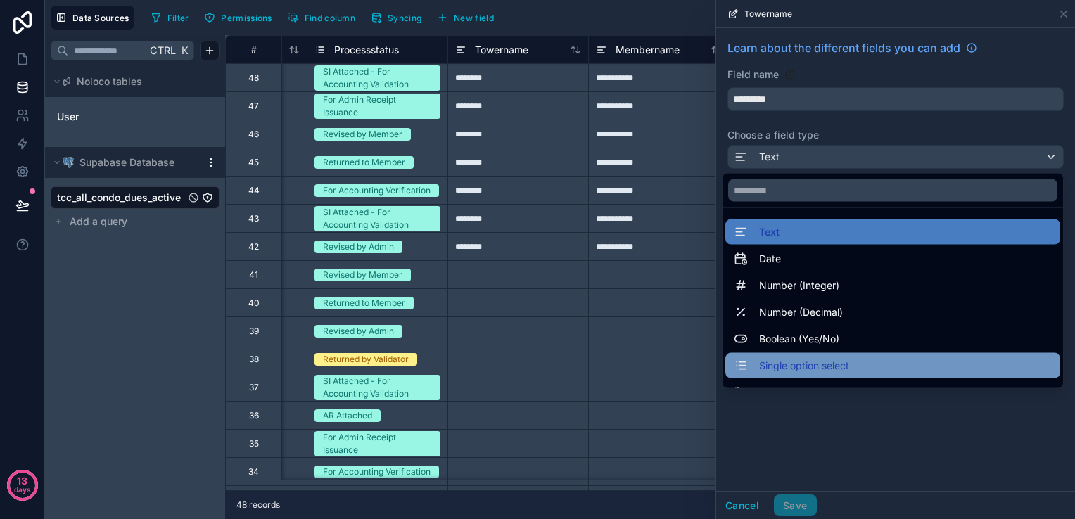
click at [792, 362] on span "Single option select" at bounding box center [804, 365] width 90 height 17
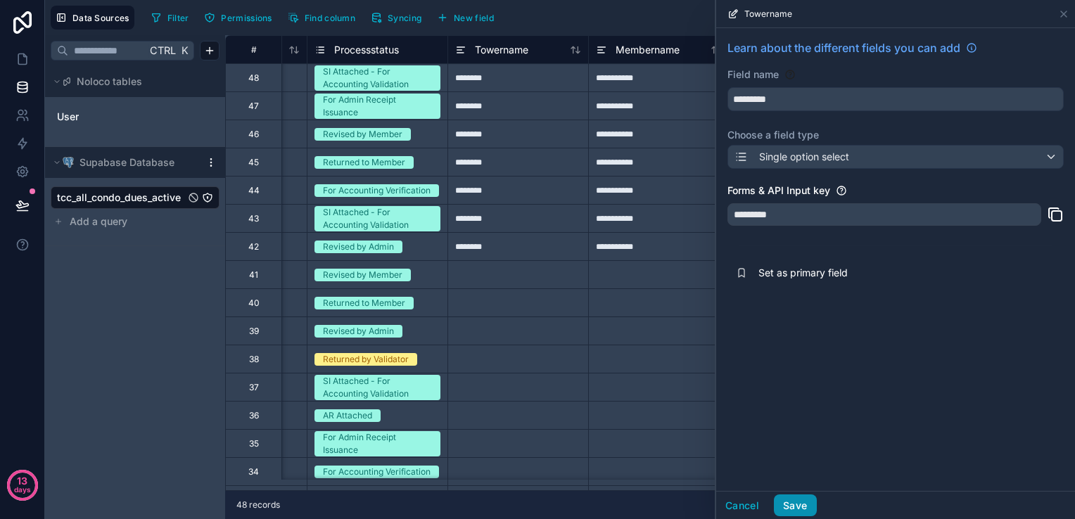
click at [785, 499] on button "Save" at bounding box center [795, 505] width 42 height 23
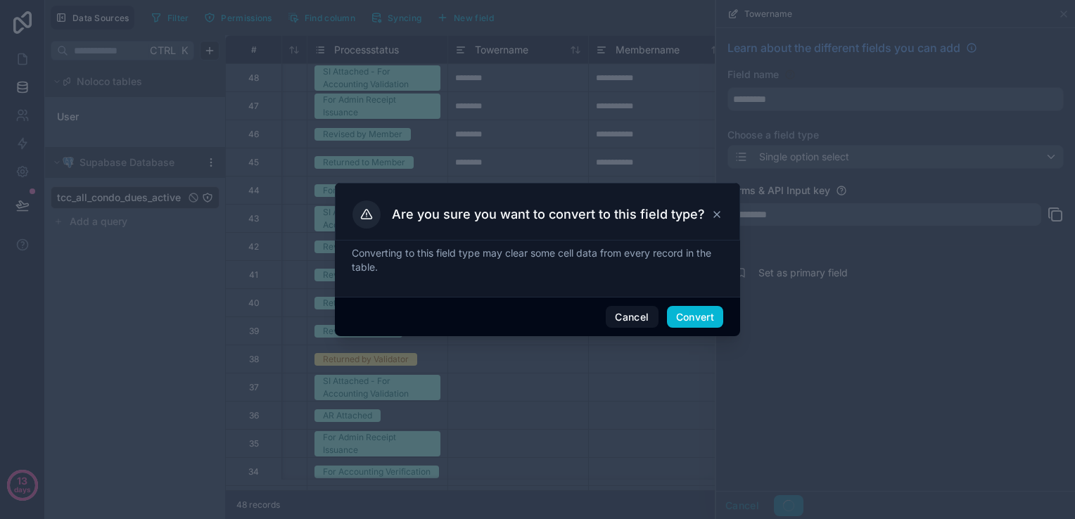
click at [695, 331] on div "Cancel Convert" at bounding box center [537, 317] width 405 height 40
click at [695, 315] on button "Convert" at bounding box center [695, 317] width 56 height 23
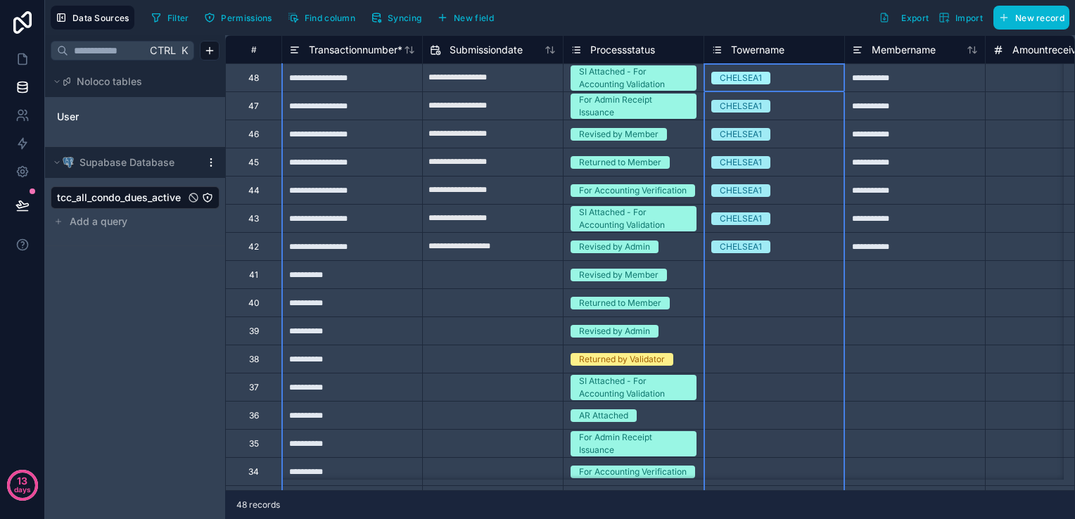
click at [717, 50] on icon at bounding box center [717, 50] width 5 height 0
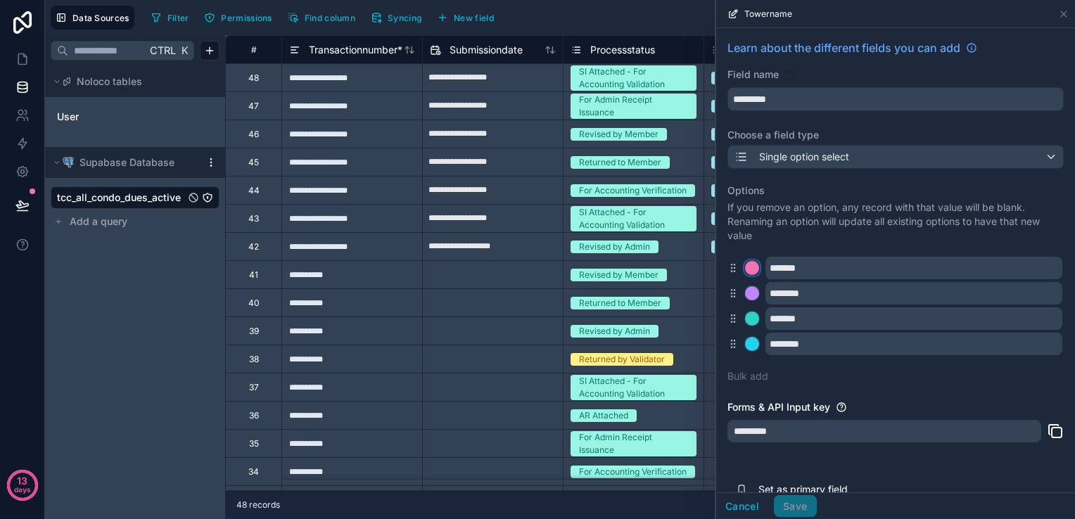
click at [751, 274] on div at bounding box center [752, 268] width 14 height 14
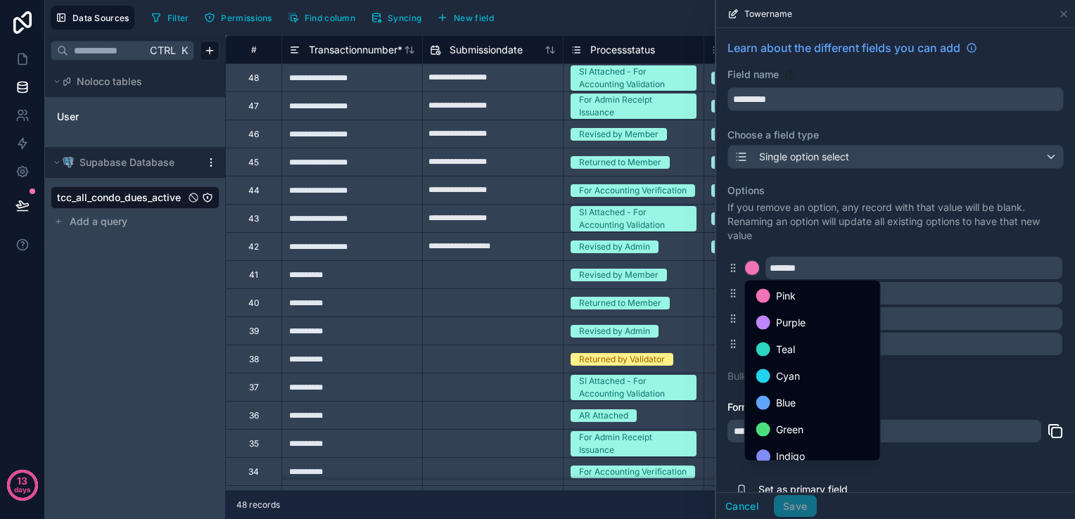
click at [760, 266] on div at bounding box center [895, 259] width 359 height 519
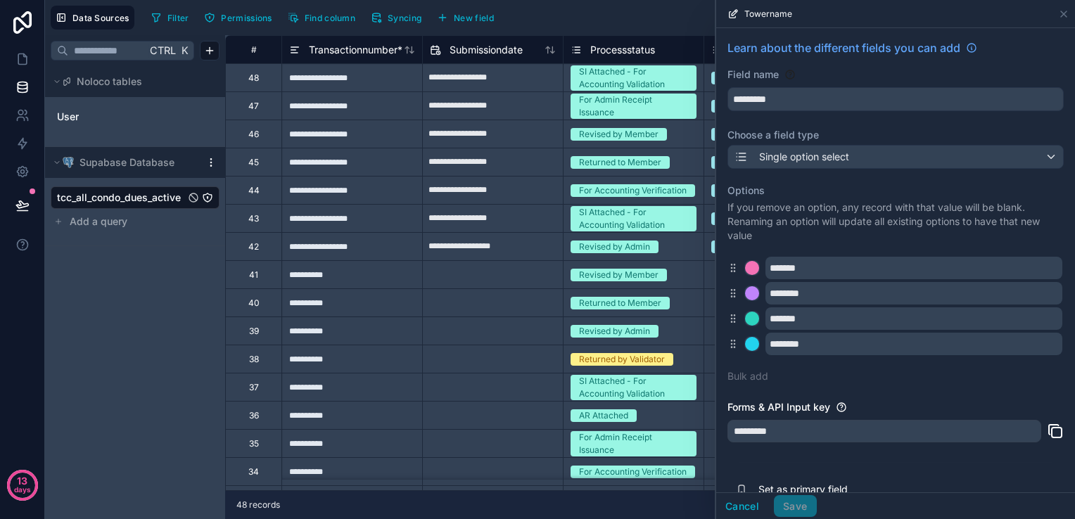
click at [542, 290] on div at bounding box center [492, 302] width 141 height 28
click at [27, 51] on link at bounding box center [22, 59] width 44 height 28
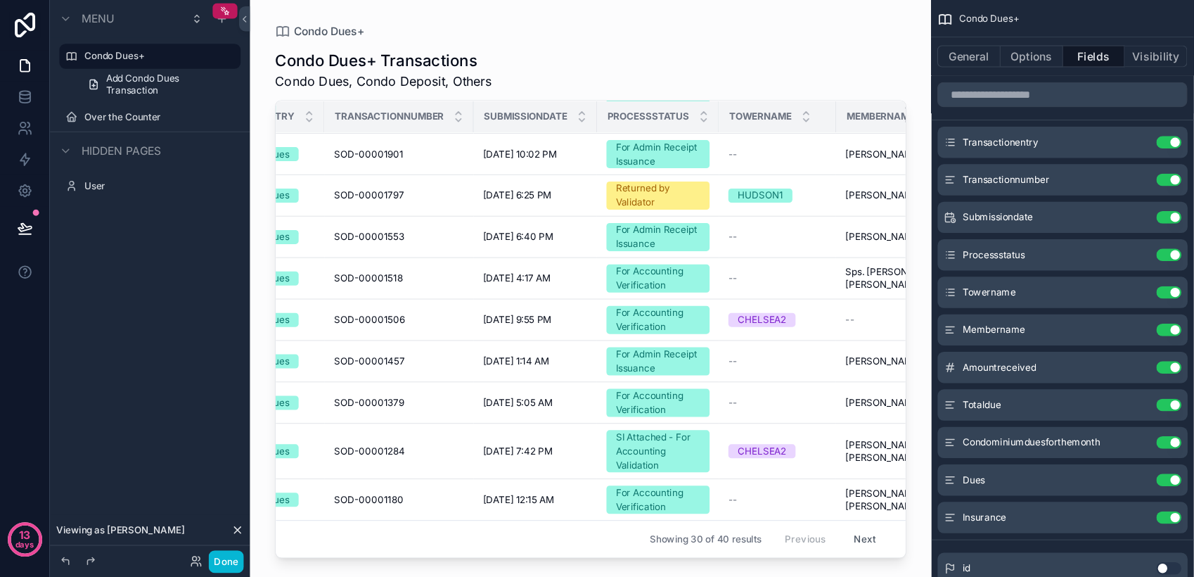
scroll to position [802, 0]
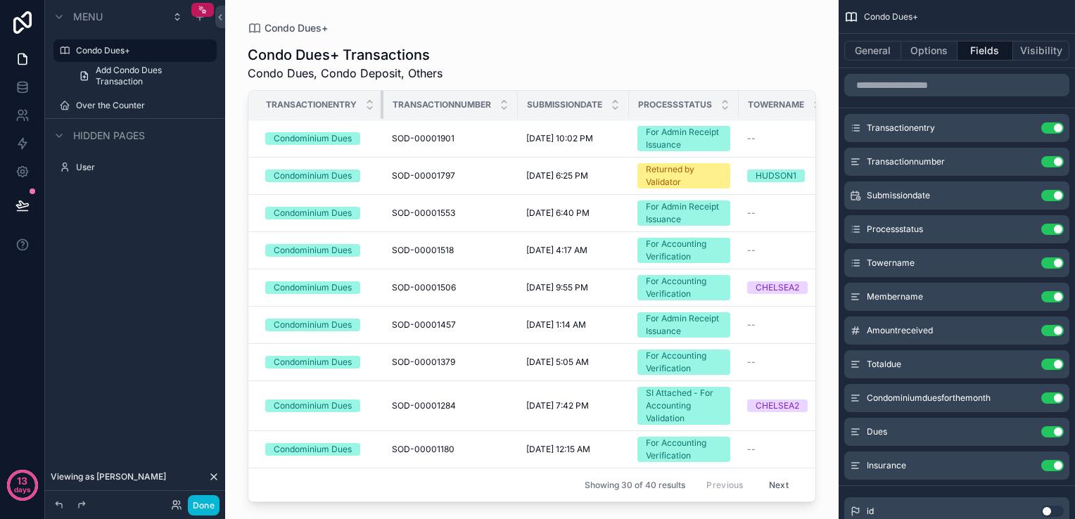
drag, startPoint x: 380, startPoint y: 110, endPoint x: 313, endPoint y: 110, distance: 67.5
click at [313, 110] on th "Transactionentry" at bounding box center [315, 105] width 135 height 29
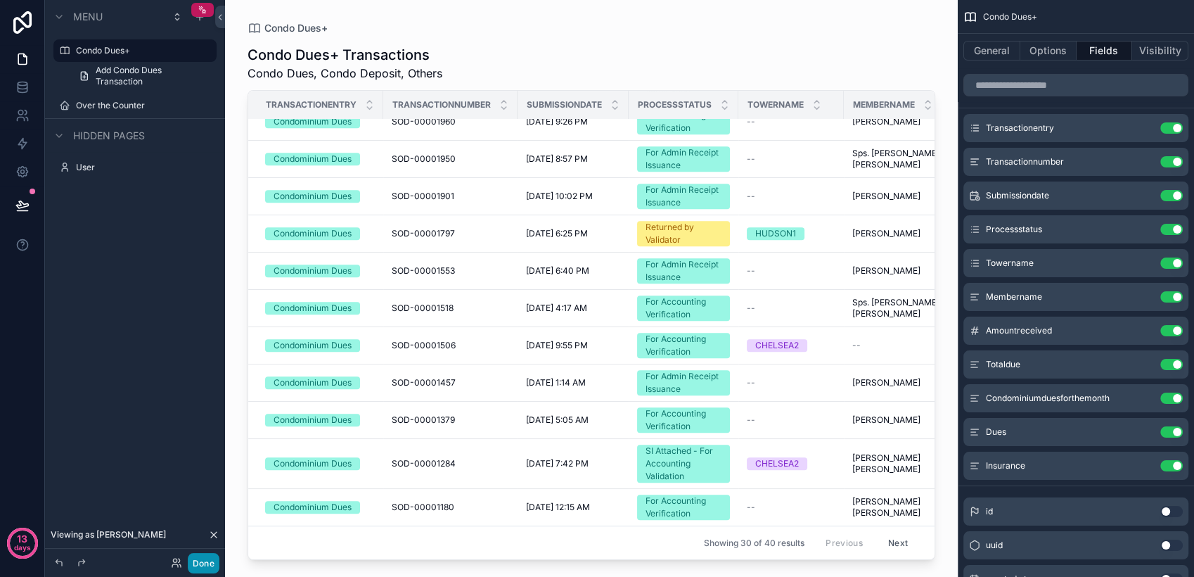
click at [204, 518] on button "Done" at bounding box center [204, 563] width 32 height 20
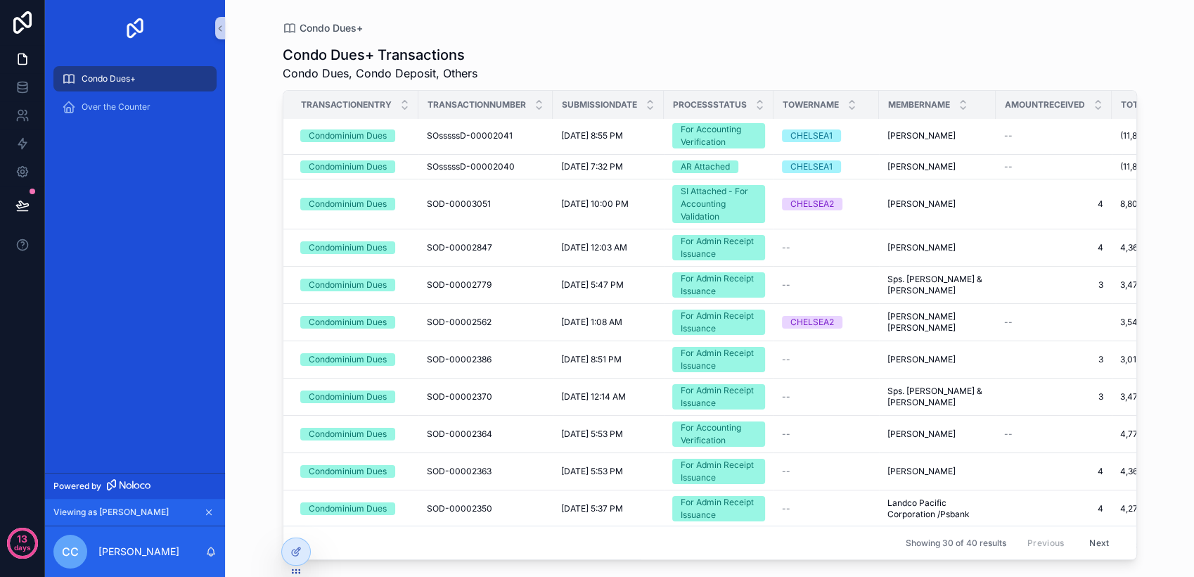
scroll to position [198, 0]
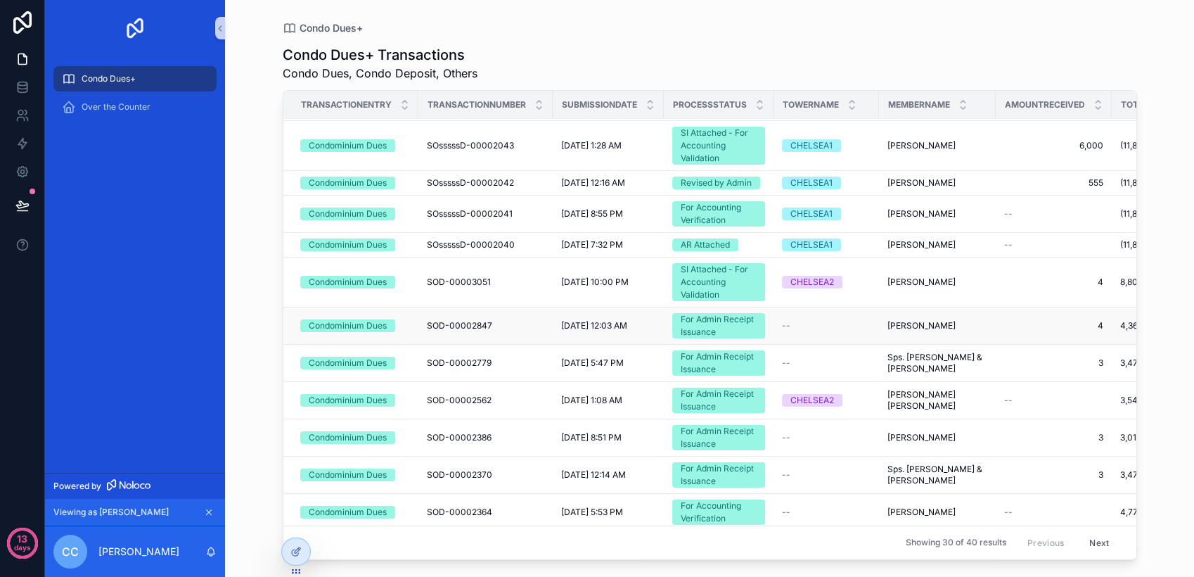
click at [696, 327] on div "For Admin Receipt Issuance" at bounding box center [719, 325] width 76 height 25
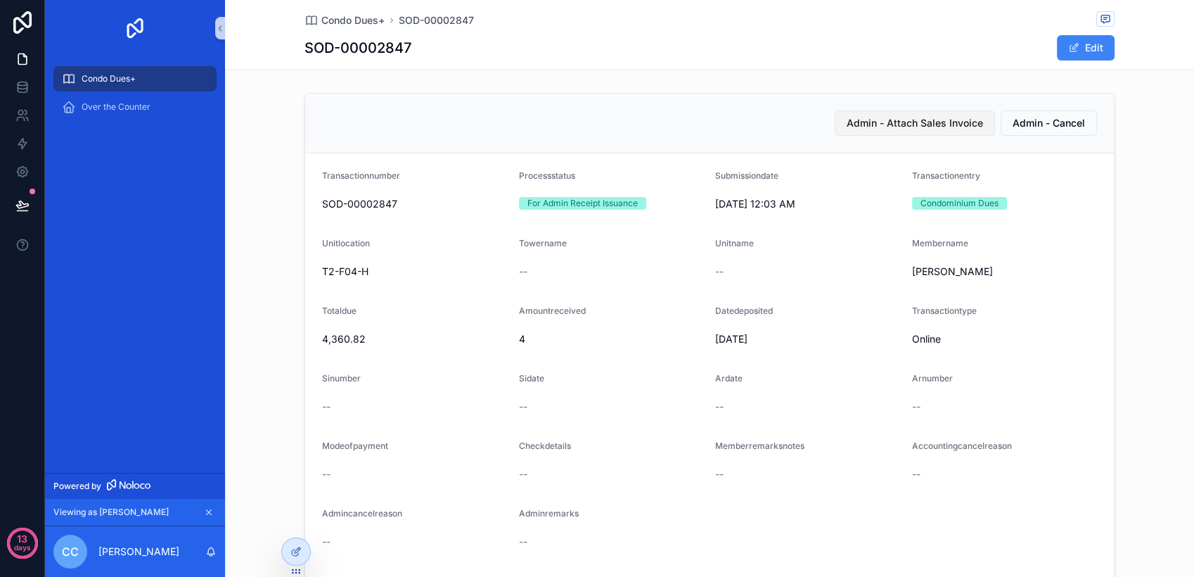
click at [916, 127] on span "Admin - Attach Sales Invoice" at bounding box center [915, 123] width 136 height 14
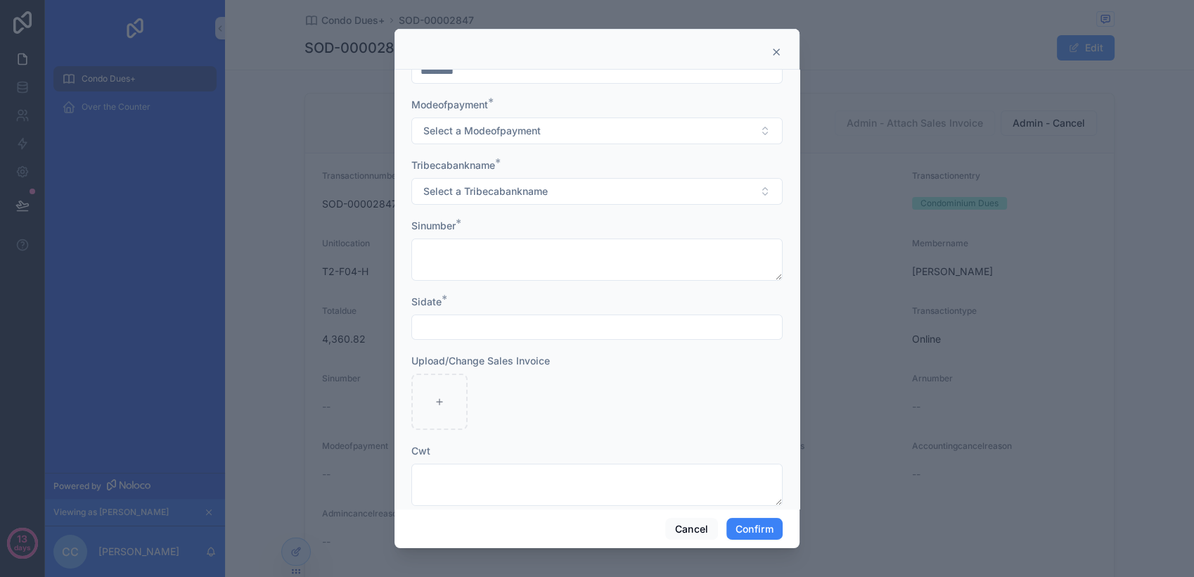
scroll to position [177, 0]
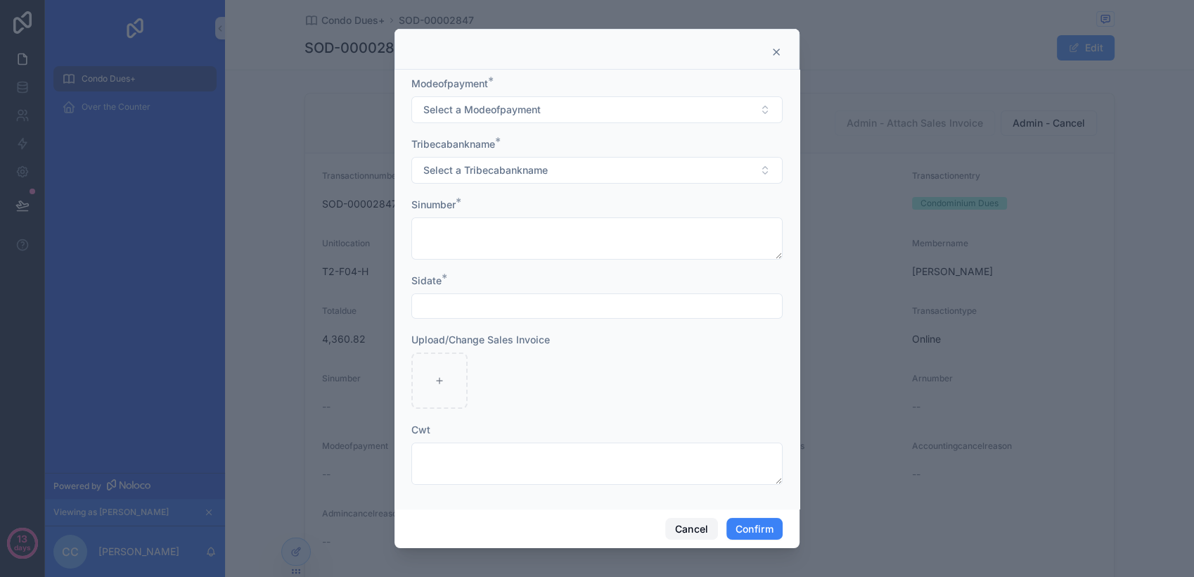
click at [699, 518] on button "Cancel" at bounding box center [691, 529] width 52 height 23
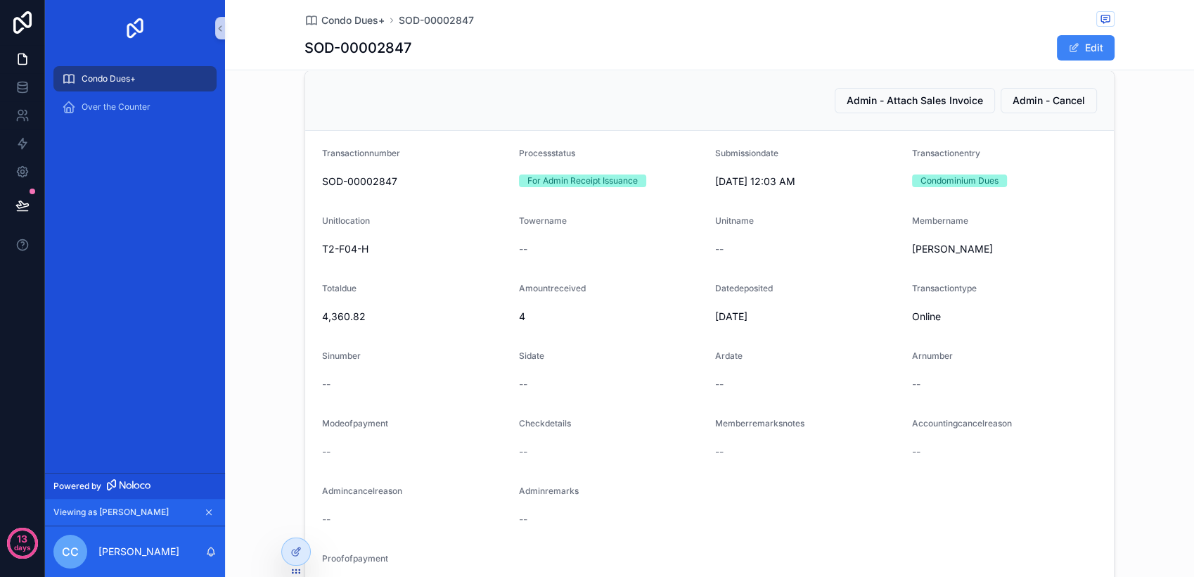
scroll to position [0, 0]
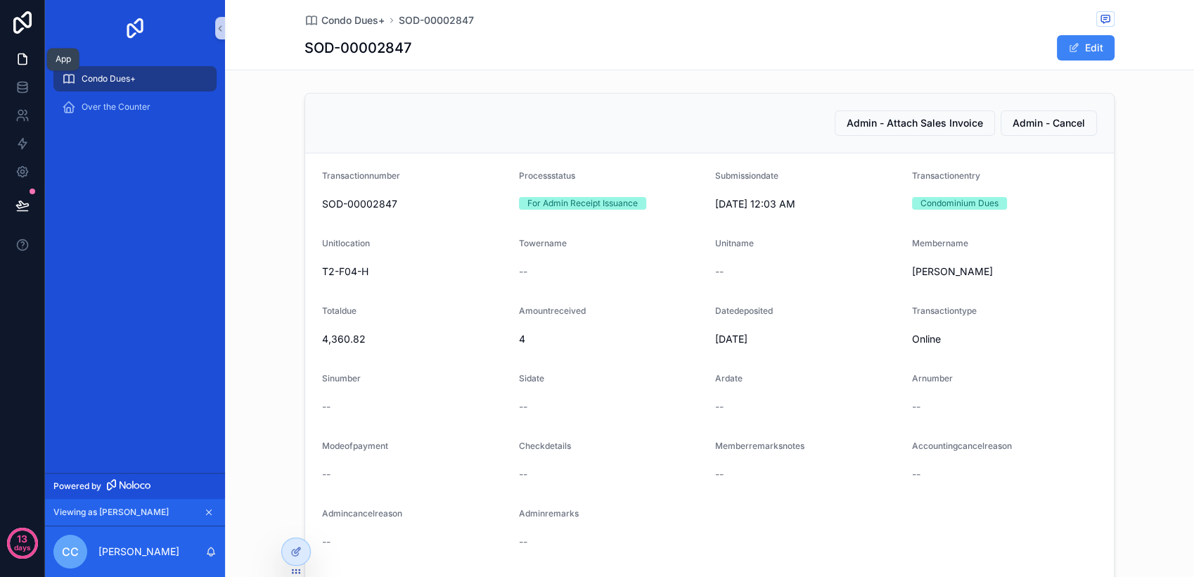
click at [24, 63] on icon at bounding box center [22, 59] width 14 height 14
click at [25, 30] on icon at bounding box center [22, 22] width 28 height 23
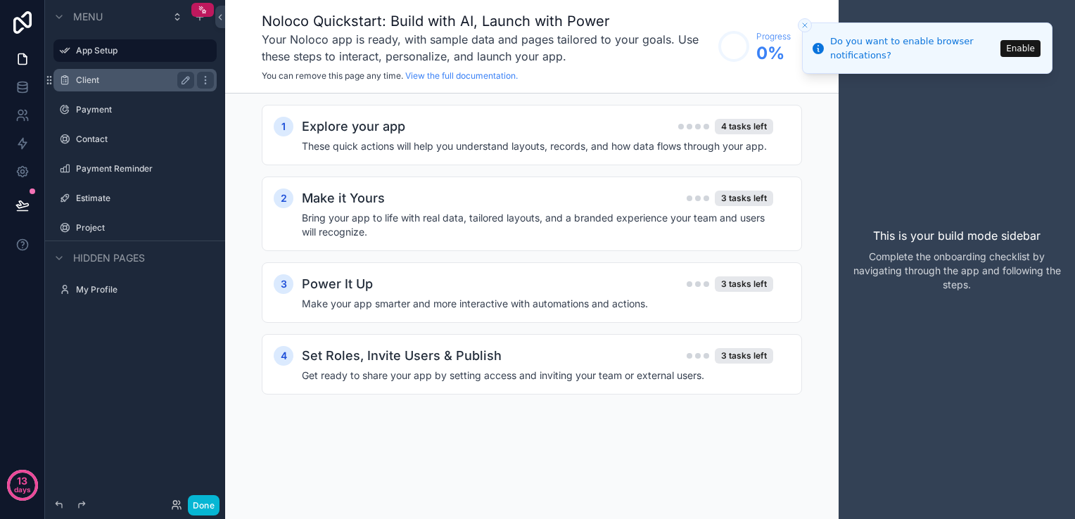
click at [80, 76] on label "Client" at bounding box center [132, 80] width 113 height 11
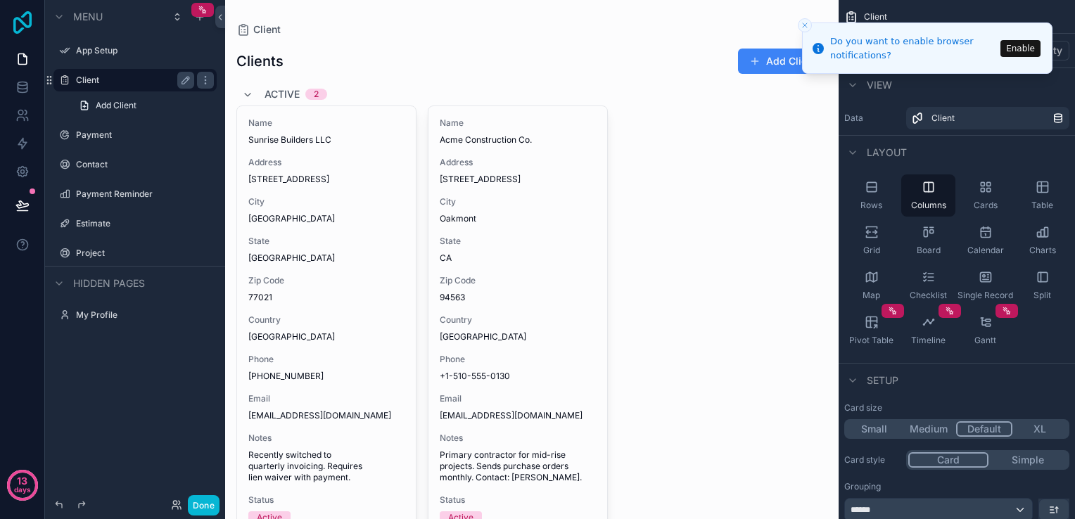
click at [18, 27] on icon at bounding box center [22, 22] width 28 height 23
